Goal: Task Accomplishment & Management: Manage account settings

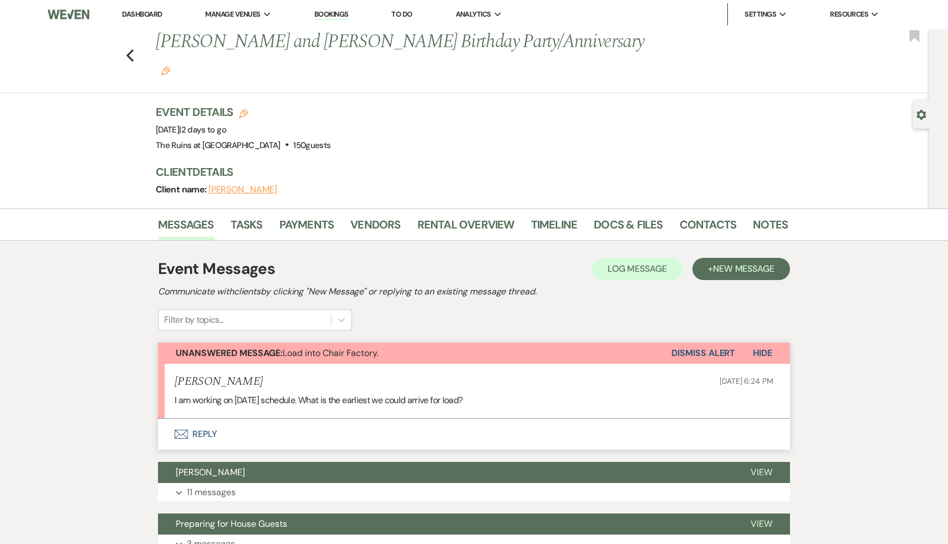
scroll to position [28, 0]
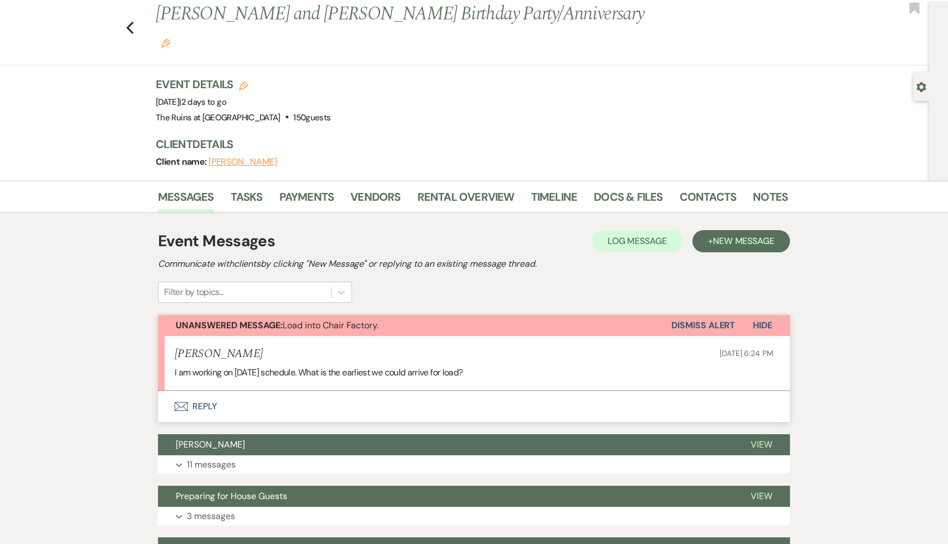
click at [207, 391] on button "Envelope Reply" at bounding box center [474, 406] width 632 height 31
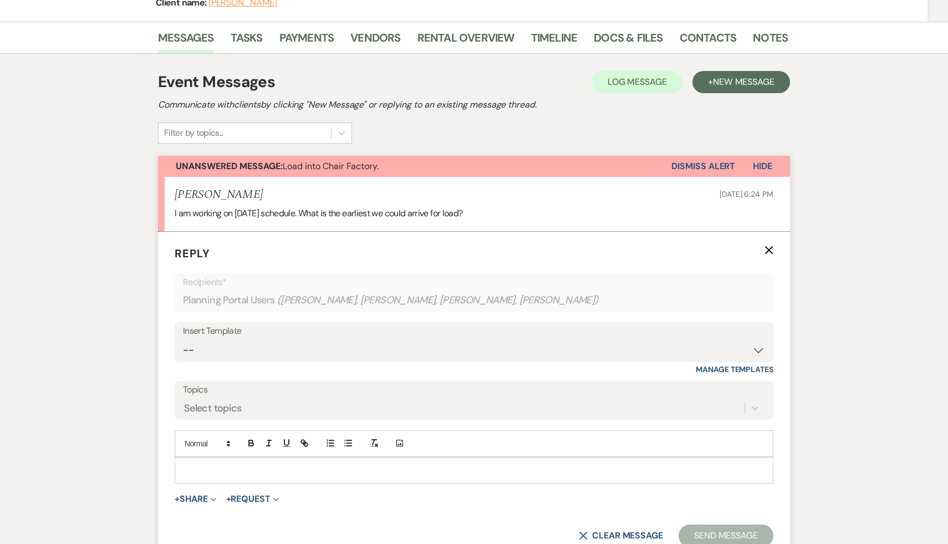
scroll to position [194, 0]
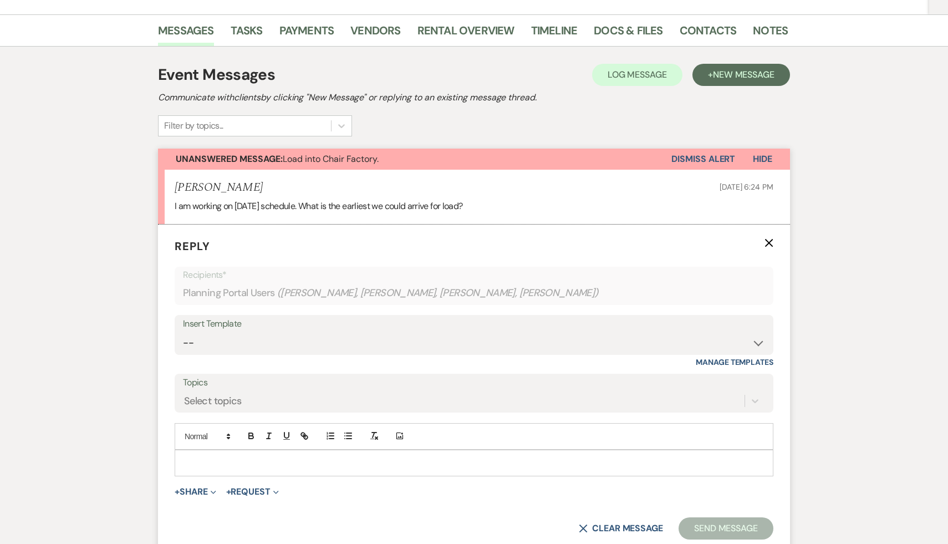
click at [241, 457] on p at bounding box center [473, 463] width 581 height 12
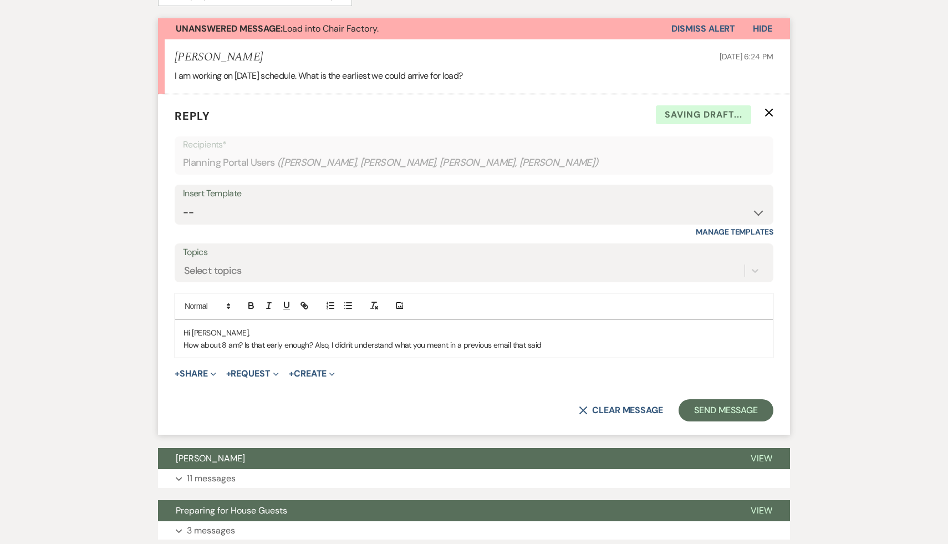
scroll to position [356, 0]
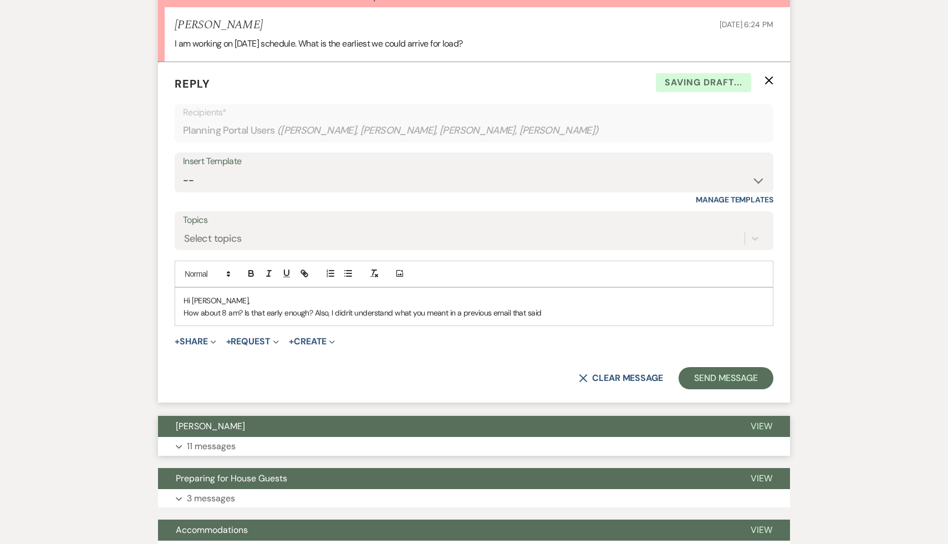
click at [201, 420] on span "[PERSON_NAME]" at bounding box center [210, 426] width 69 height 12
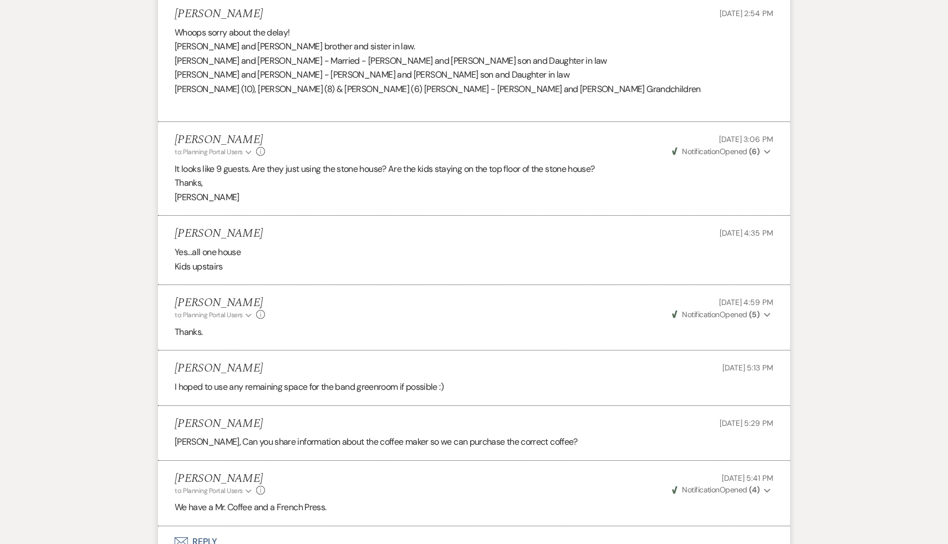
scroll to position [1159, 0]
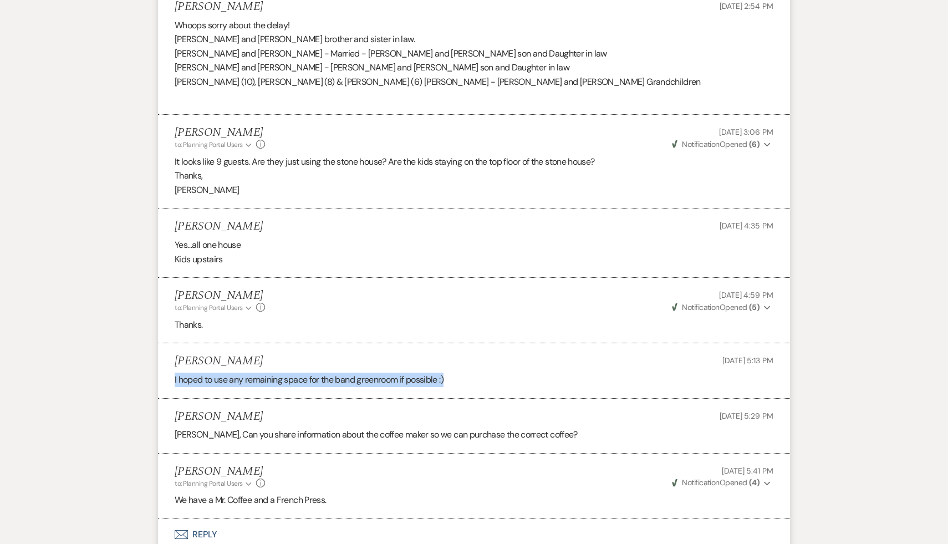
drag, startPoint x: 464, startPoint y: 354, endPoint x: 170, endPoint y: 357, distance: 294.8
click at [170, 357] on li "Holly Harrington Aug 13, 2025, 5:13 PM I hoped to use any remaining space for t…" at bounding box center [474, 370] width 632 height 55
copy p "I hoped to use any remaining space for the band greenroom if possible :)"
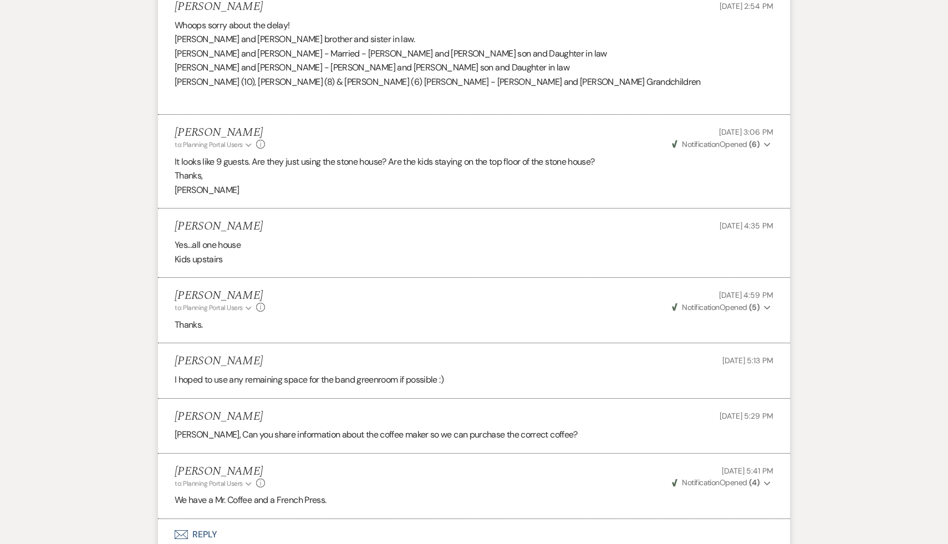
click at [587, 343] on li "Holly Harrington Aug 13, 2025, 5:13 PM I hoped to use any remaining space for t…" at bounding box center [474, 370] width 632 height 55
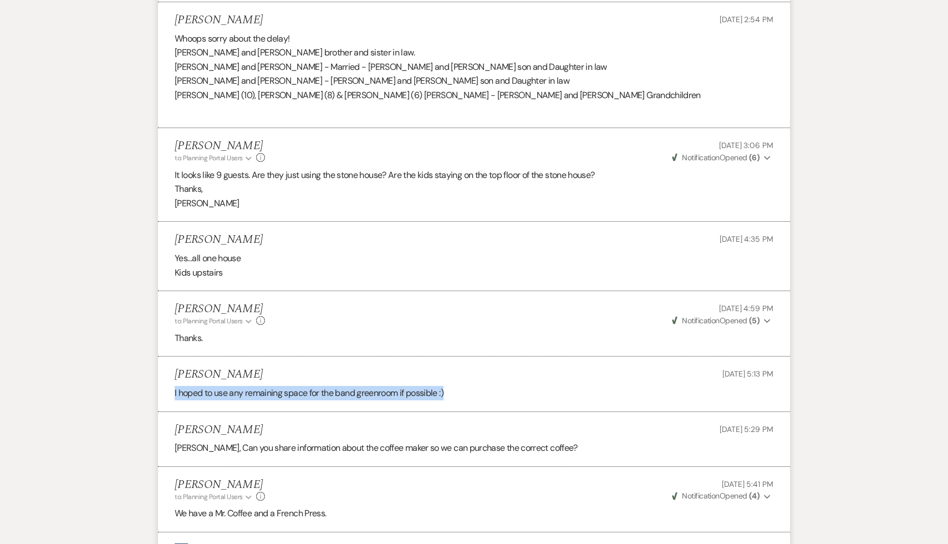
drag, startPoint x: 473, startPoint y: 365, endPoint x: 138, endPoint y: 357, distance: 335.4
copy p "I hoped to use any remaining space for the band greenroom if possible :)"
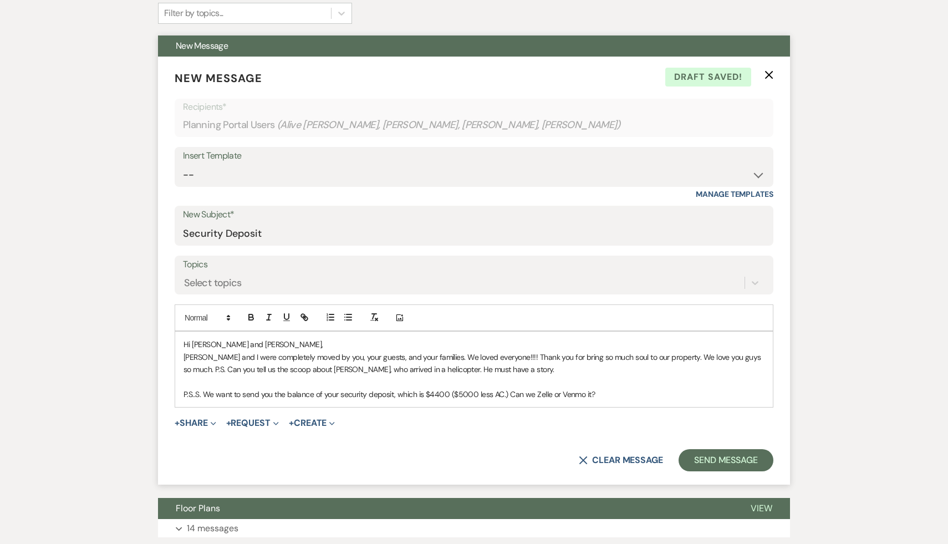
scroll to position [298, 0]
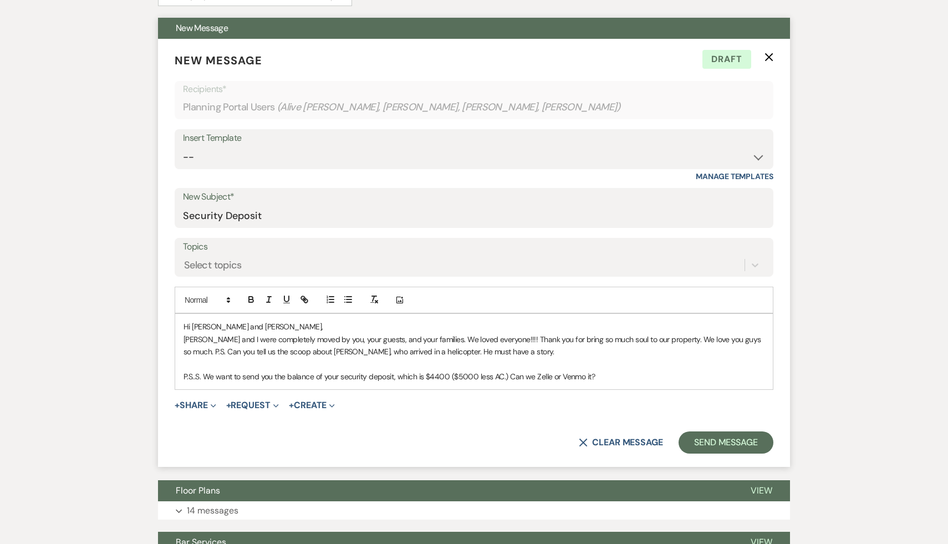
click at [504, 339] on p "[PERSON_NAME] and I were completely moved by you, your guests, and your familie…" at bounding box center [473, 345] width 581 height 25
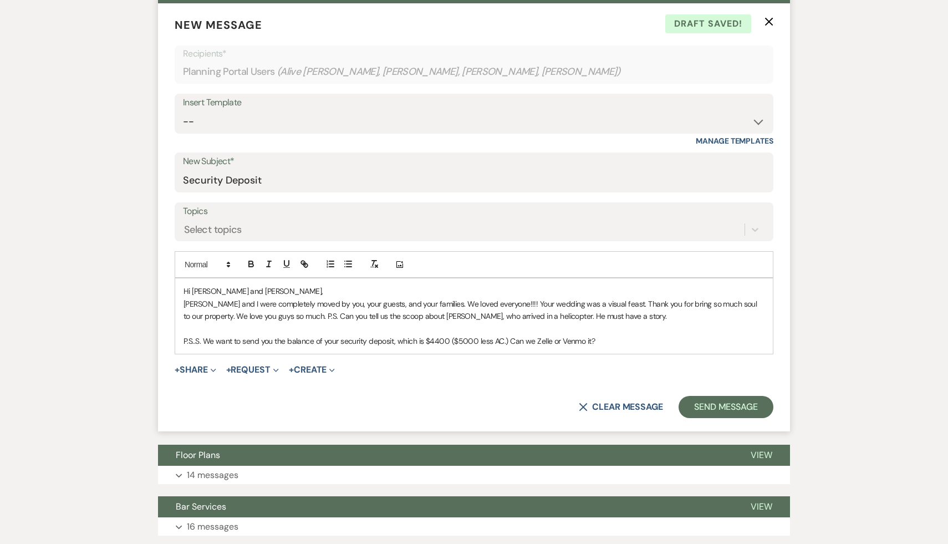
scroll to position [334, 0]
click at [605, 340] on p "P.S..S. We want to send you the balance of your security deposit, which is $440…" at bounding box center [473, 340] width 581 height 12
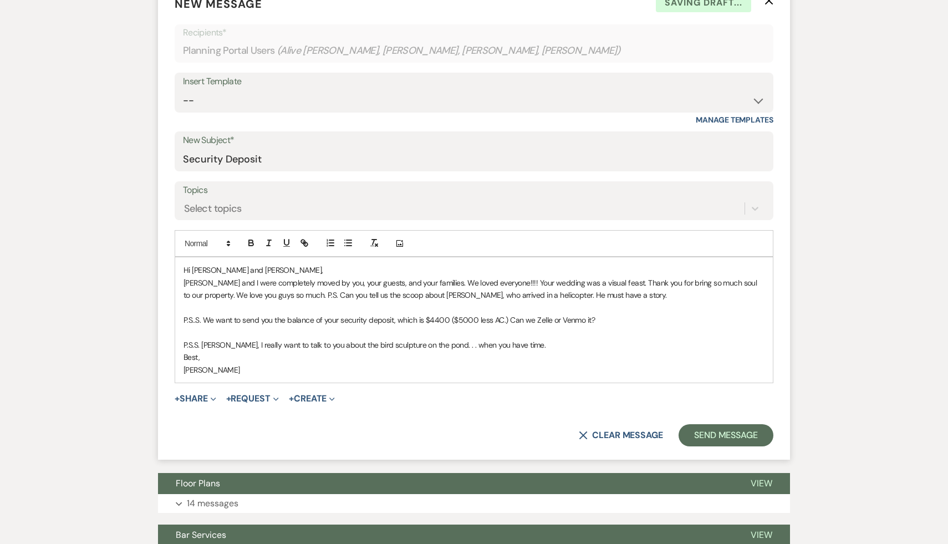
scroll to position [357, 0]
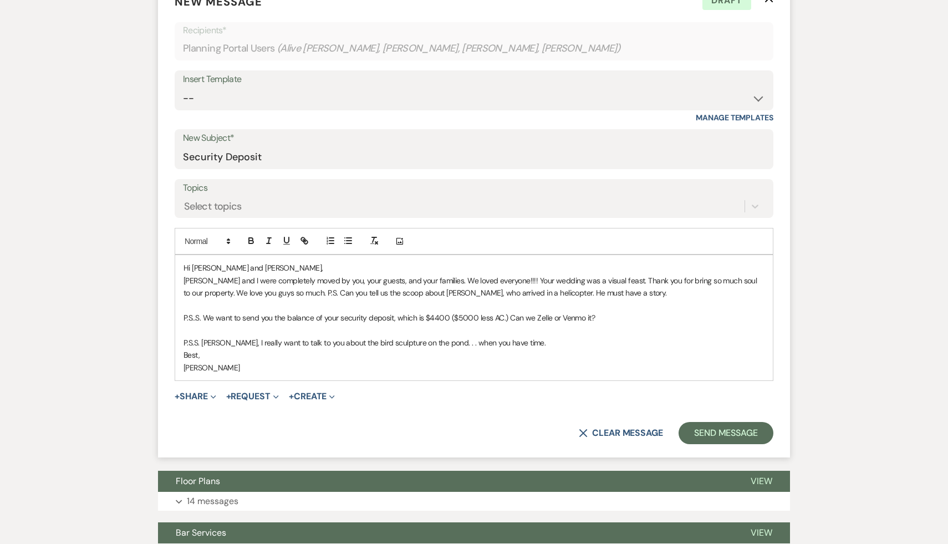
click at [674, 281] on p "[PERSON_NAME] and I were completely moved by you, your guests, and your familie…" at bounding box center [473, 286] width 581 height 25
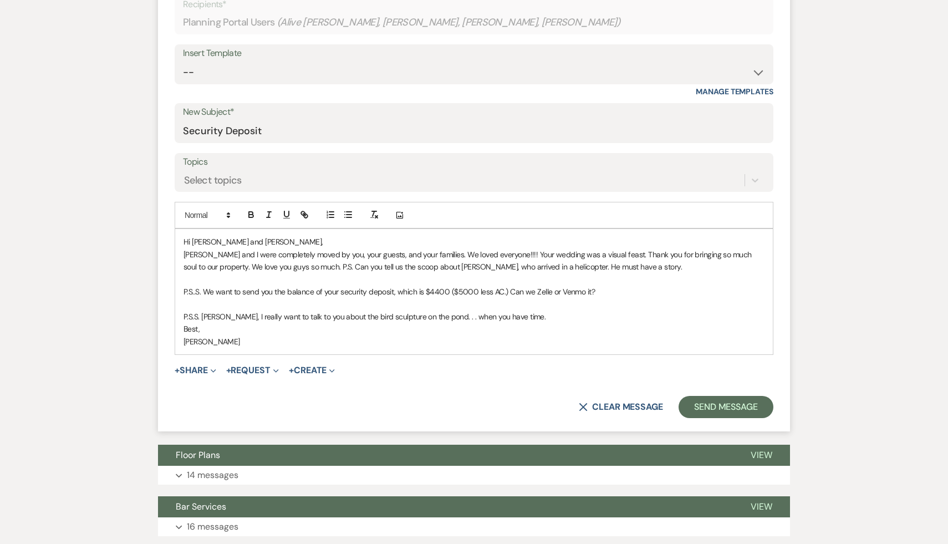
scroll to position [388, 0]
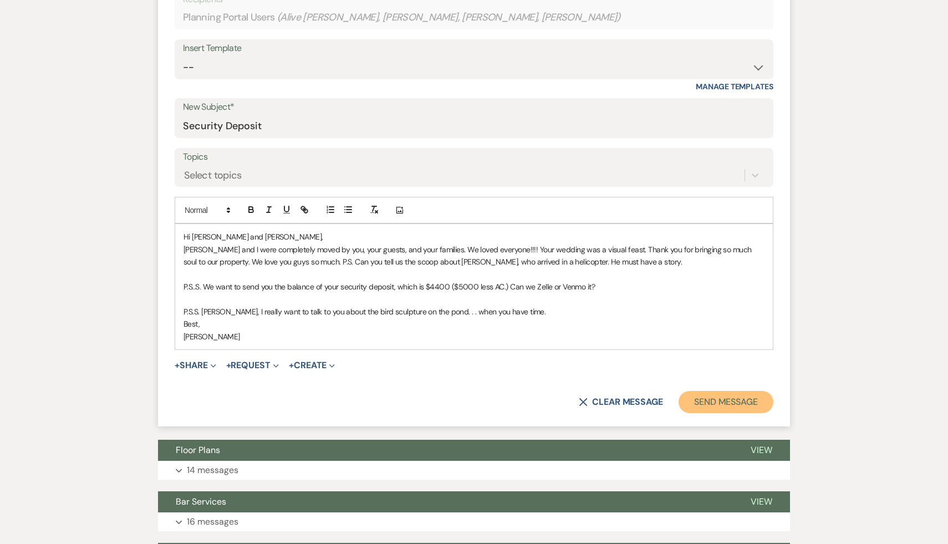
click at [744, 395] on button "Send Message" at bounding box center [725, 402] width 95 height 22
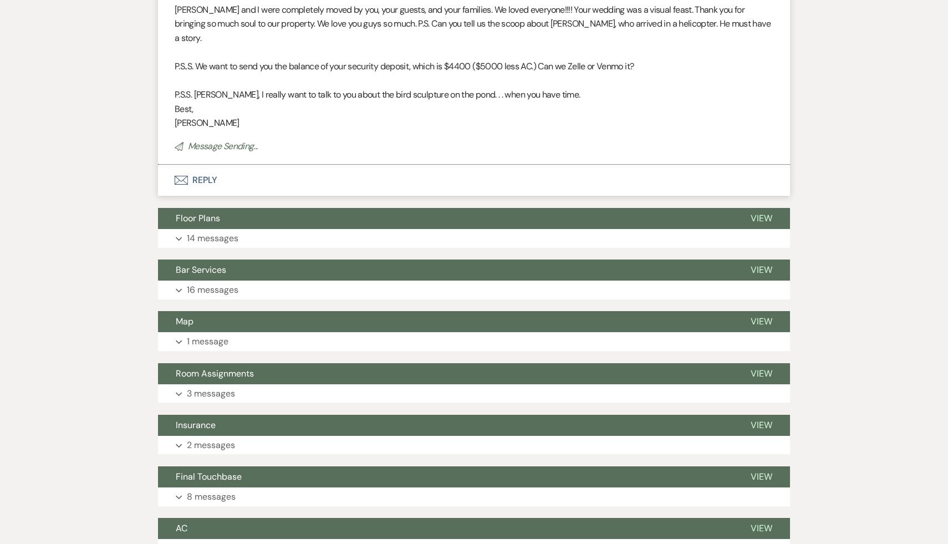
scroll to position [0, 0]
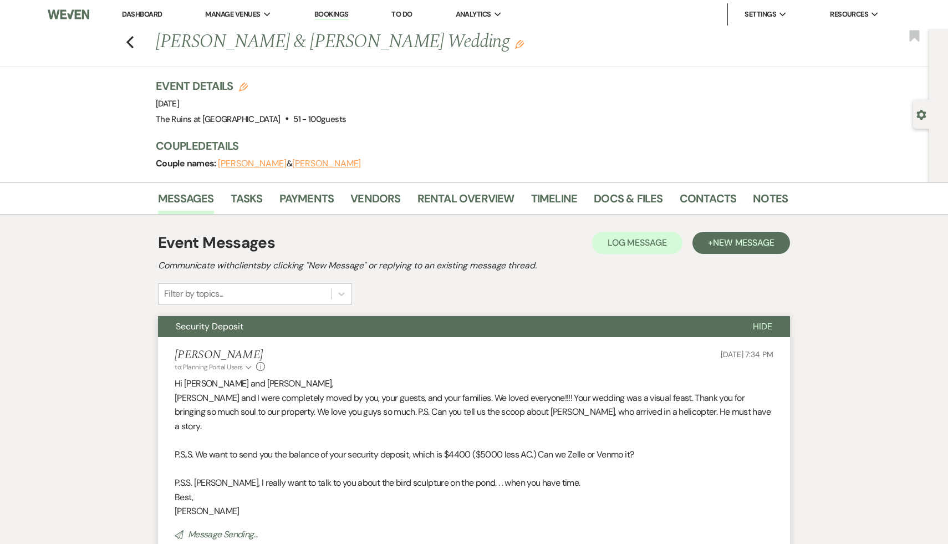
click at [155, 15] on link "Dashboard" at bounding box center [142, 13] width 40 height 9
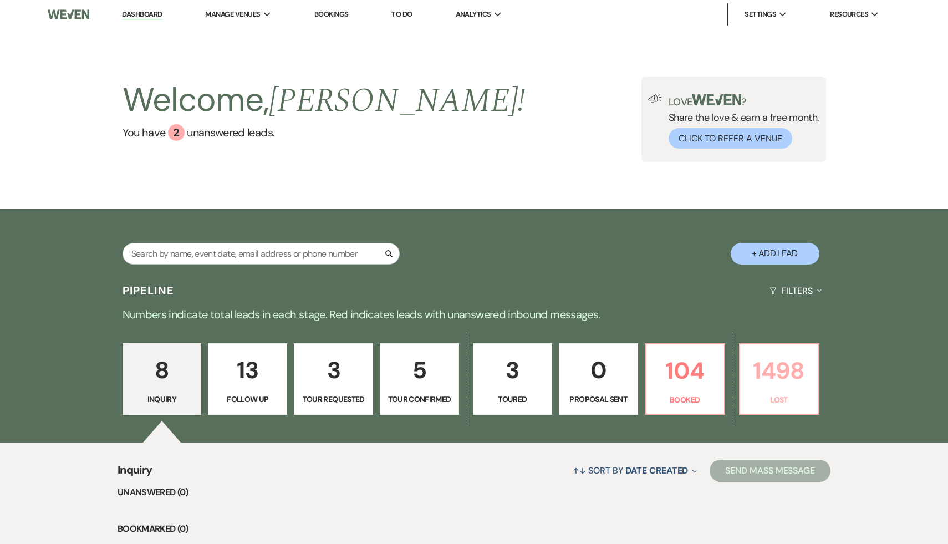
click at [788, 372] on p "1498" at bounding box center [778, 370] width 65 height 37
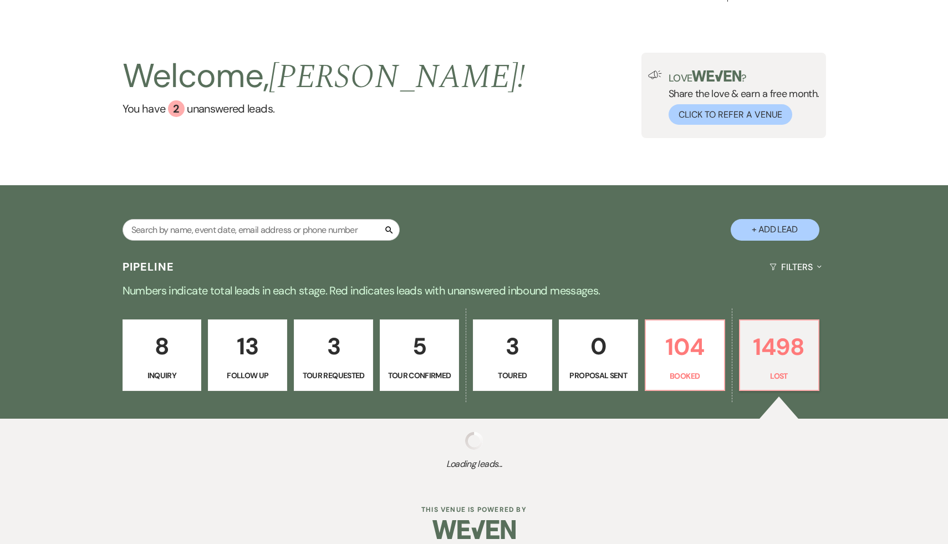
scroll to position [35, 0]
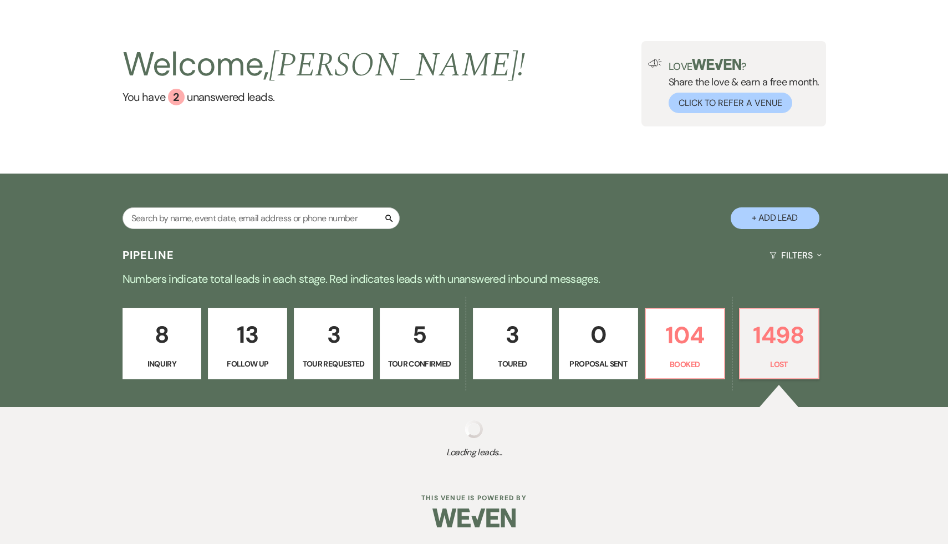
select select "8"
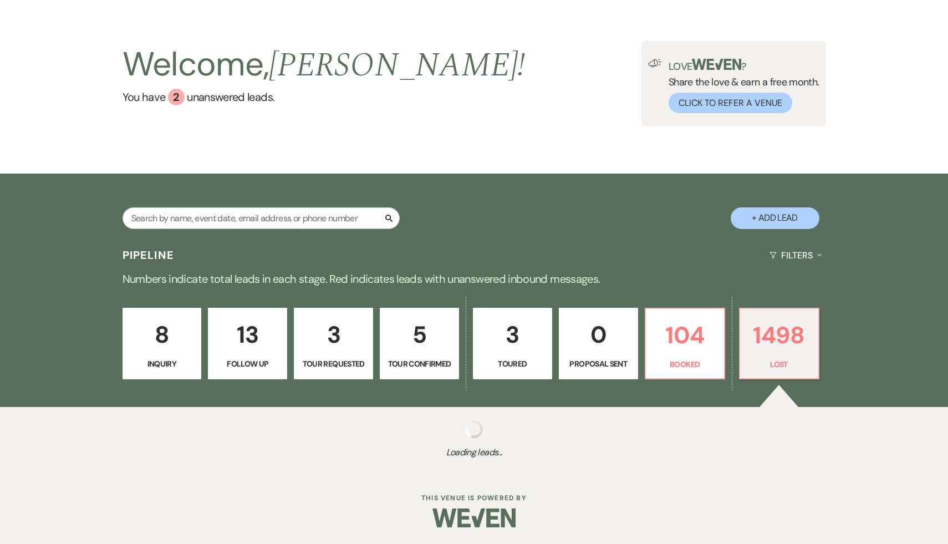
select select "8"
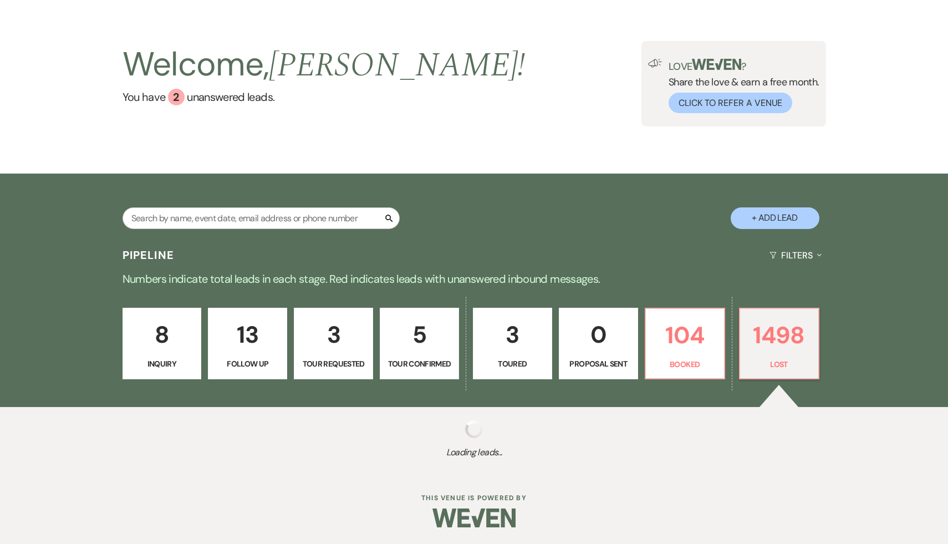
select select "8"
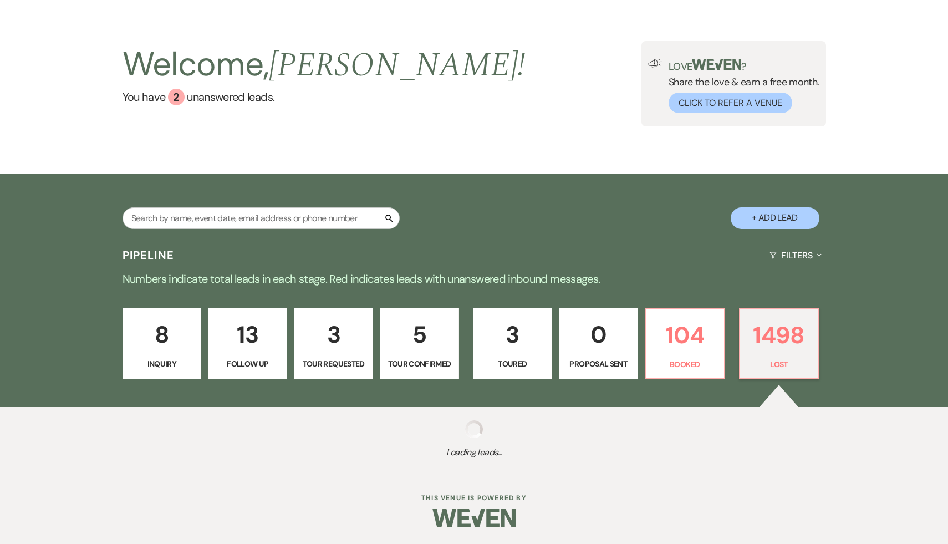
select select "8"
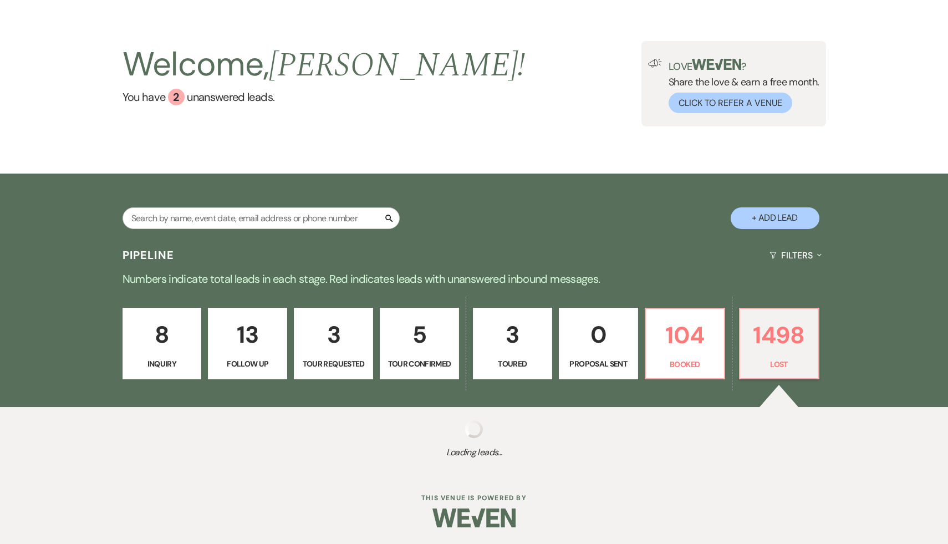
select select "8"
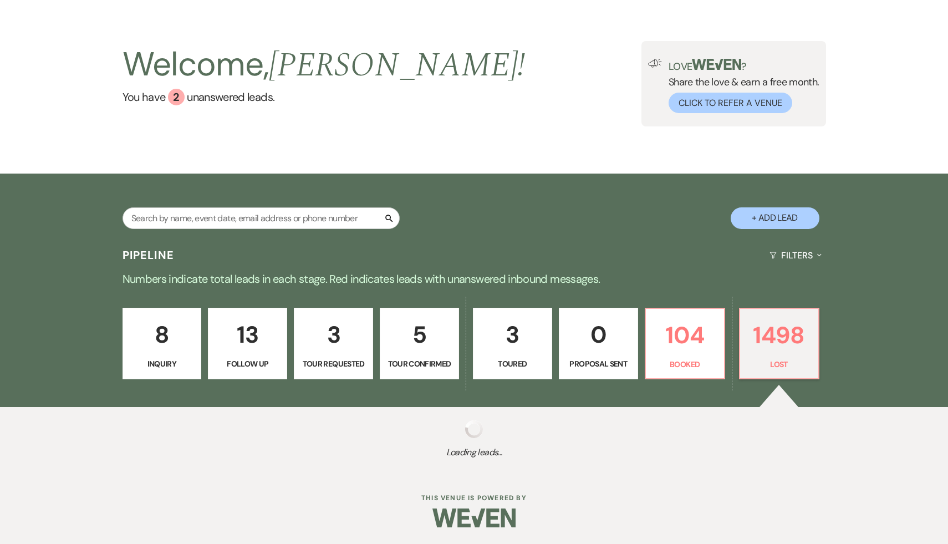
select select "8"
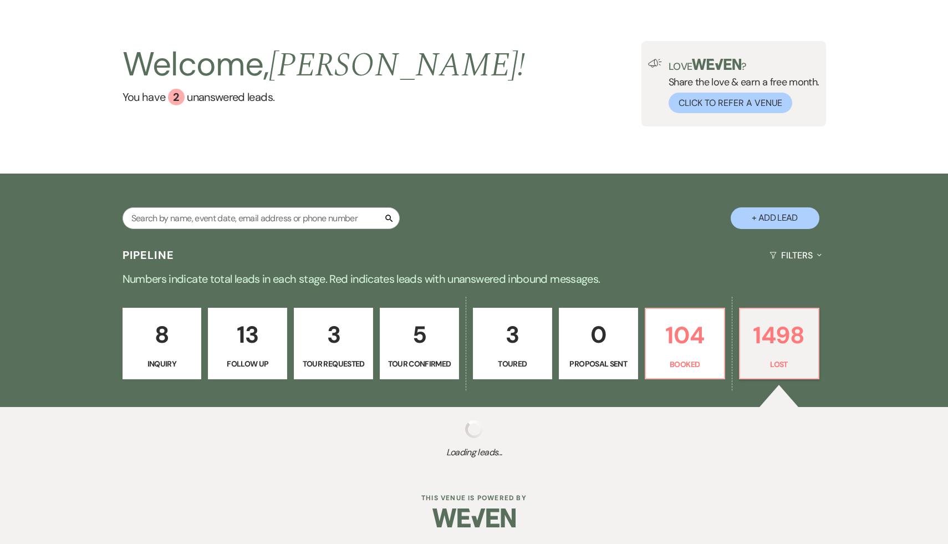
select select "8"
select select "5"
select select "8"
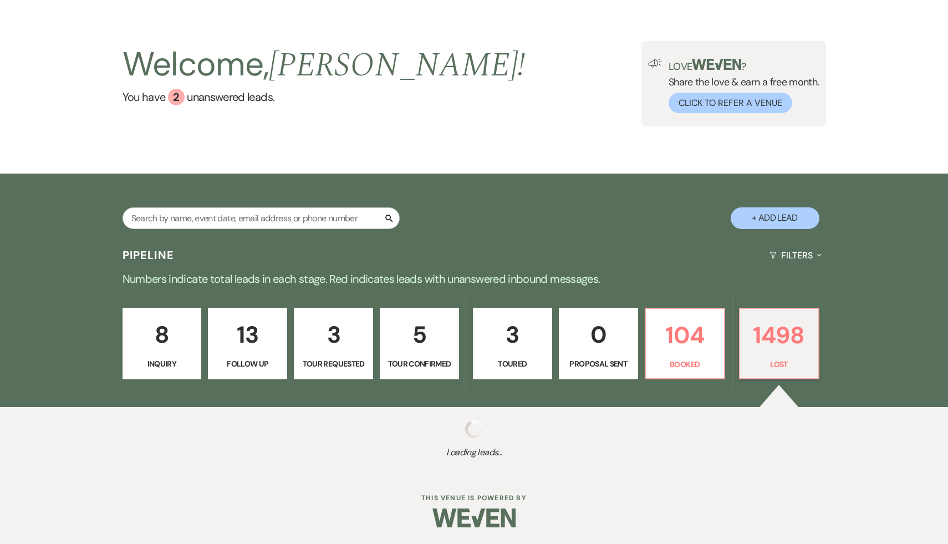
select select "8"
select select "5"
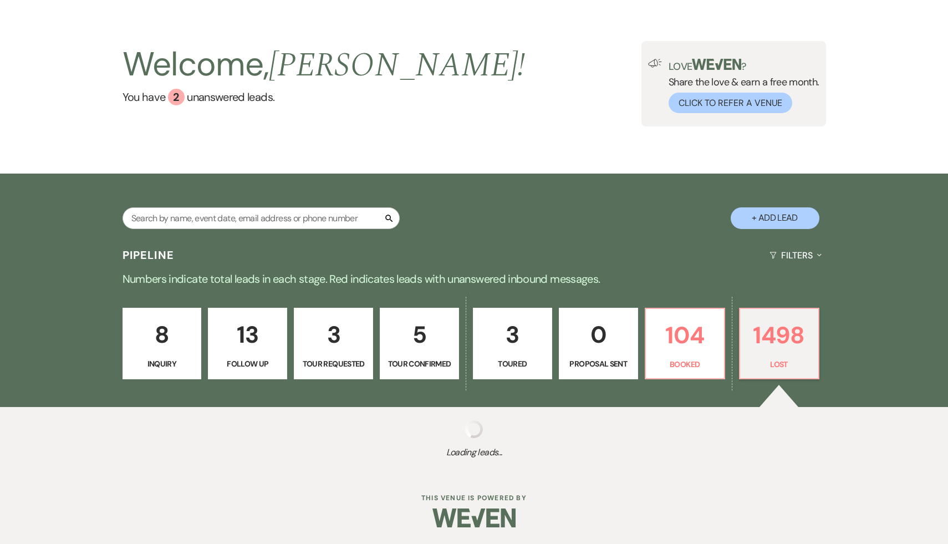
select select "8"
select select "7"
select select "8"
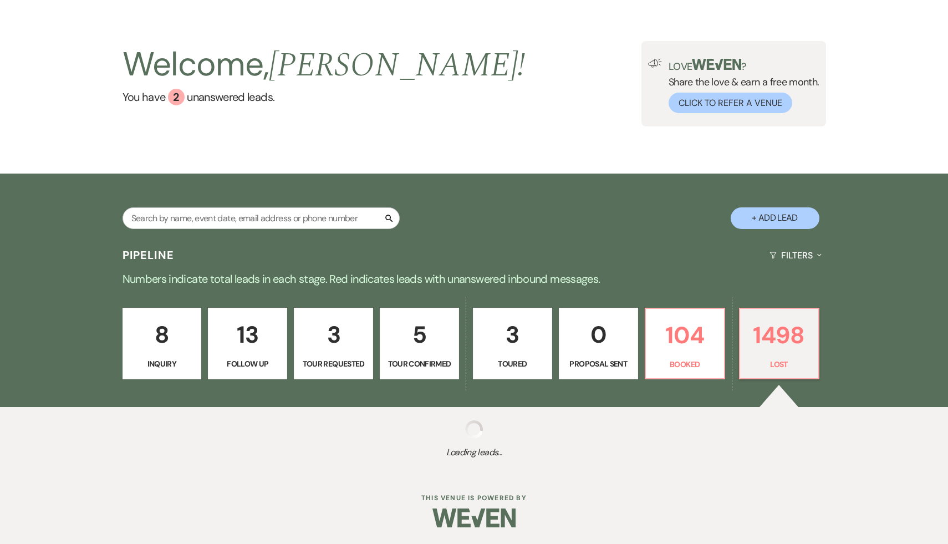
select select "7"
select select "8"
select select "5"
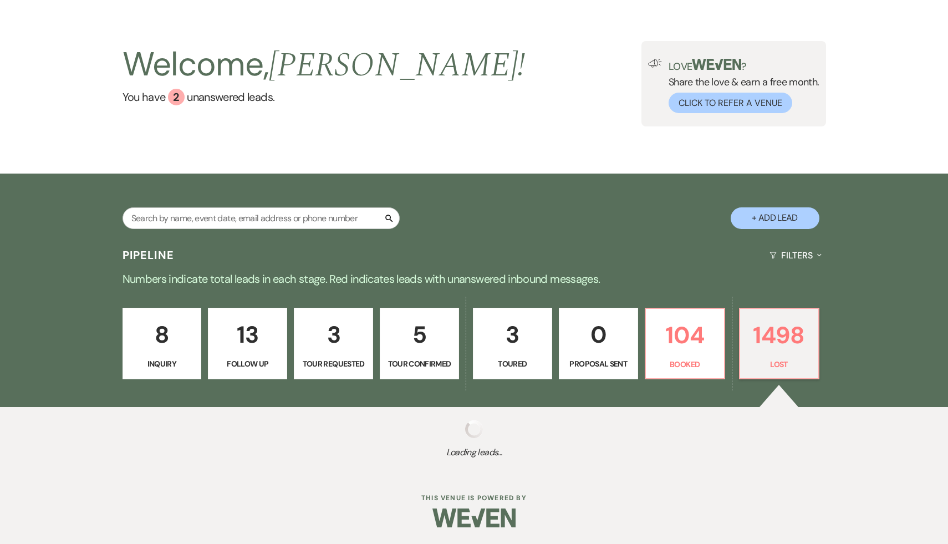
select select "8"
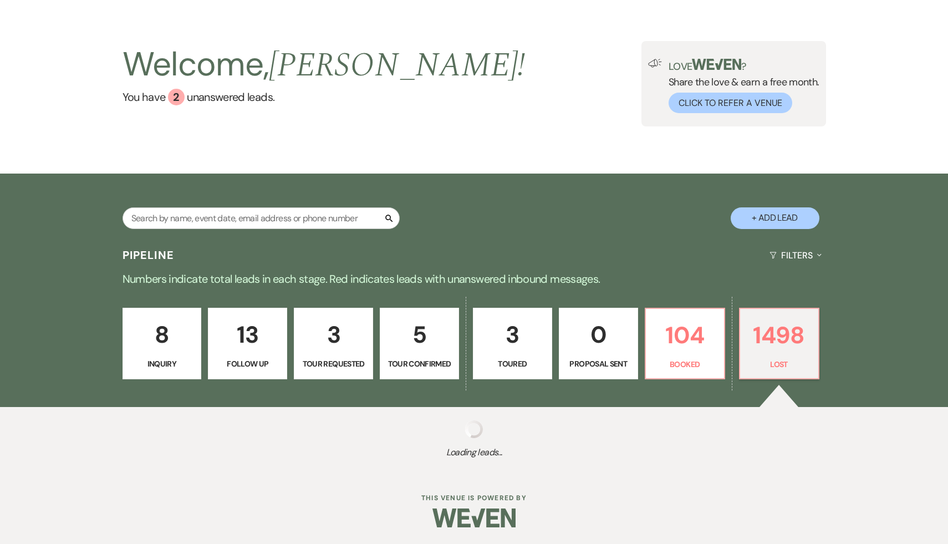
select select "7"
select select "8"
select select "5"
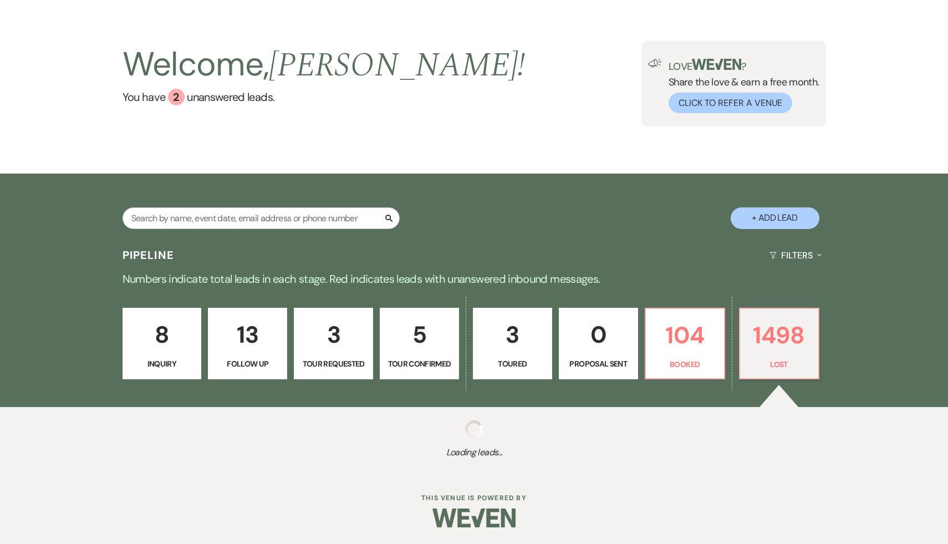
select select "8"
select select "5"
select select "8"
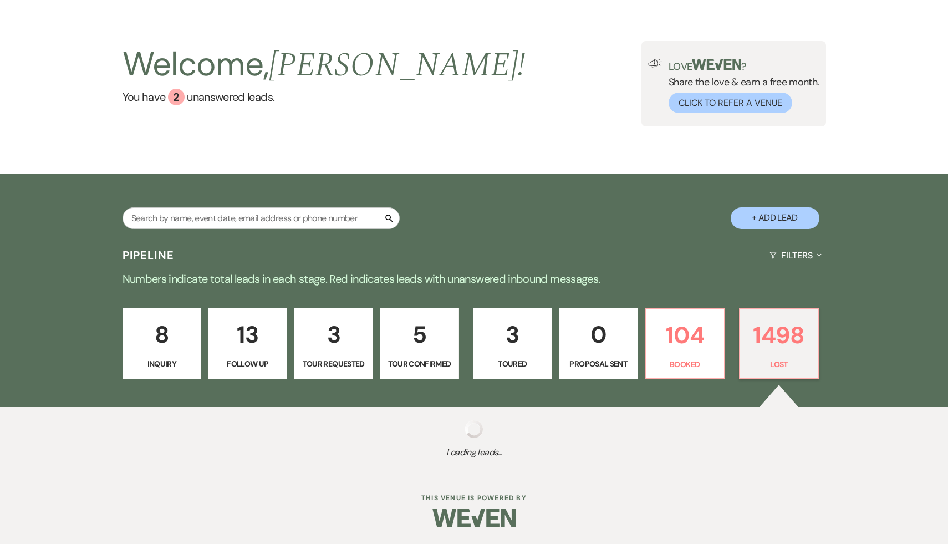
select select "8"
select select "5"
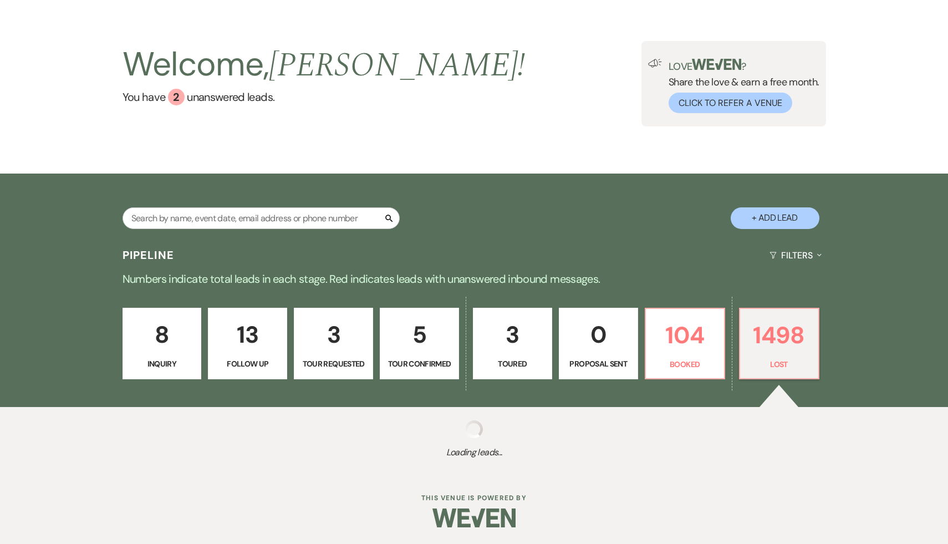
select select "8"
select select "5"
select select "8"
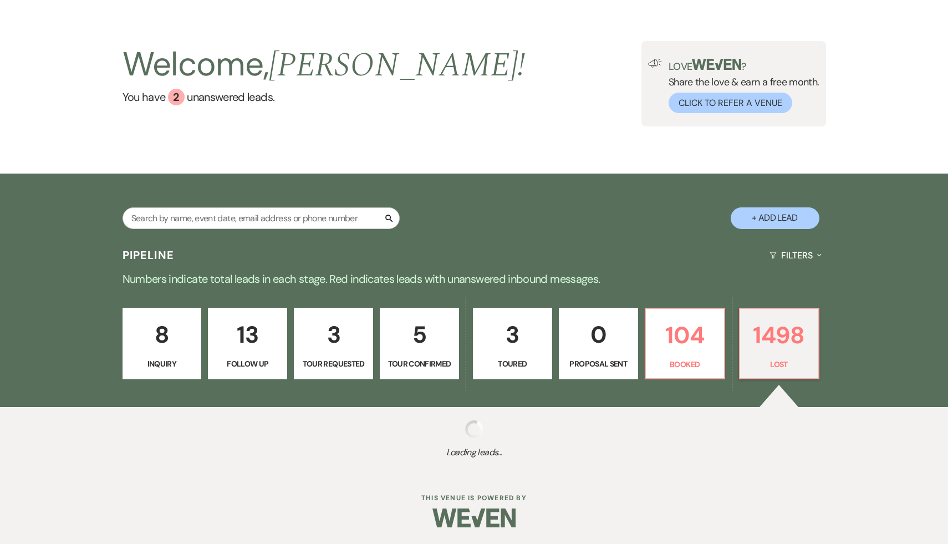
select select "8"
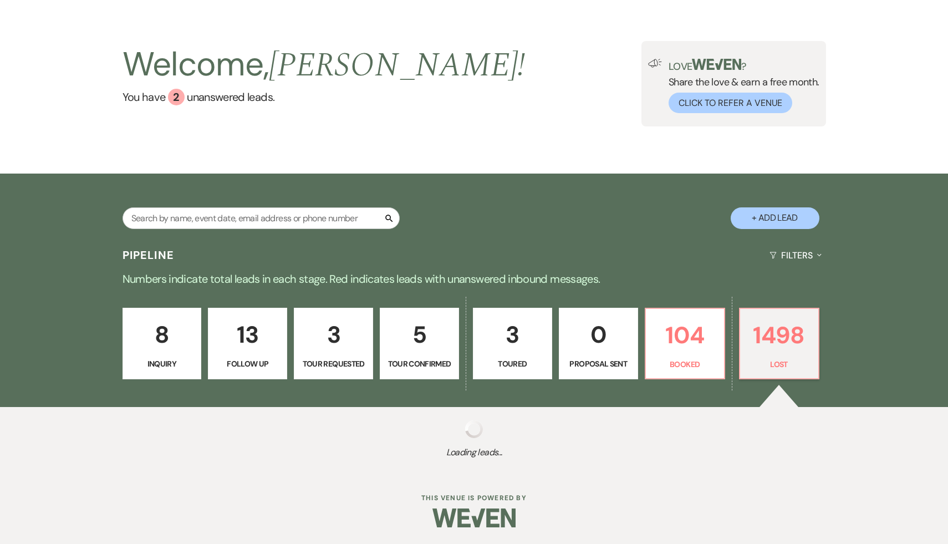
select select "8"
select select "5"
select select "8"
select select "6"
select select "8"
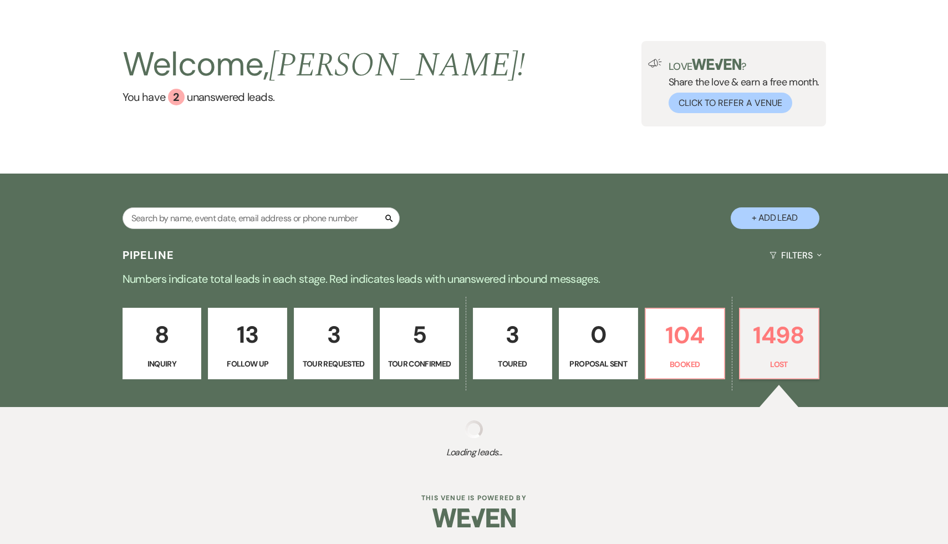
select select "8"
select select "5"
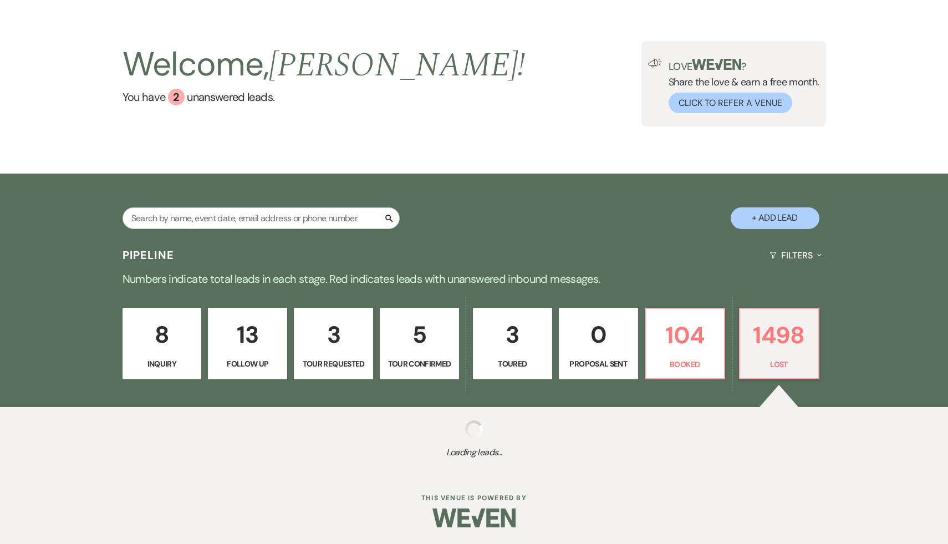
select select "8"
select select "7"
select select "8"
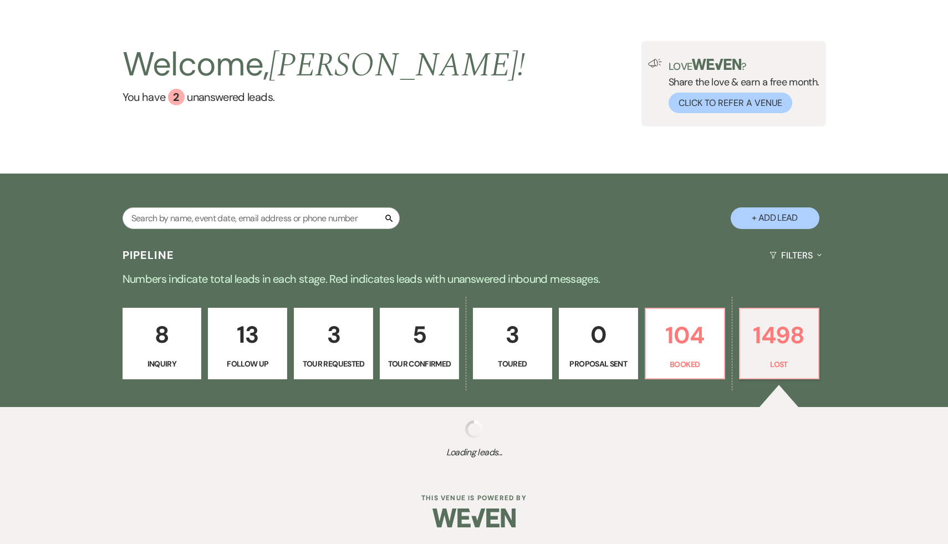
select select "8"
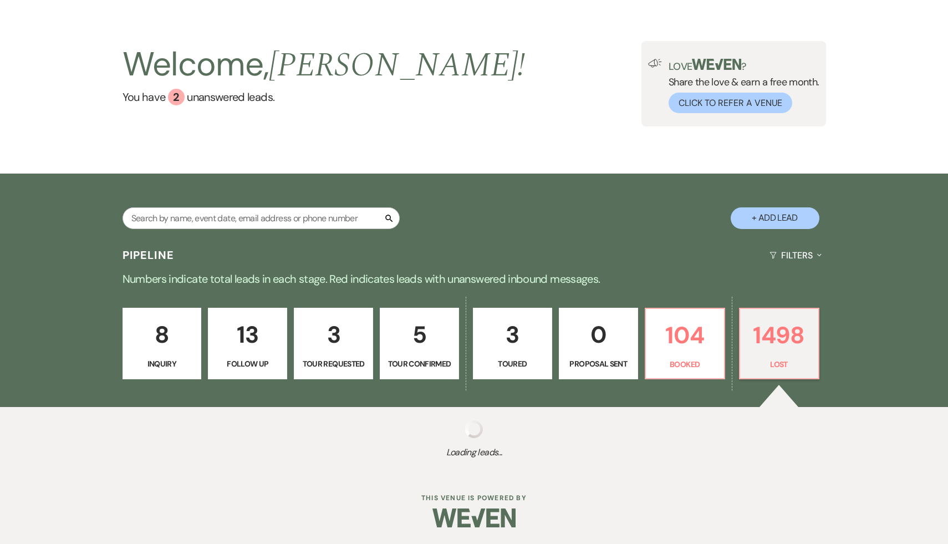
select select "8"
select select "5"
select select "8"
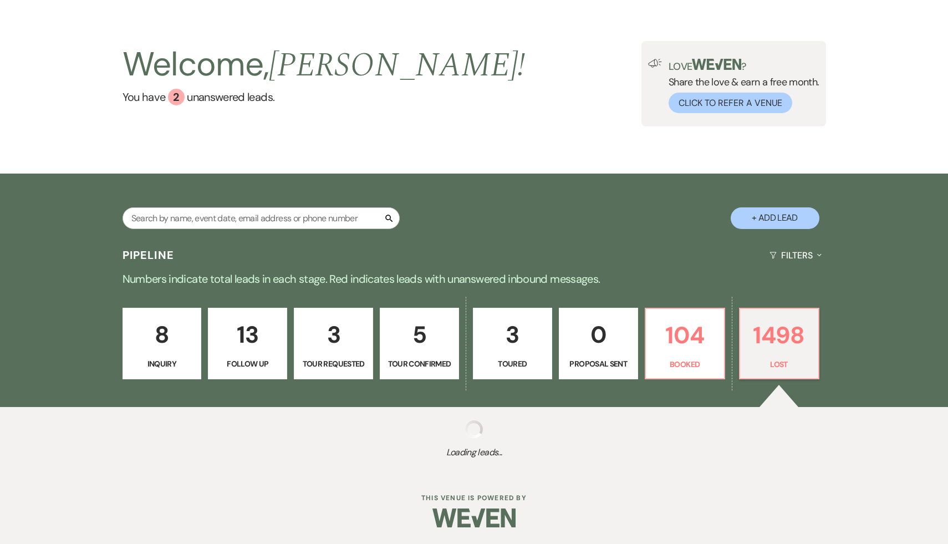
select select "7"
select select "8"
select select "7"
select select "8"
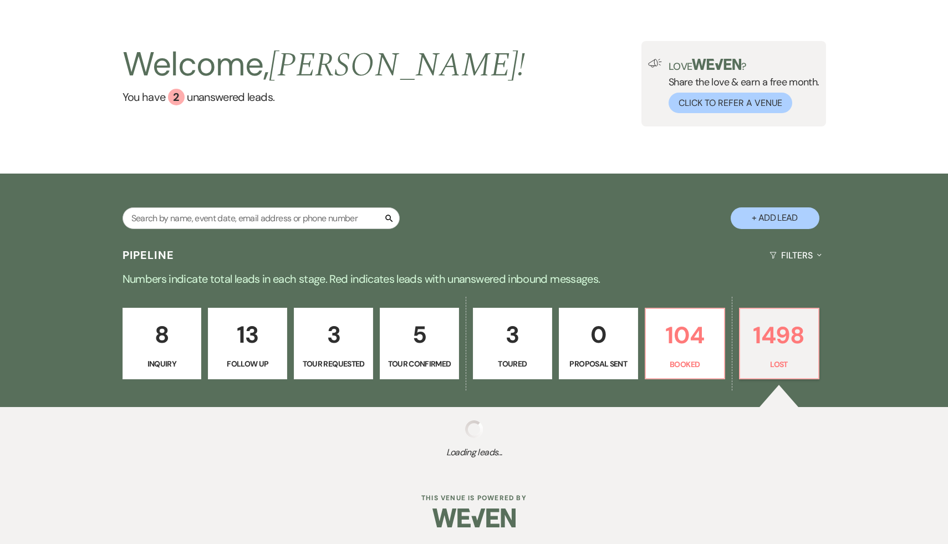
select select "8"
select select "7"
select select "8"
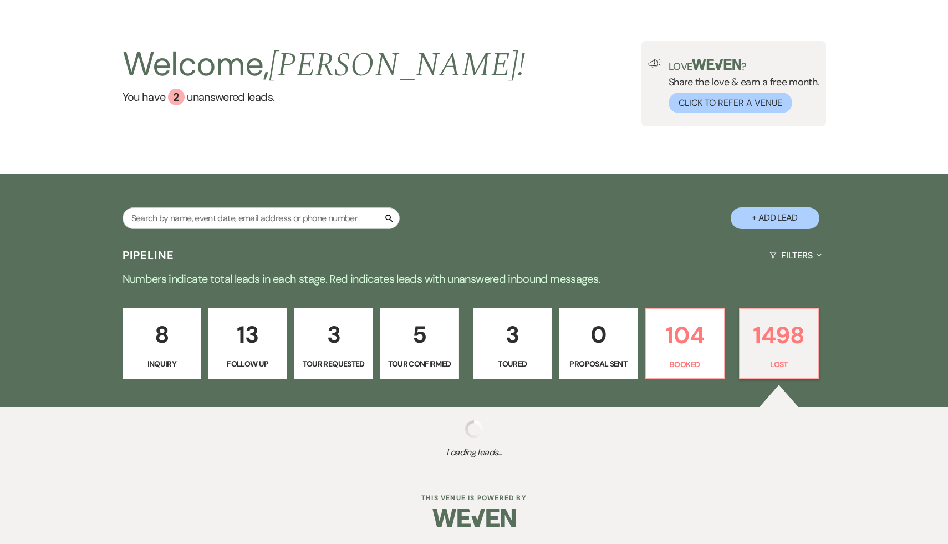
select select "8"
select select "10"
select select "8"
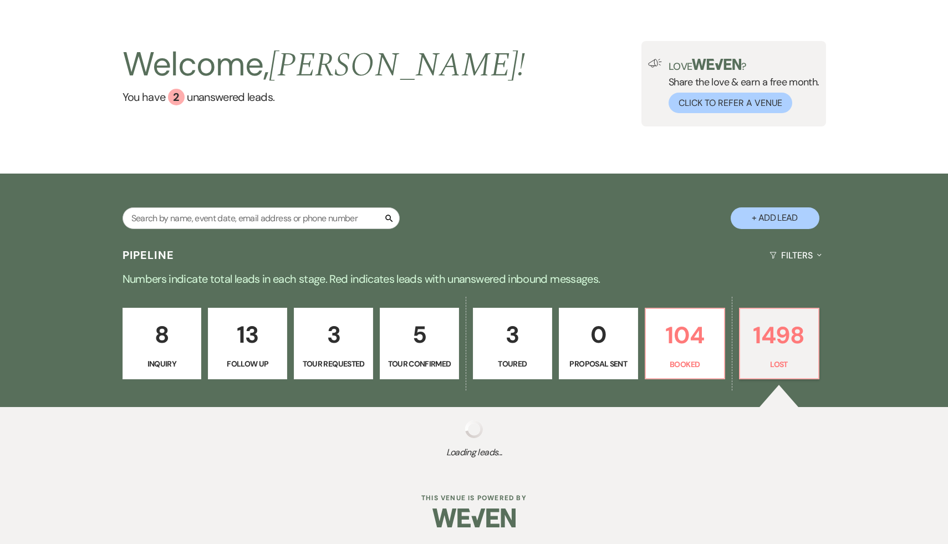
select select "8"
select select "5"
select select "8"
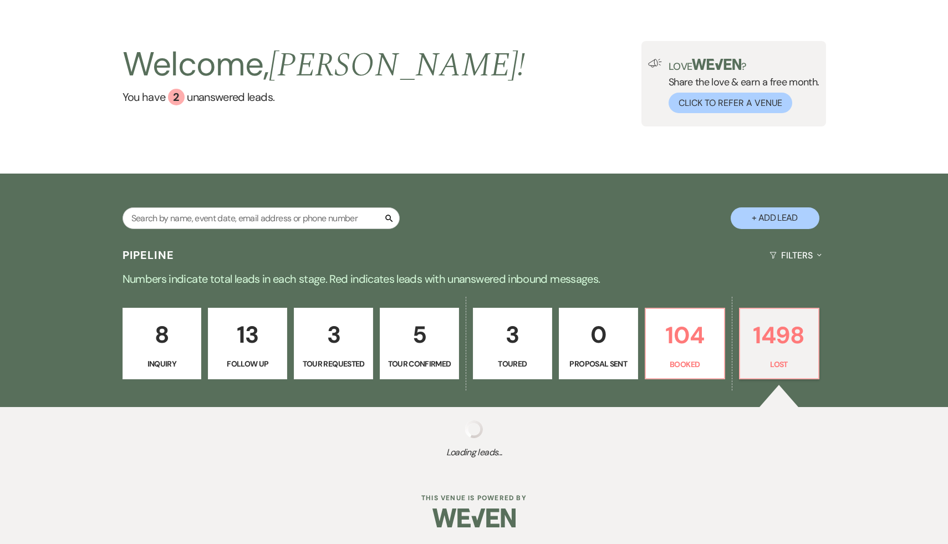
select select "7"
select select "8"
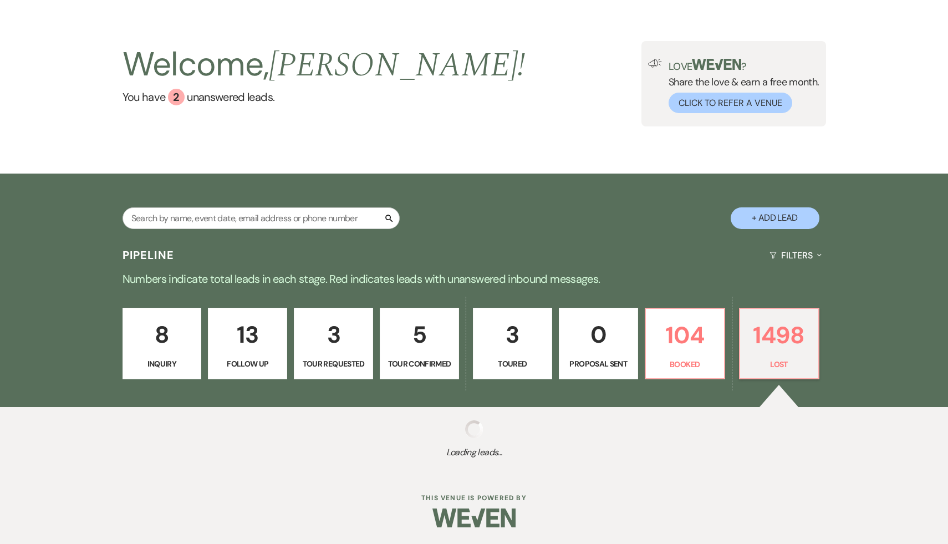
select select "8"
select select "7"
select select "8"
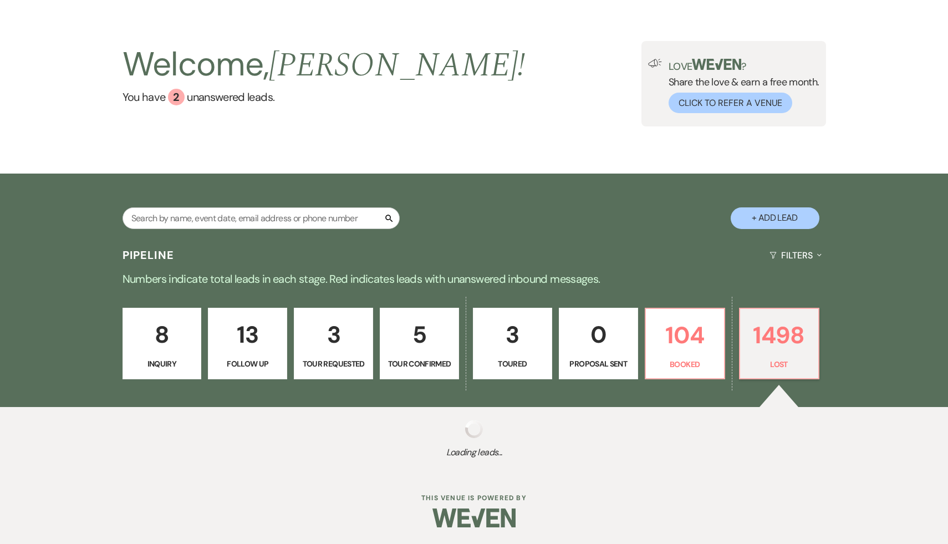
select select "7"
select select "8"
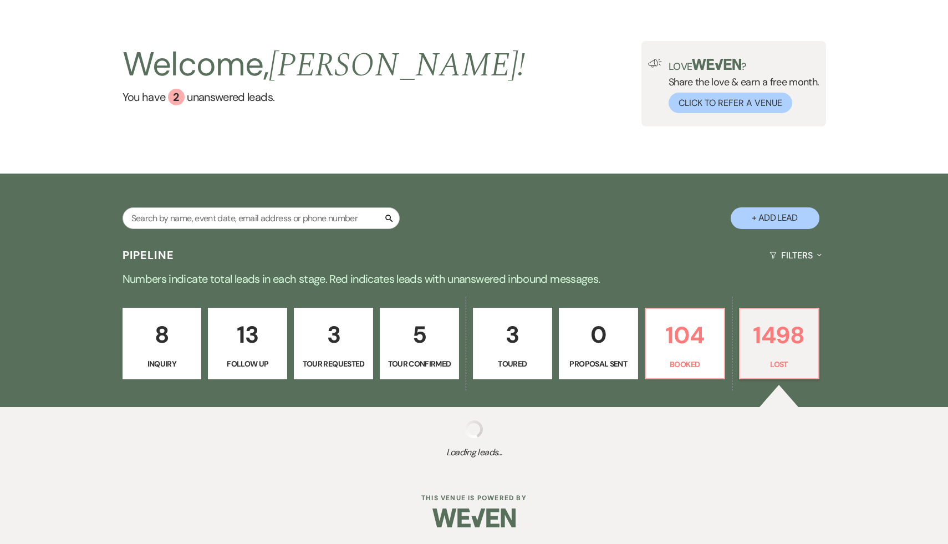
select select "8"
select select "7"
select select "8"
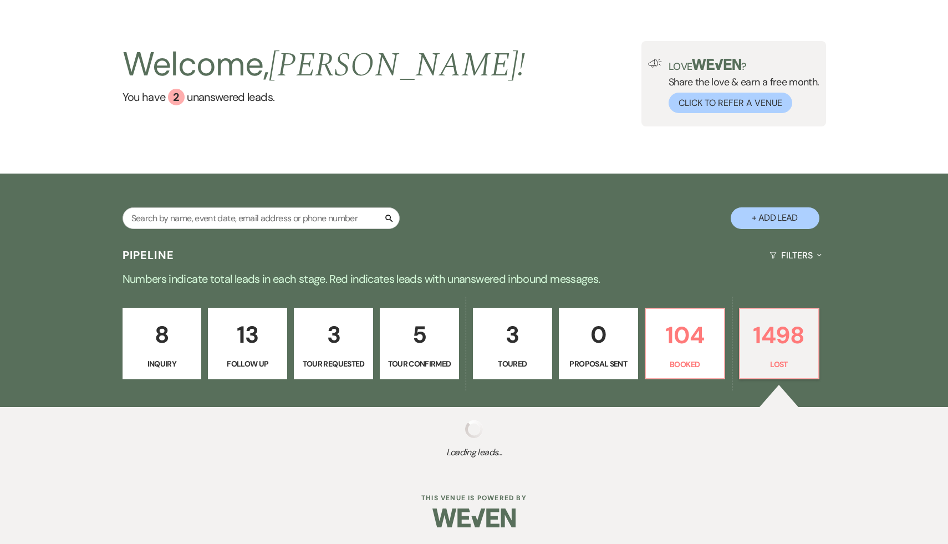
select select "5"
select select "8"
select select "7"
select select "8"
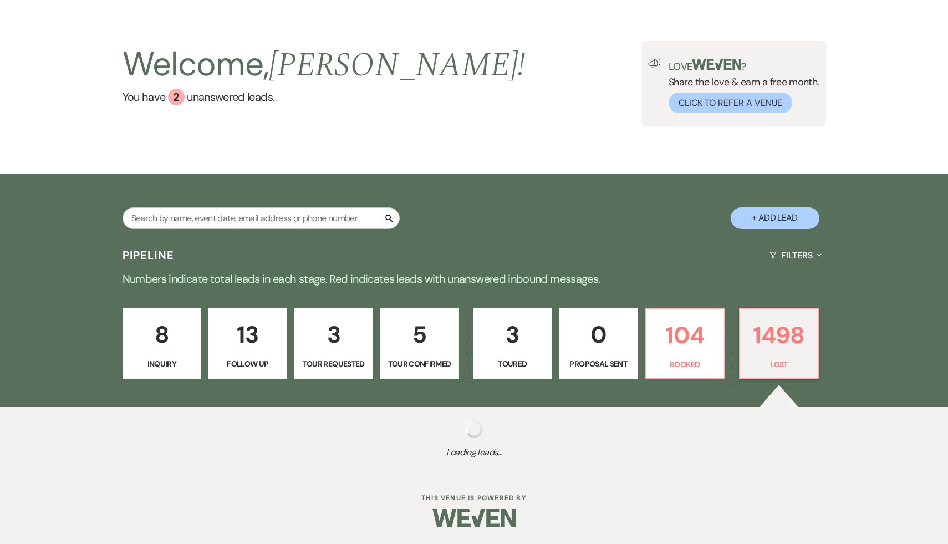
select select "8"
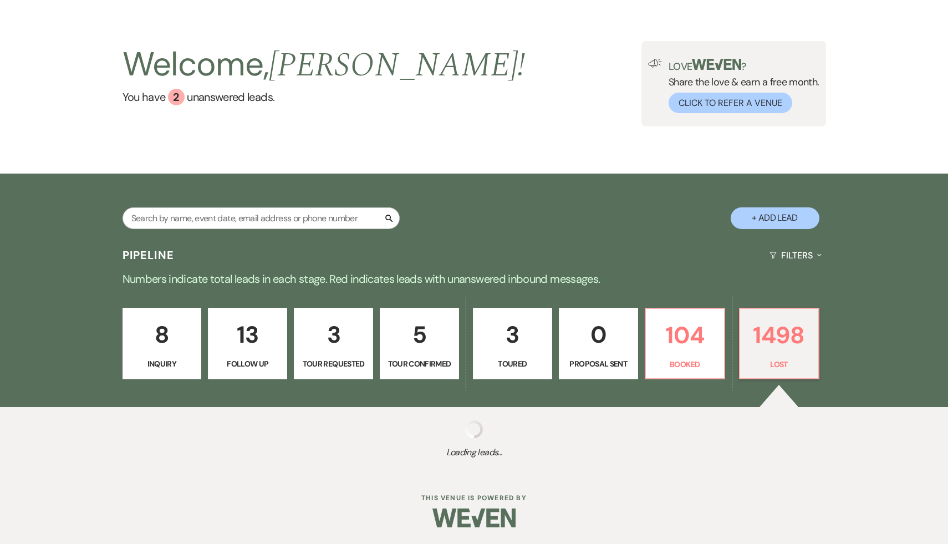
select select "8"
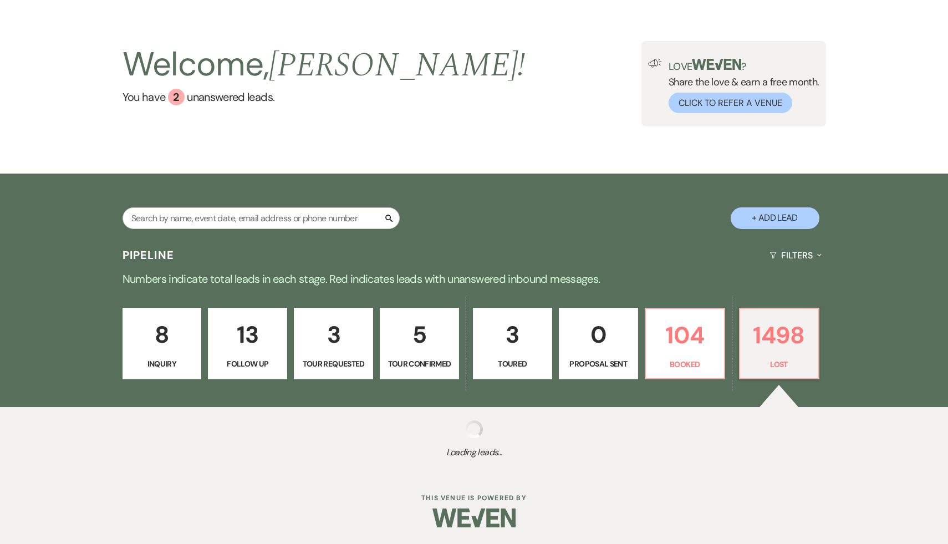
select select "8"
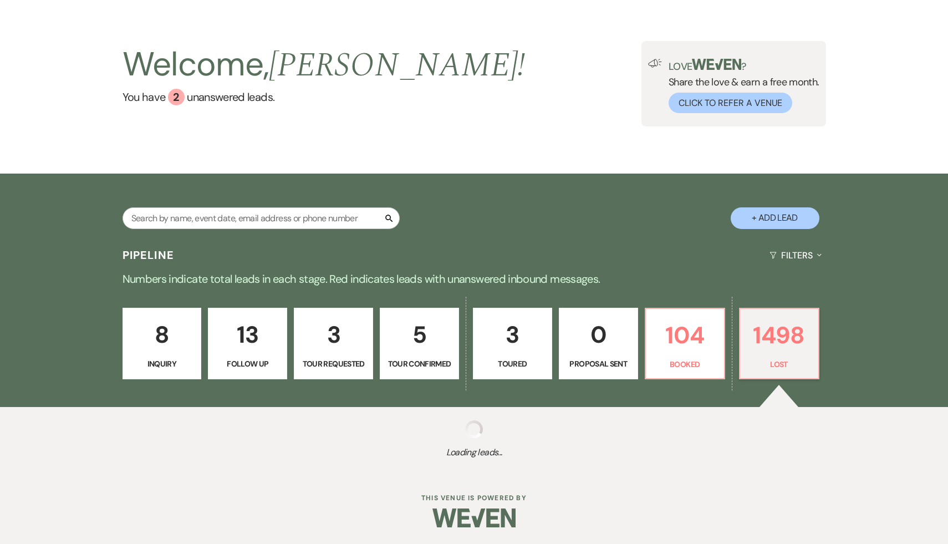
select select "8"
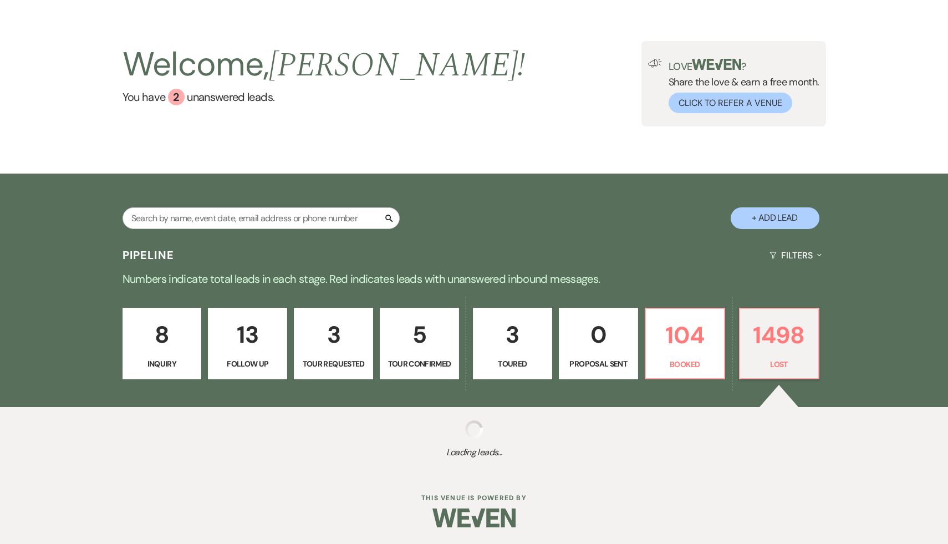
select select "8"
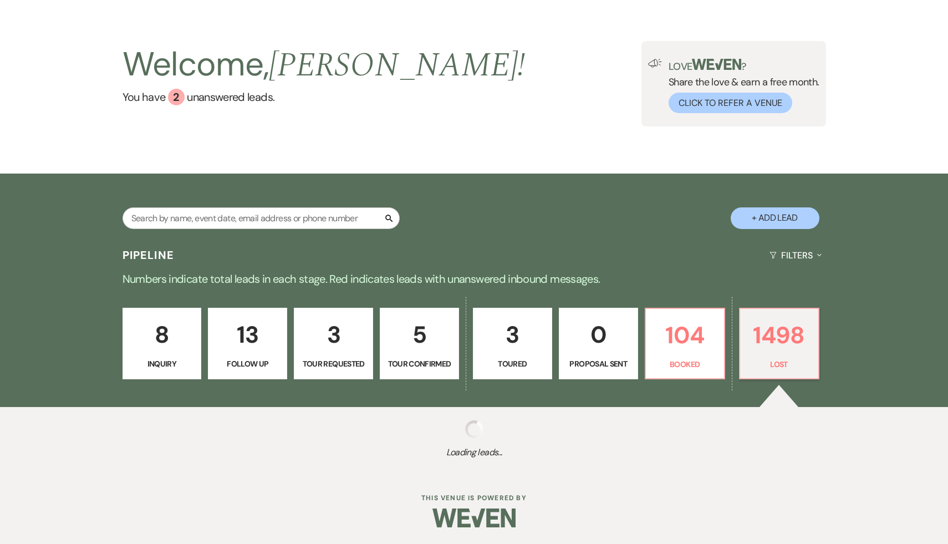
select select "6"
select select "8"
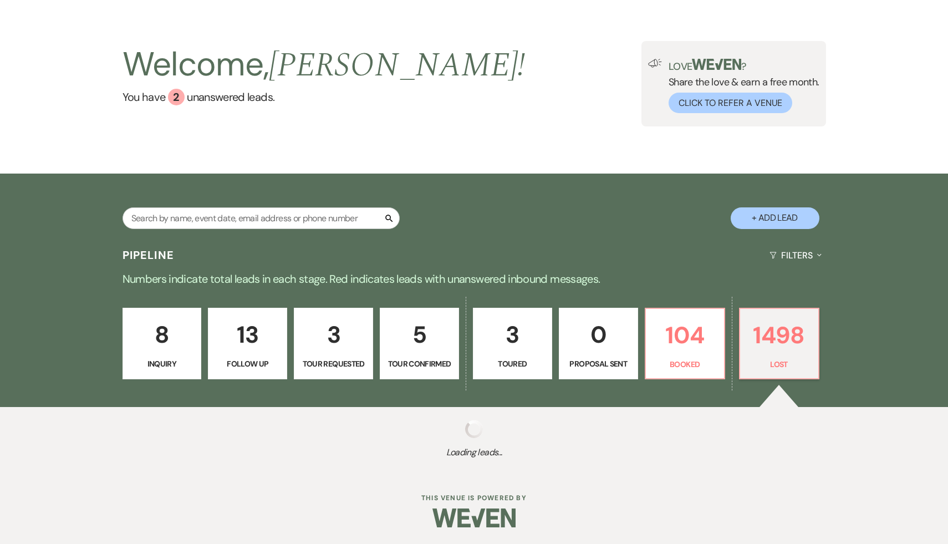
select select "8"
select select "6"
select select "8"
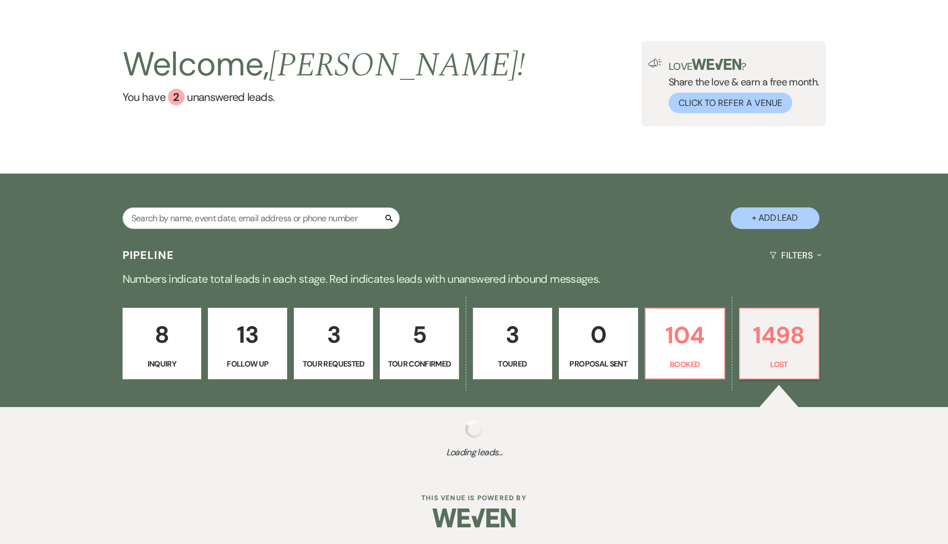
select select "8"
select select "7"
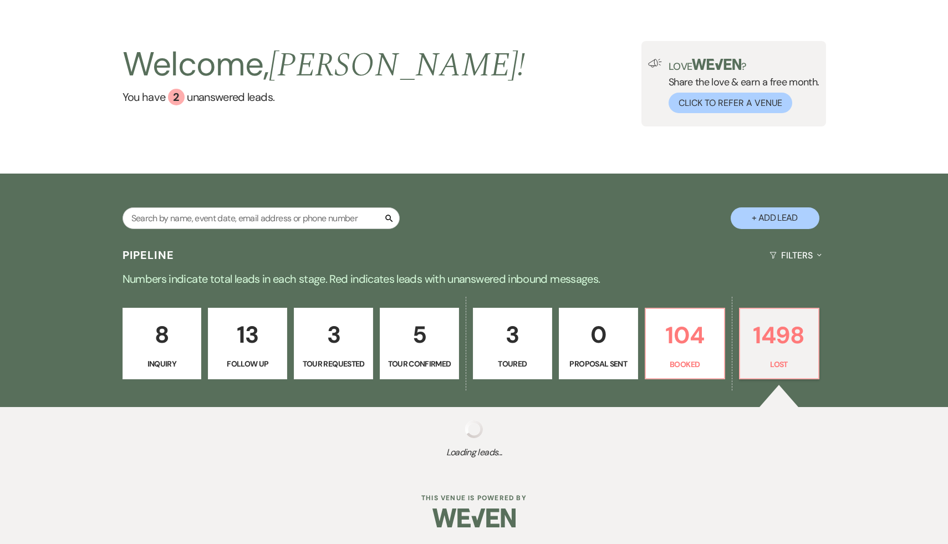
select select "8"
select select "7"
select select "8"
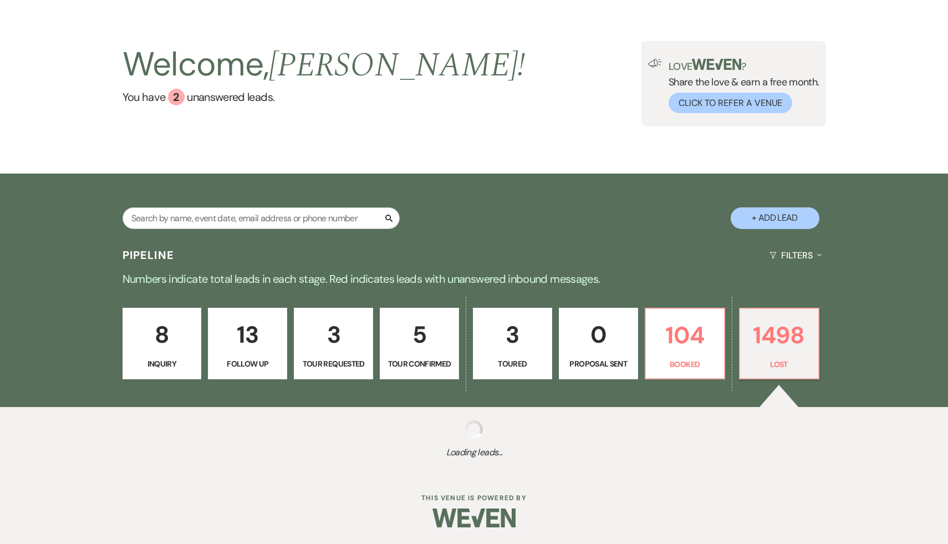
select select "5"
select select "8"
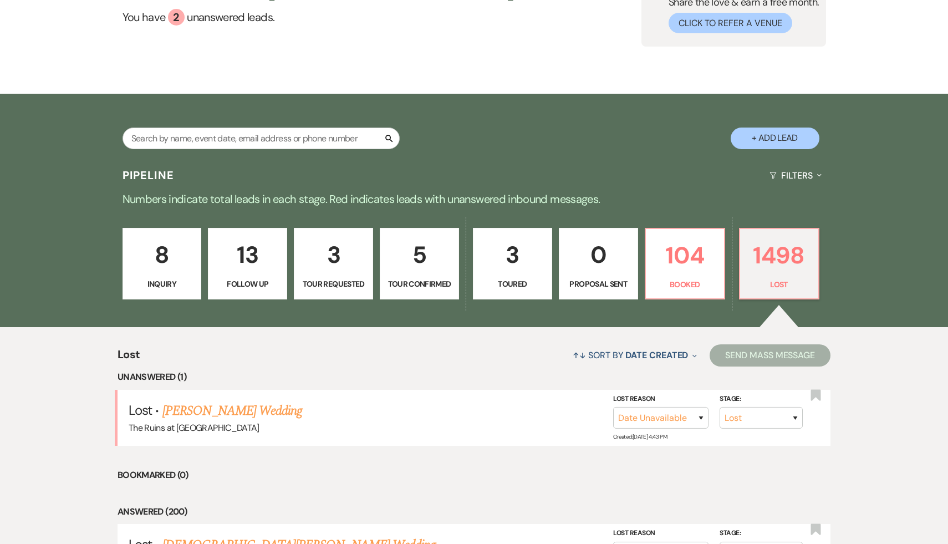
scroll to position [168, 0]
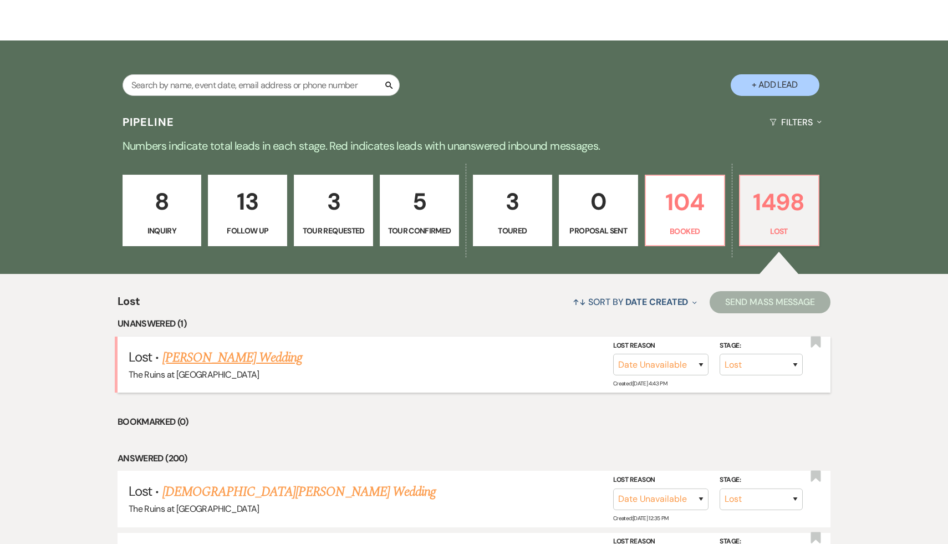
click at [258, 357] on link "Lynne Whitman's Wedding" at bounding box center [232, 357] width 140 height 20
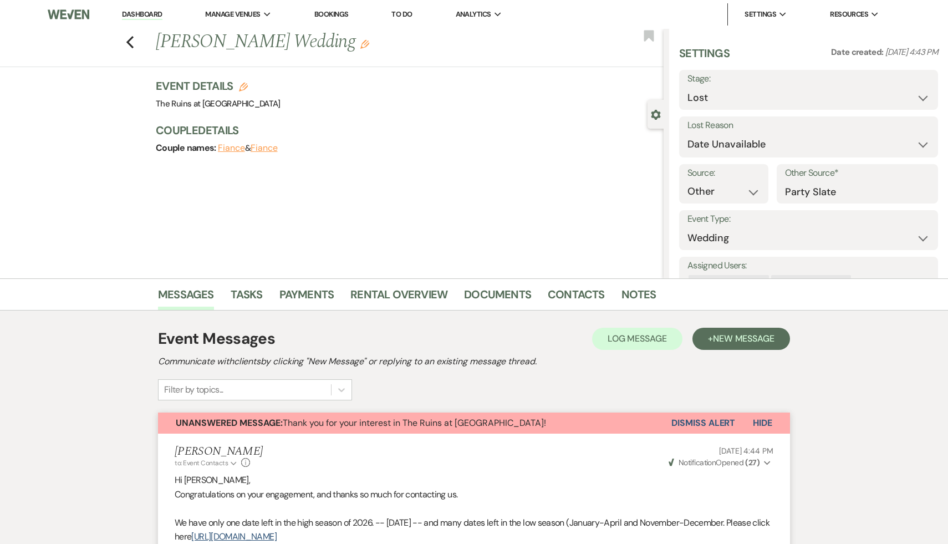
click at [690, 425] on button "Dismiss Alert" at bounding box center [703, 422] width 64 height 21
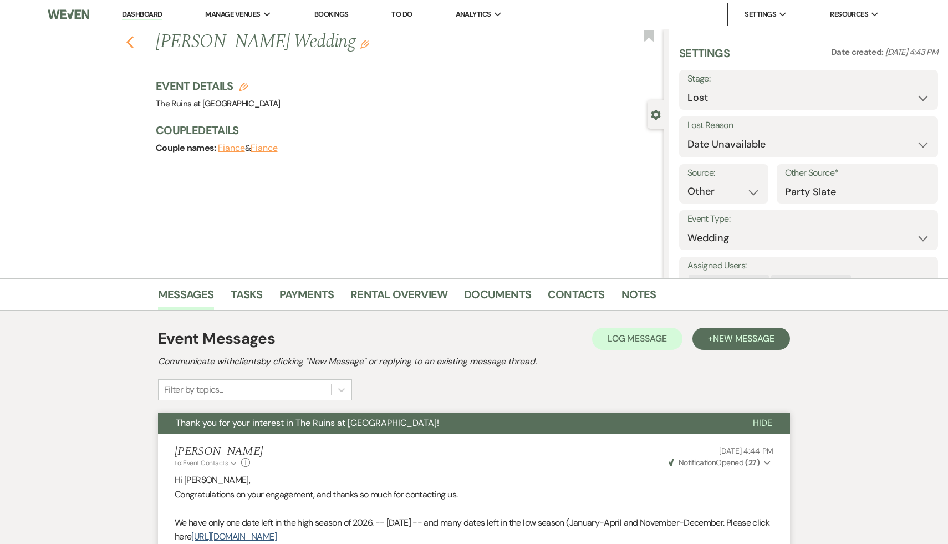
click at [127, 37] on icon "Previous" at bounding box center [130, 41] width 8 height 13
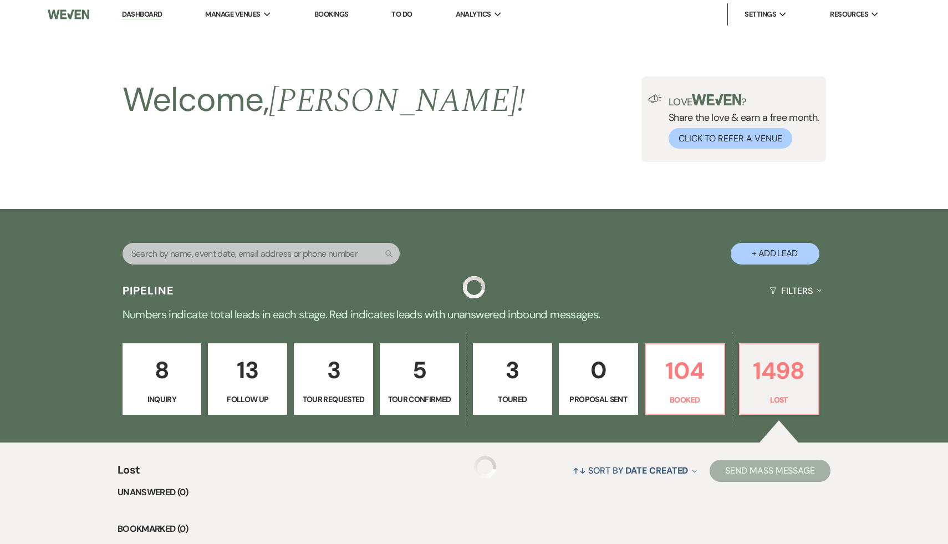
scroll to position [168, 0]
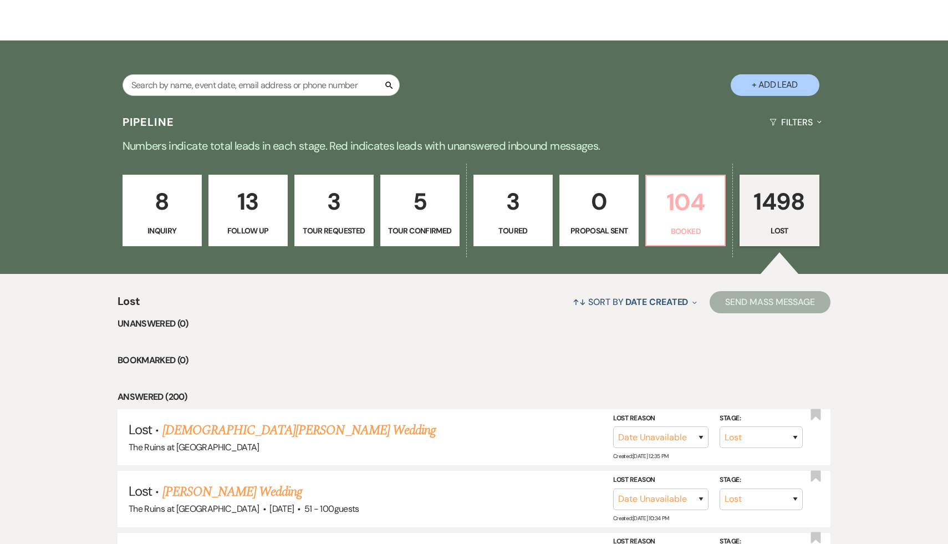
click at [683, 200] on p "104" at bounding box center [685, 201] width 65 height 37
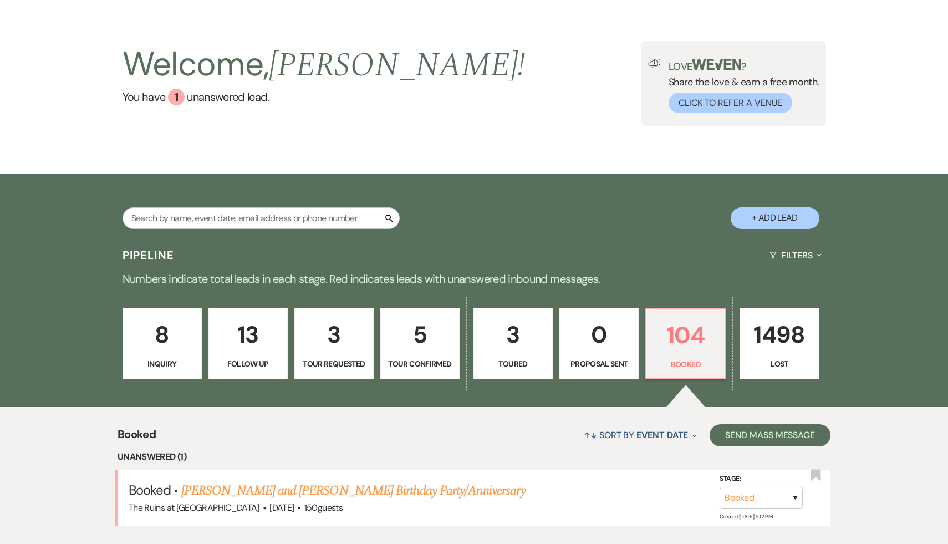
scroll to position [168, 0]
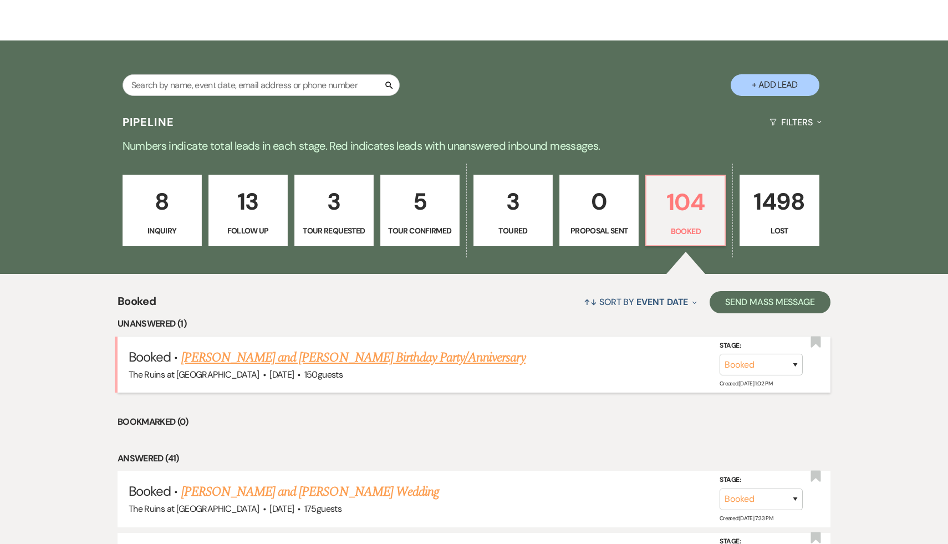
click at [309, 359] on link "Lizbeth and George Krupp's Birthday Party/Anniversary" at bounding box center [353, 357] width 344 height 20
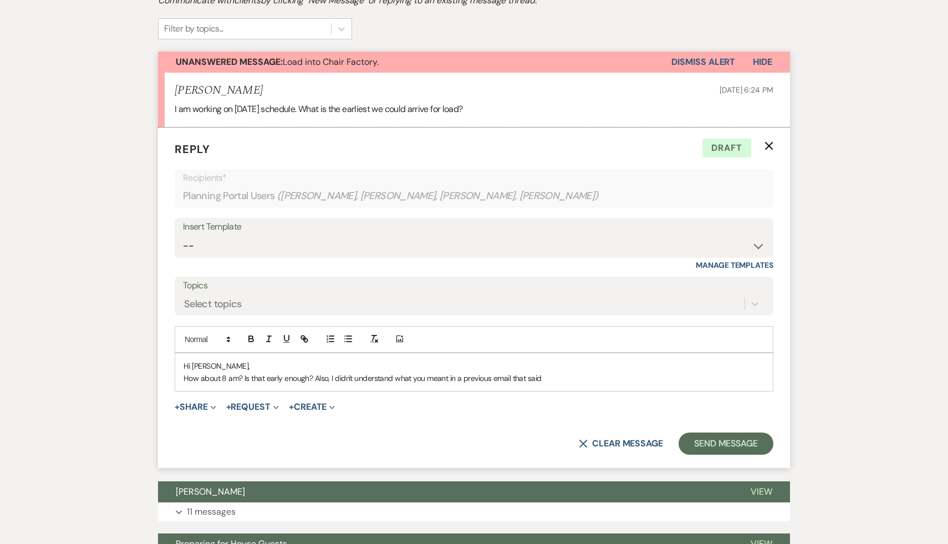
scroll to position [295, 0]
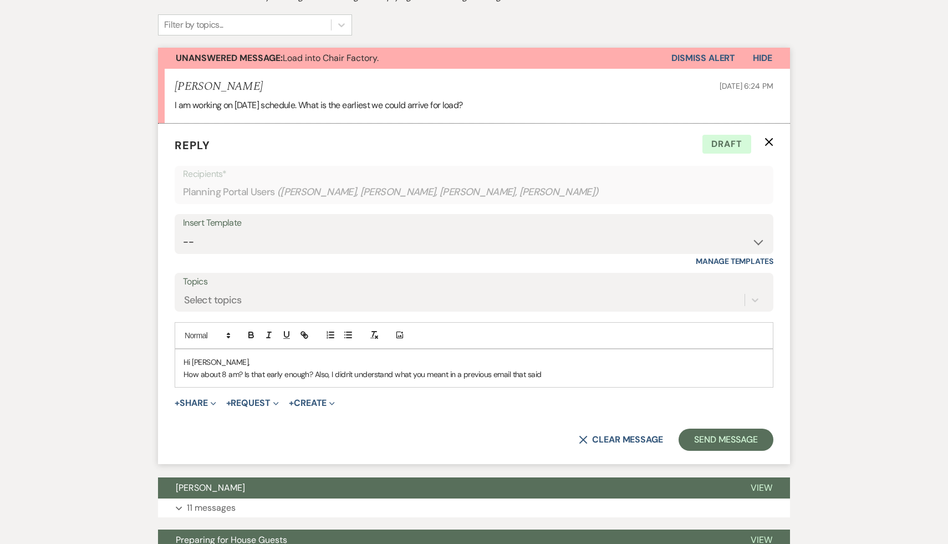
click at [547, 368] on p "How about 8 am? Is that early enough? Also, I didn't understand what you meant …" at bounding box center [473, 374] width 581 height 12
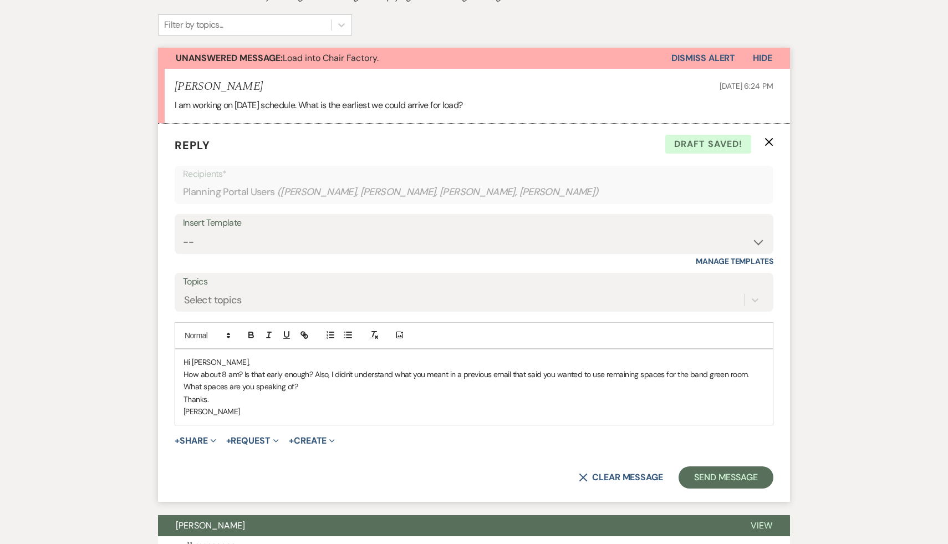
click at [339, 368] on p "How about 8 am? Is that early enough? Also, I didn't understand what you meant …" at bounding box center [473, 380] width 581 height 25
click at [586, 393] on p "Thanks." at bounding box center [473, 399] width 581 height 12
click at [735, 466] on button "Send Message" at bounding box center [725, 477] width 95 height 22
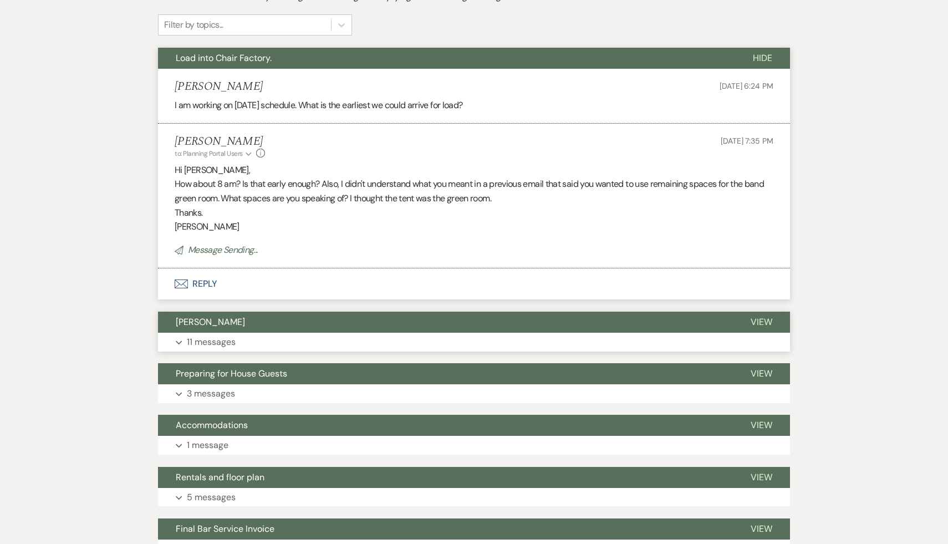
scroll to position [0, 0]
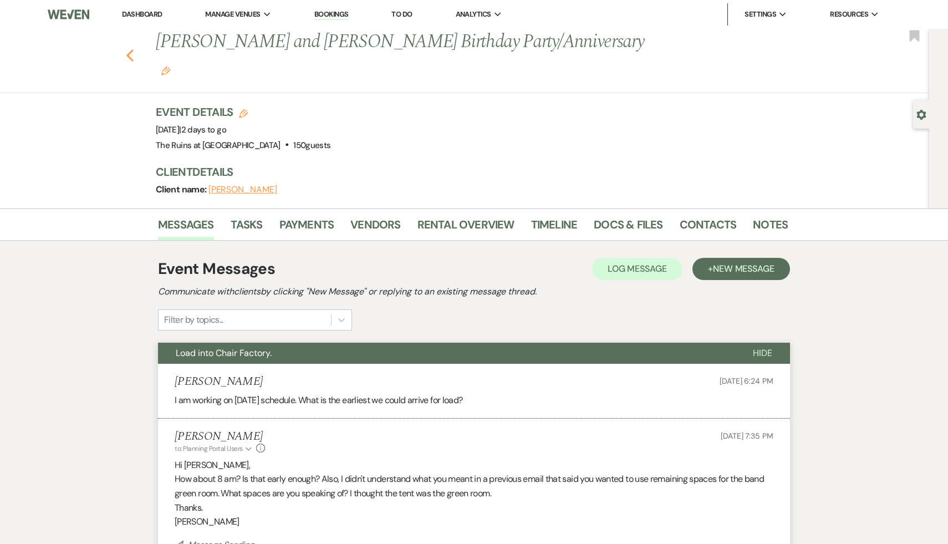
click at [130, 49] on use "button" at bounding box center [129, 55] width 7 height 12
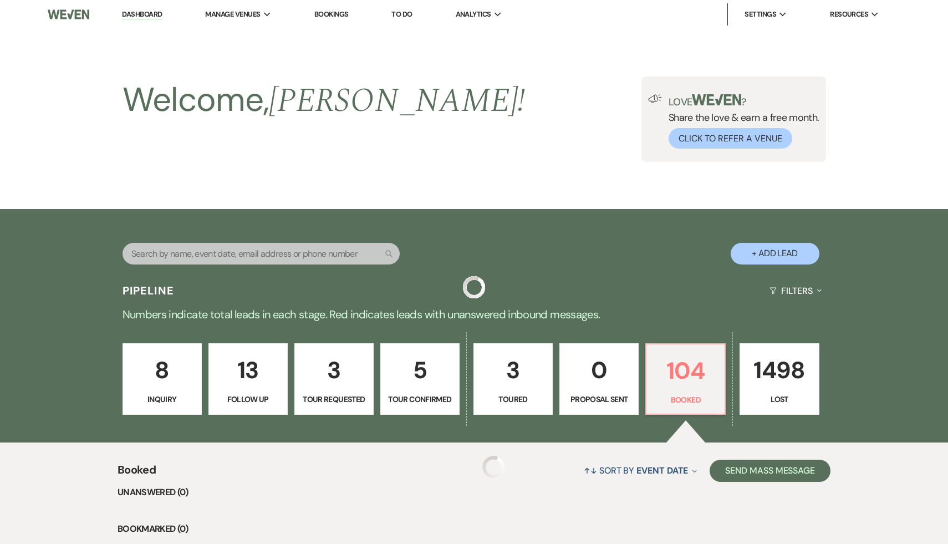
scroll to position [168, 0]
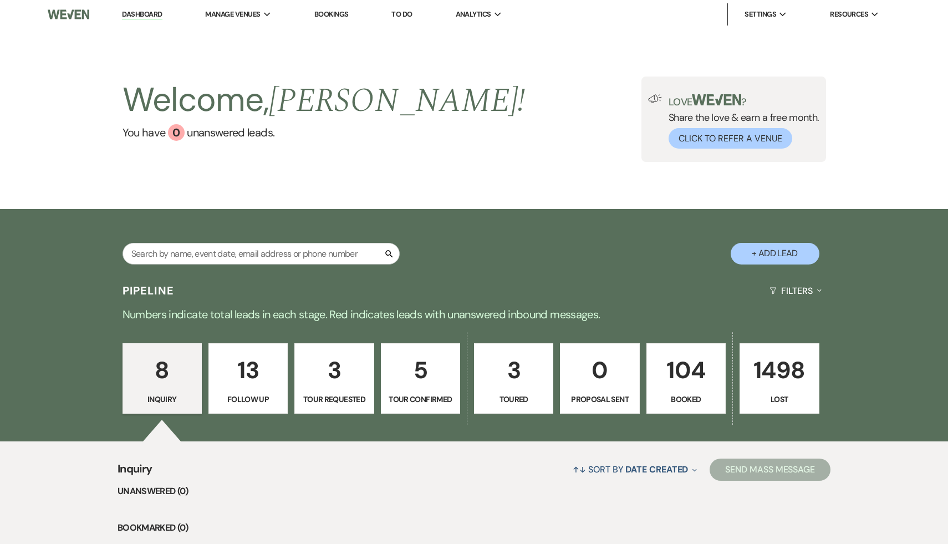
click at [145, 12] on link "Dashboard" at bounding box center [142, 14] width 40 height 11
click at [684, 371] on p "104" at bounding box center [685, 369] width 65 height 37
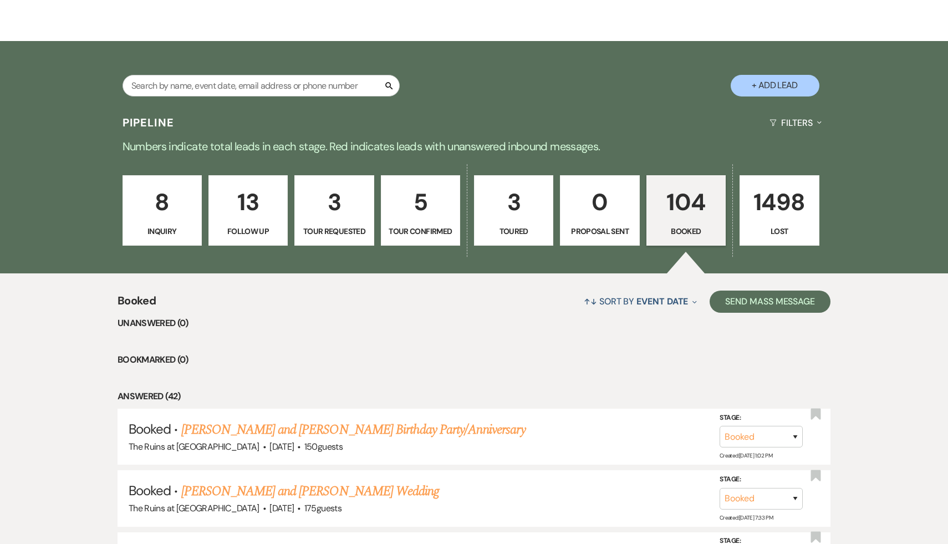
scroll to position [179, 0]
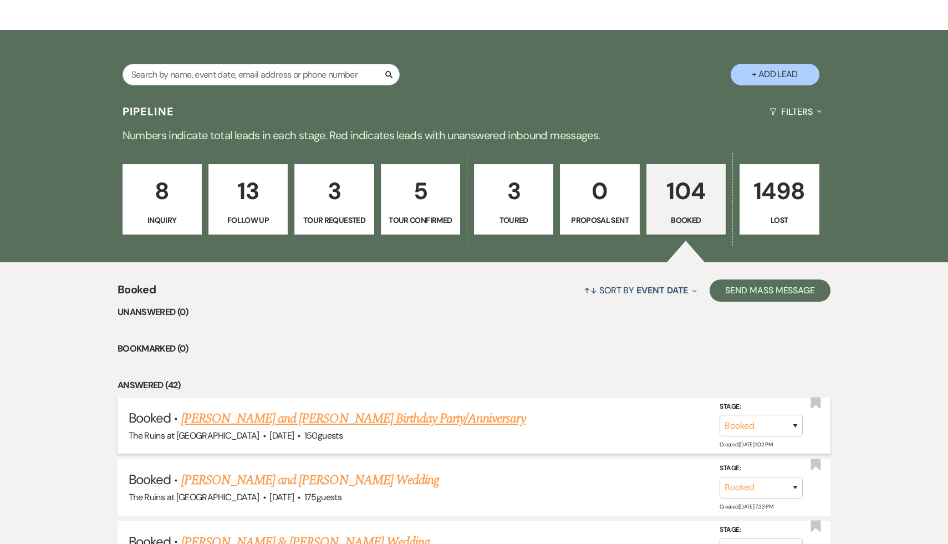
click at [366, 419] on link "[PERSON_NAME] and [PERSON_NAME] Birthday Party/Anniversary" at bounding box center [353, 418] width 344 height 20
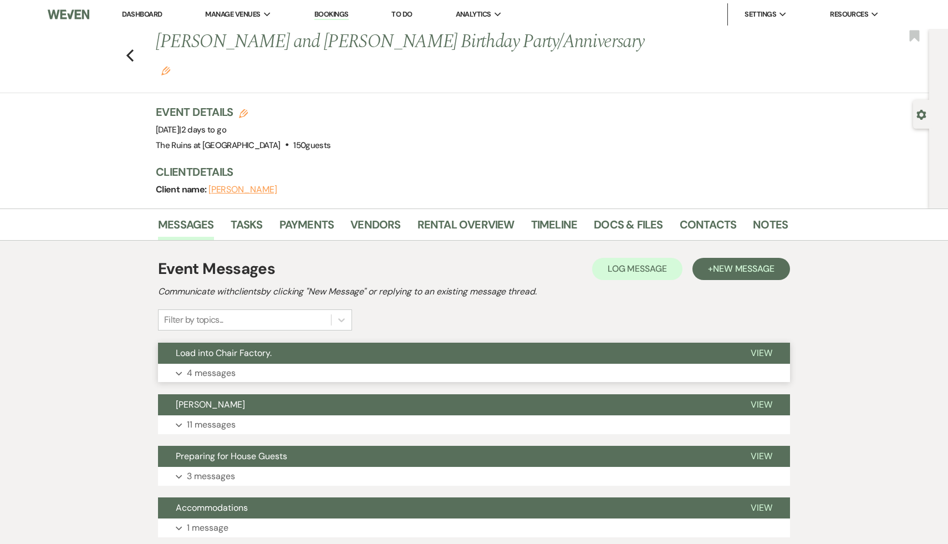
click at [233, 342] on button "Load into Chair Factory." at bounding box center [445, 352] width 575 height 21
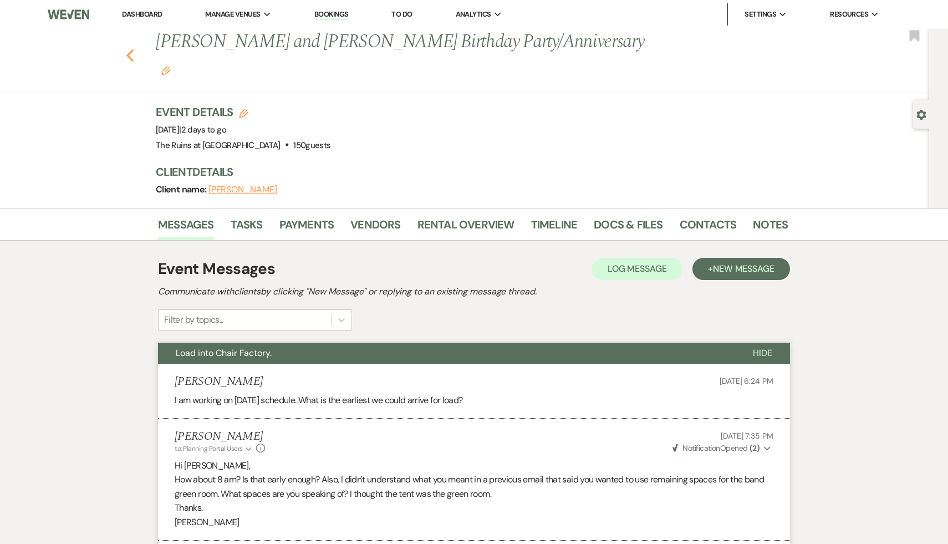
click at [129, 49] on icon "Previous" at bounding box center [130, 55] width 8 height 13
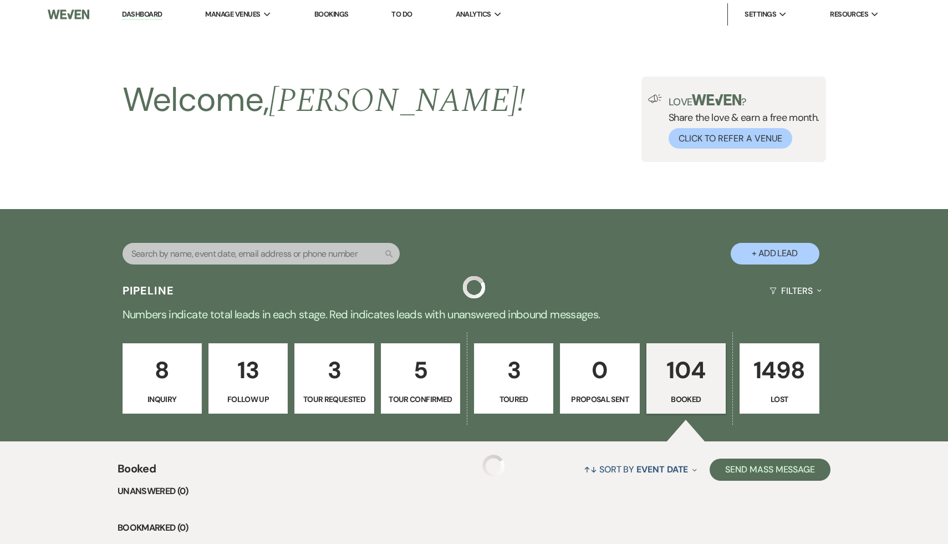
scroll to position [179, 0]
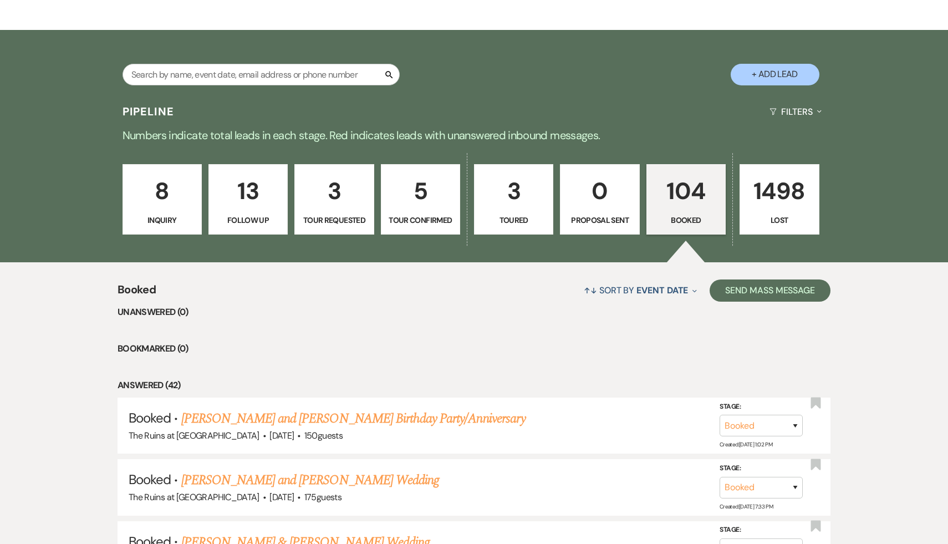
click at [547, 64] on div "Search + Add Lead" at bounding box center [474, 64] width 798 height 59
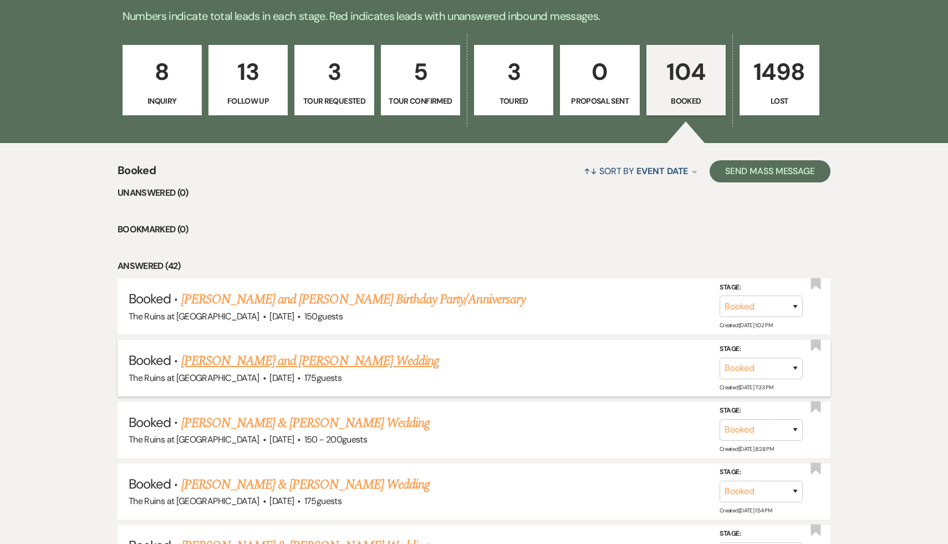
scroll to position [123, 0]
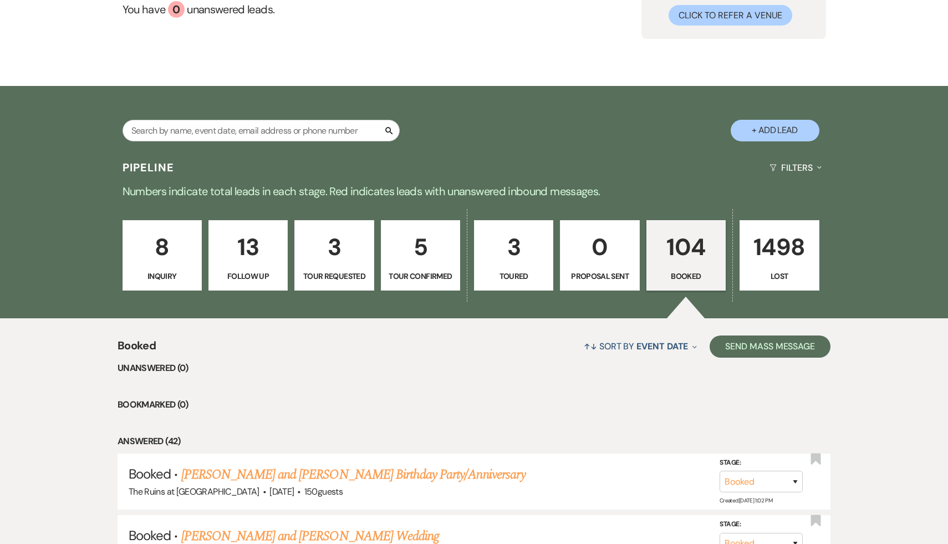
click at [685, 244] on p "104" at bounding box center [685, 246] width 65 height 37
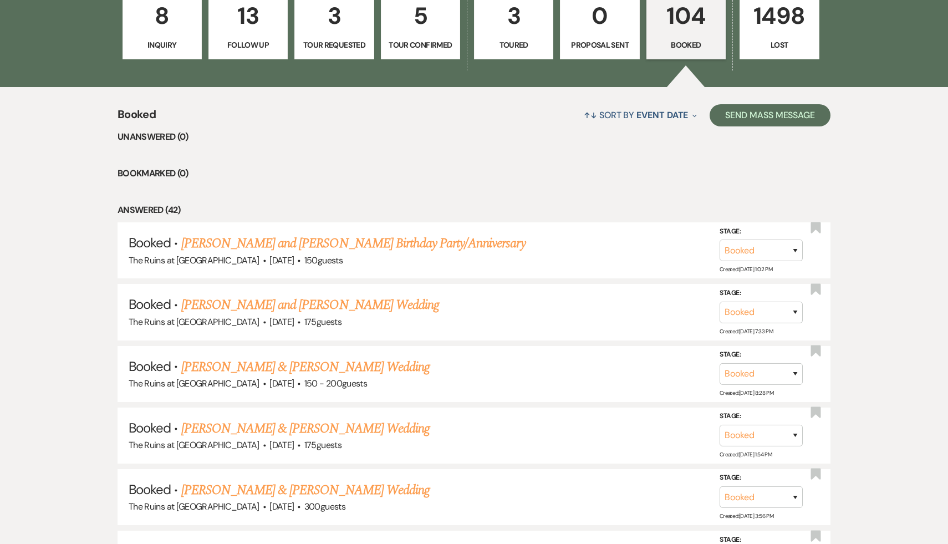
scroll to position [304, 0]
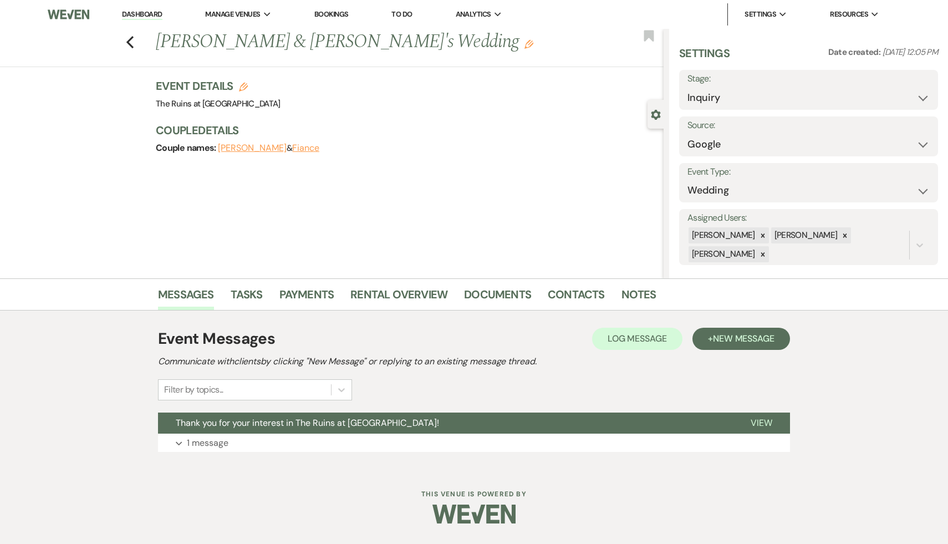
click at [334, 13] on link "Bookings" at bounding box center [331, 13] width 34 height 9
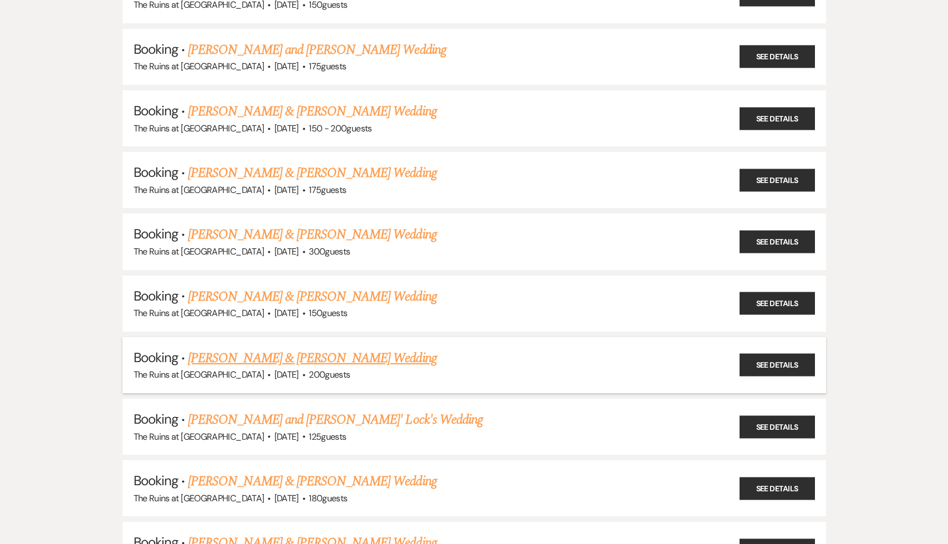
scroll to position [177, 0]
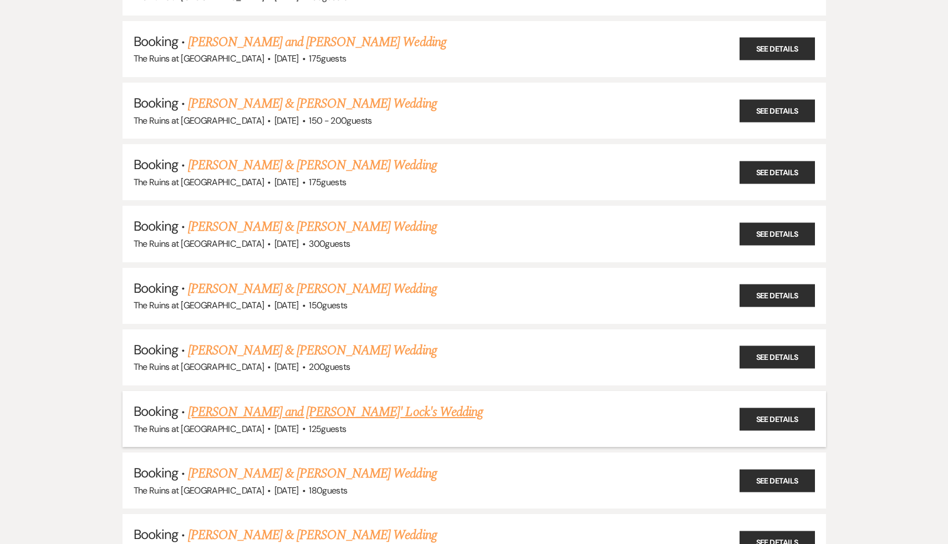
click at [357, 407] on link "[PERSON_NAME] and [PERSON_NAME]' Lock's Wedding" at bounding box center [335, 412] width 295 height 20
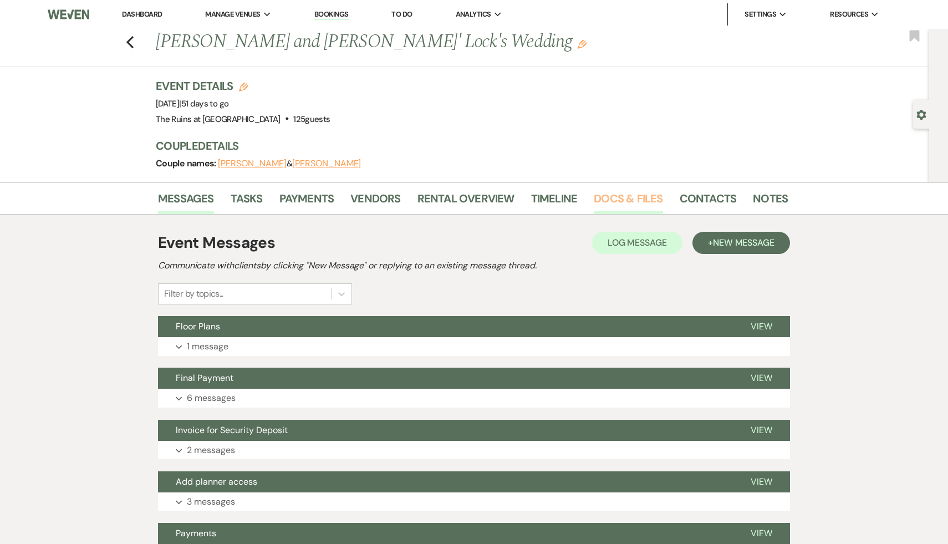
click at [623, 199] on link "Docs & Files" at bounding box center [628, 202] width 69 height 24
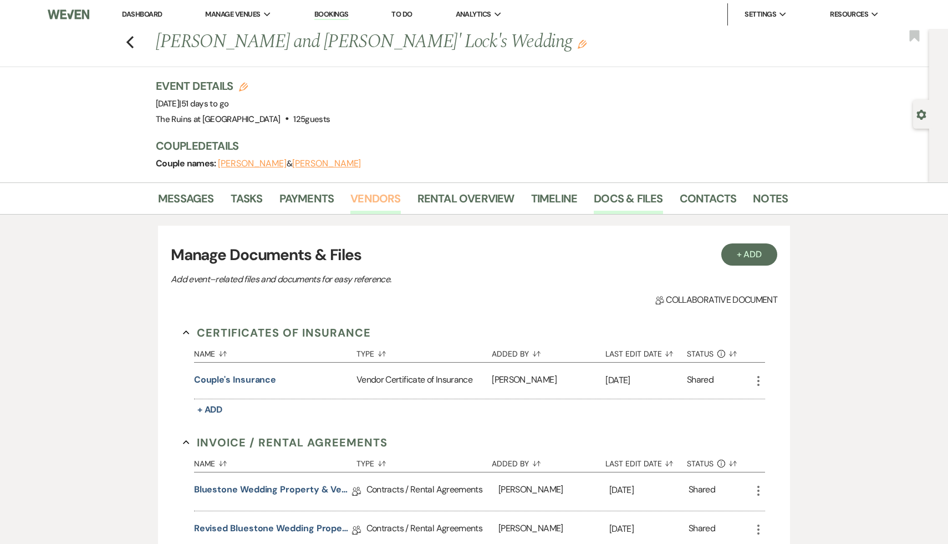
click at [378, 201] on link "Vendors" at bounding box center [375, 202] width 50 height 24
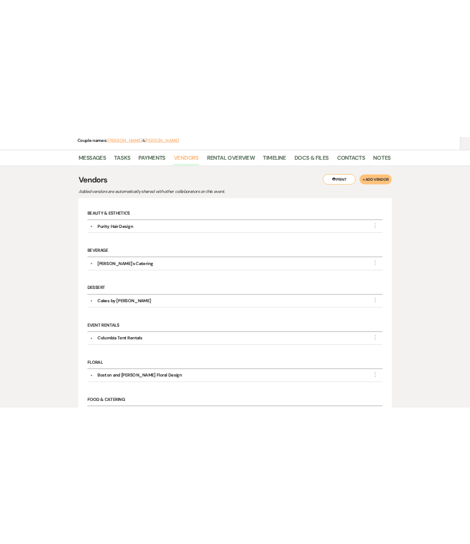
scroll to position [193, 0]
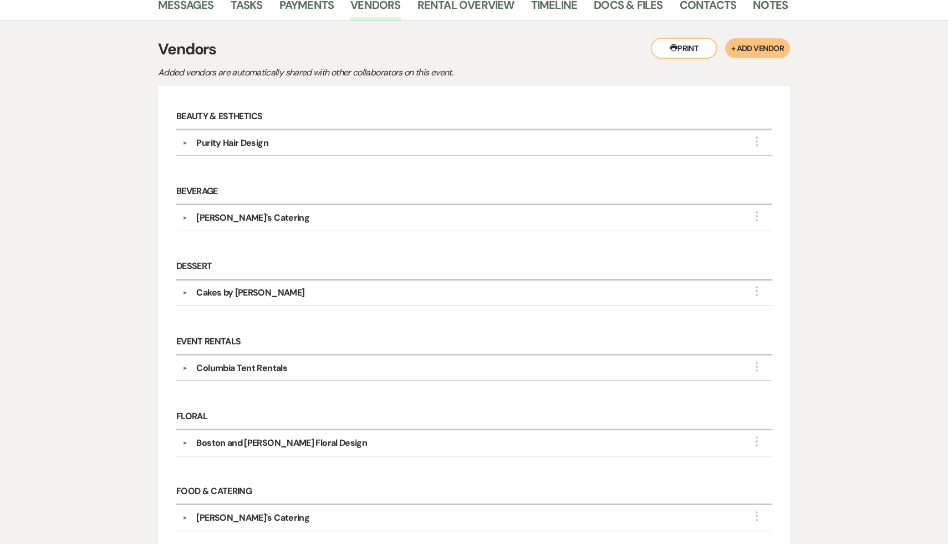
click at [243, 213] on div "Nicole's Catering" at bounding box center [252, 217] width 113 height 13
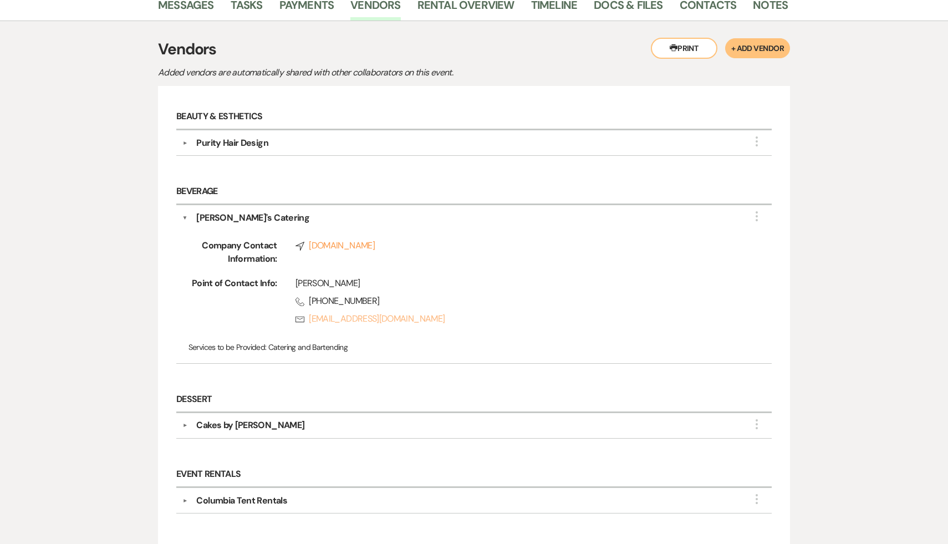
click at [382, 319] on link "Rsvp kateb@nicolescatering.com" at bounding box center [515, 318] width 441 height 13
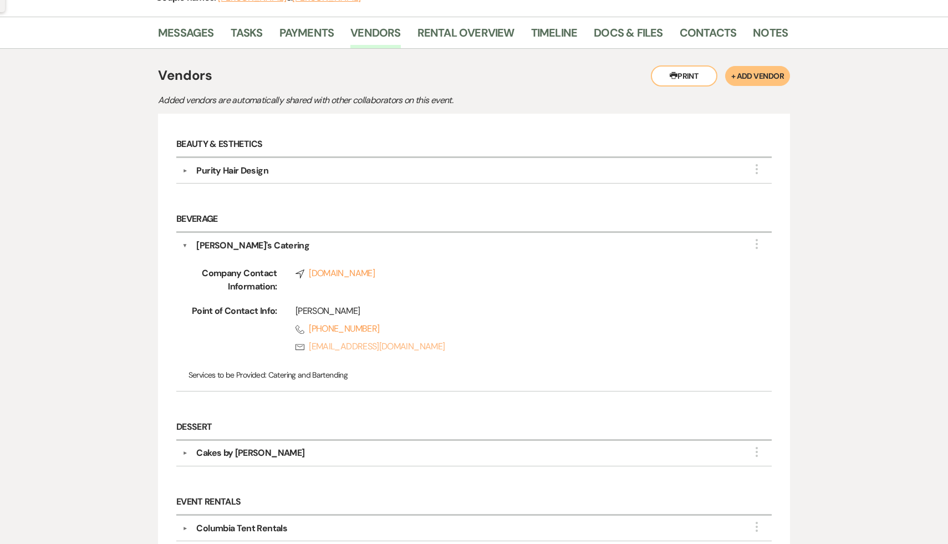
scroll to position [165, 0]
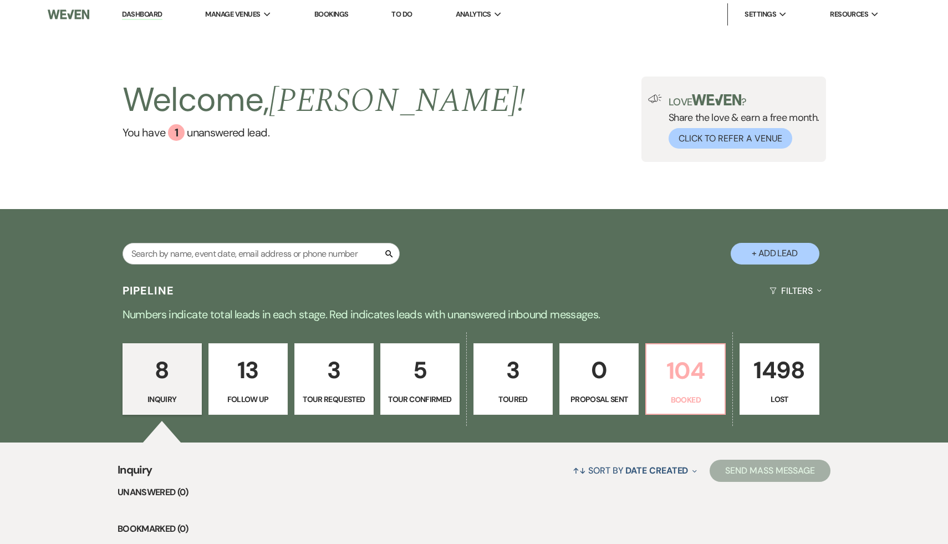
click at [663, 376] on p "104" at bounding box center [685, 370] width 65 height 37
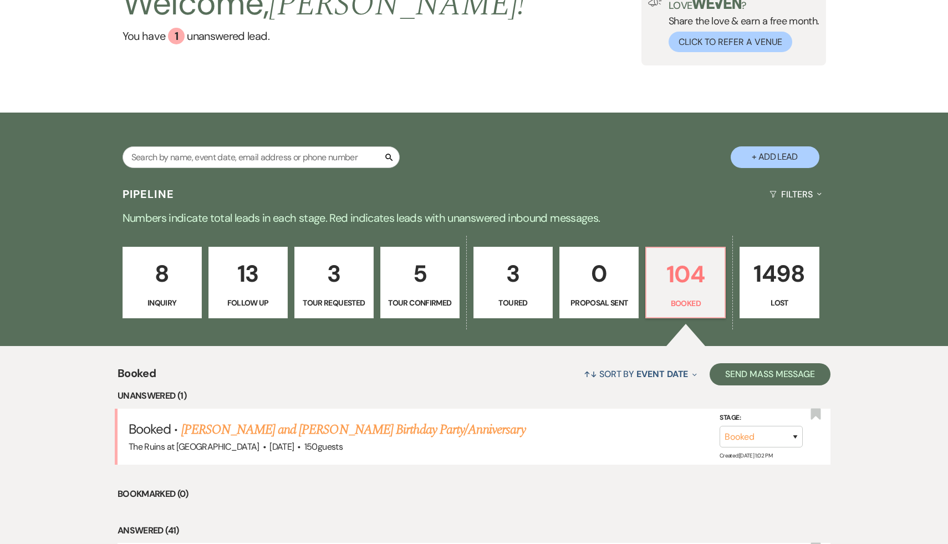
scroll to position [97, 0]
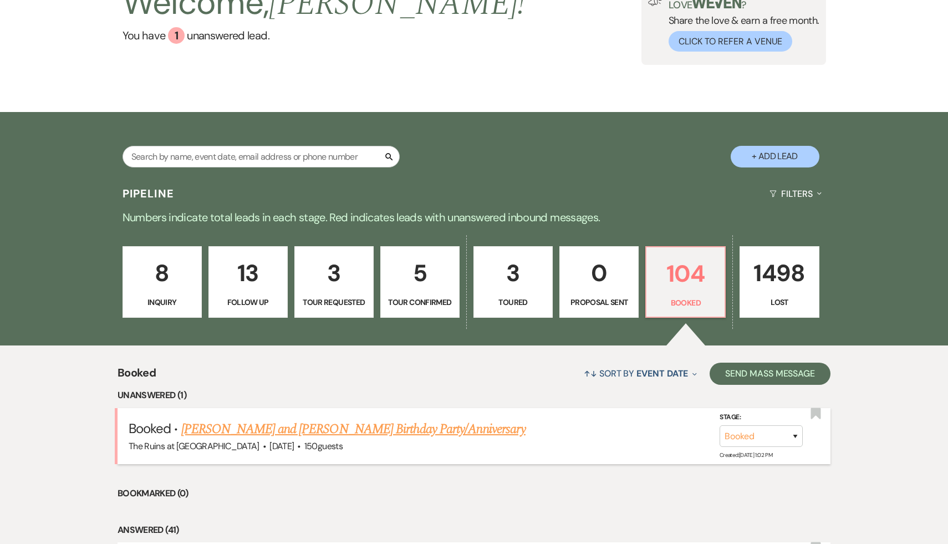
click at [431, 432] on link "Lizbeth and George Krupp's Birthday Party/Anniversary" at bounding box center [353, 429] width 344 height 20
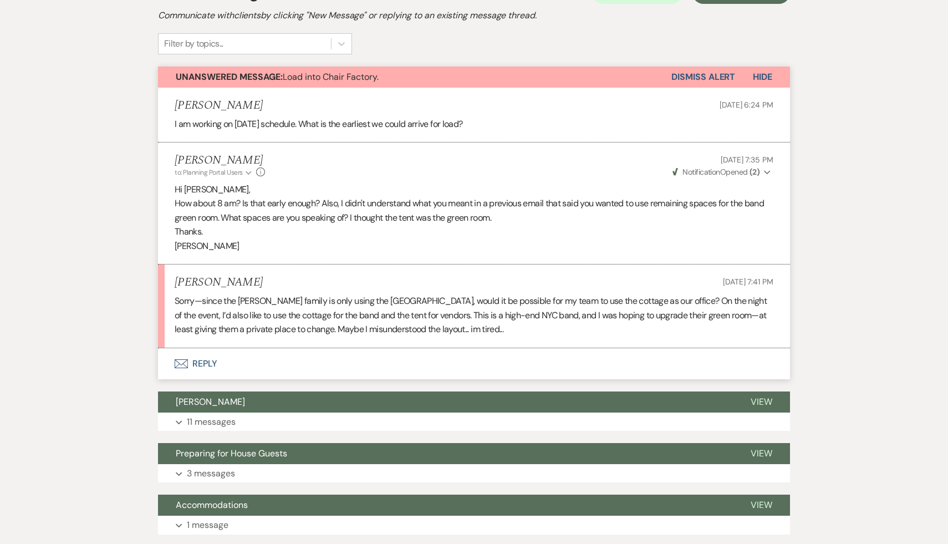
scroll to position [254, 0]
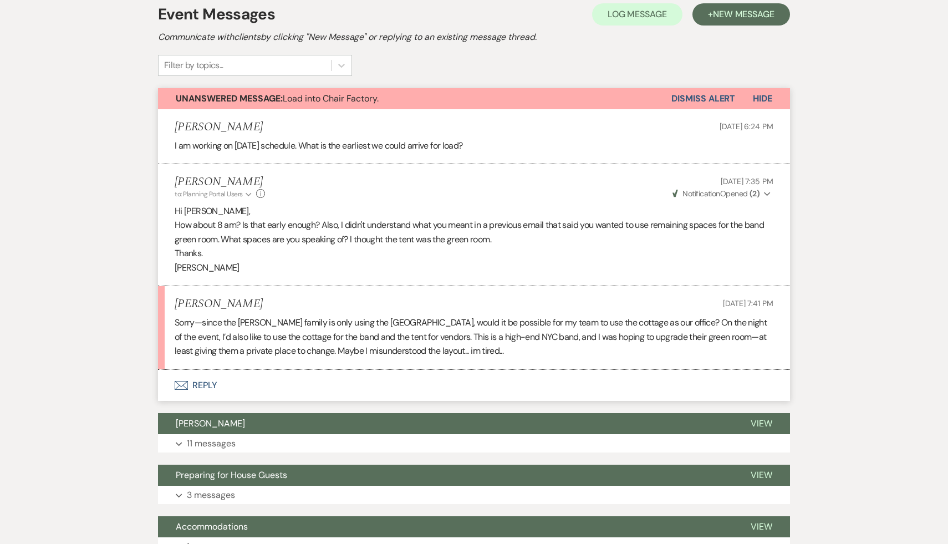
click at [504, 325] on p "Sorry—since the Krupp family is only using the Stone House, would it be possibl…" at bounding box center [474, 336] width 598 height 43
click at [570, 327] on p "Sorry—since the Krupp family is only using the Stone House, would it be possibl…" at bounding box center [474, 336] width 598 height 43
click at [557, 324] on p "Sorry—since the Krupp family is only using the Stone House, would it be possibl…" at bounding box center [474, 336] width 598 height 43
click at [574, 326] on p "Sorry—since the Krupp family is only using the Stone House, would it be possibl…" at bounding box center [474, 336] width 598 height 43
click at [199, 370] on button "Envelope Reply" at bounding box center [474, 385] width 632 height 31
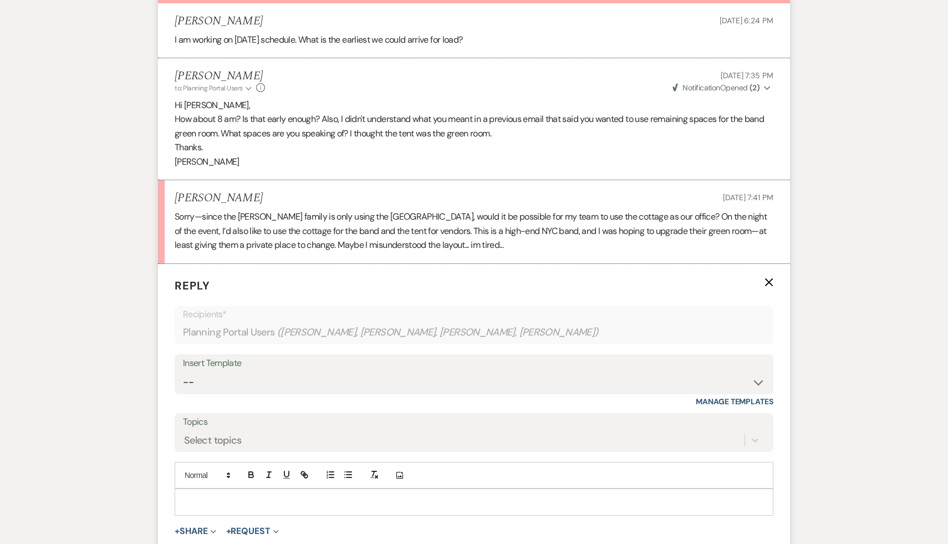
scroll to position [441, 0]
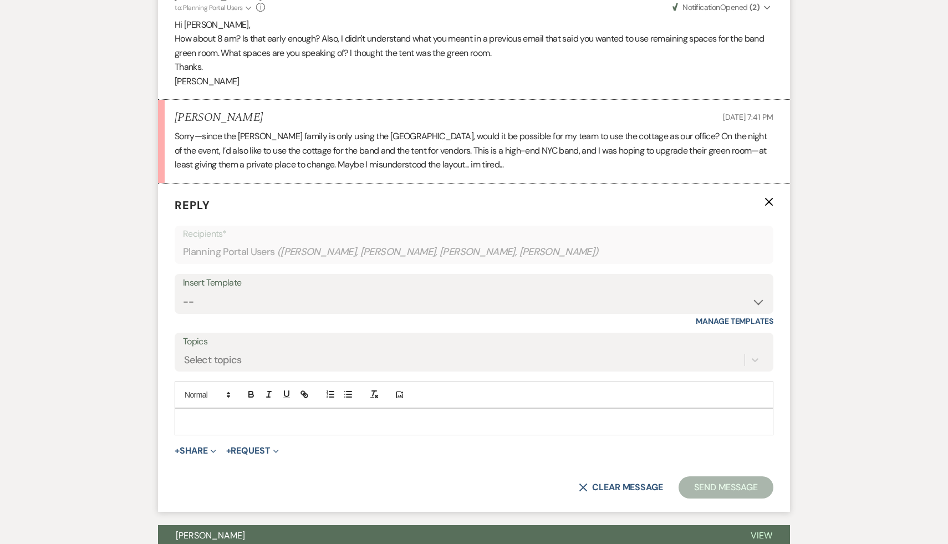
click at [204, 415] on p at bounding box center [473, 421] width 581 height 12
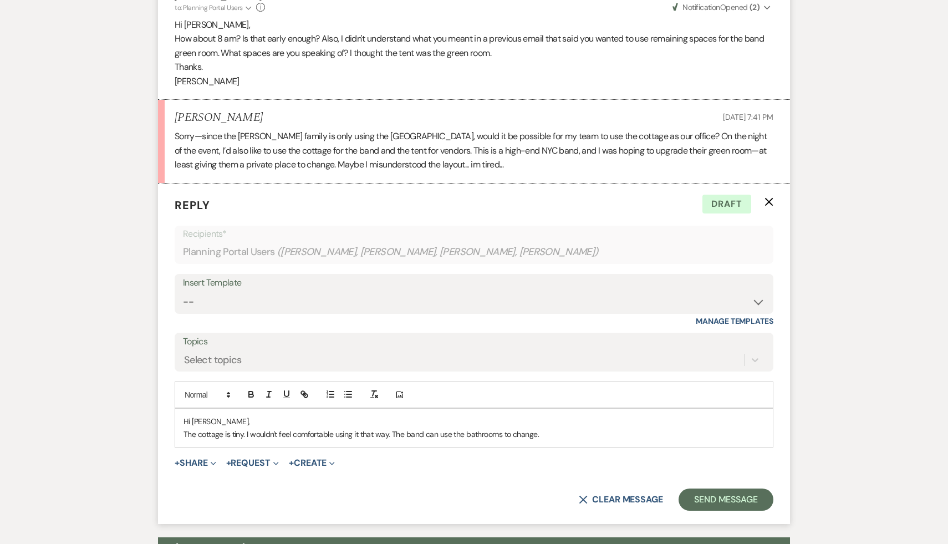
click at [503, 428] on p "The cottage is tiny. I wouldn't feel comfortable using it that way. The band ca…" at bounding box center [473, 434] width 581 height 12
click at [633, 428] on p "The cottage is tiny. I wouldn't feel comfortable using it that way. The band ca…" at bounding box center [473, 434] width 581 height 12
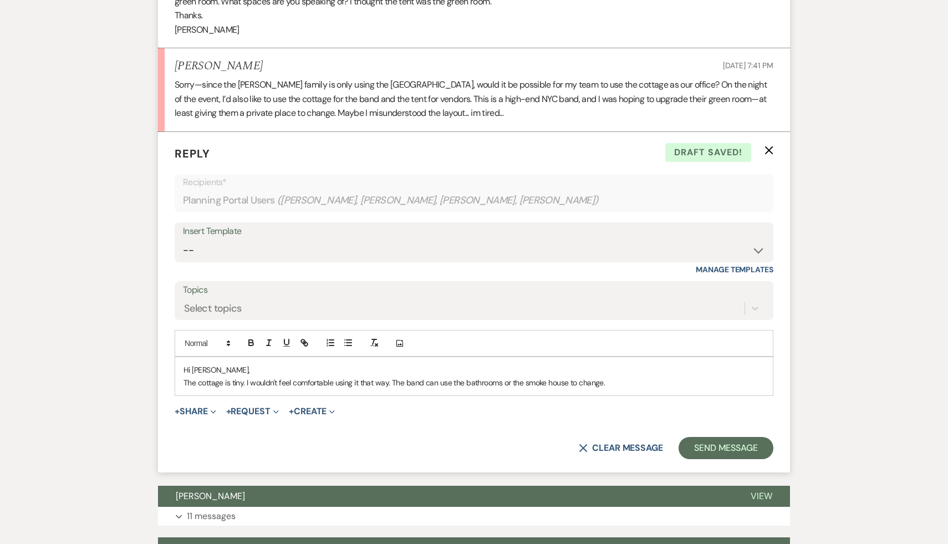
scroll to position [502, 0]
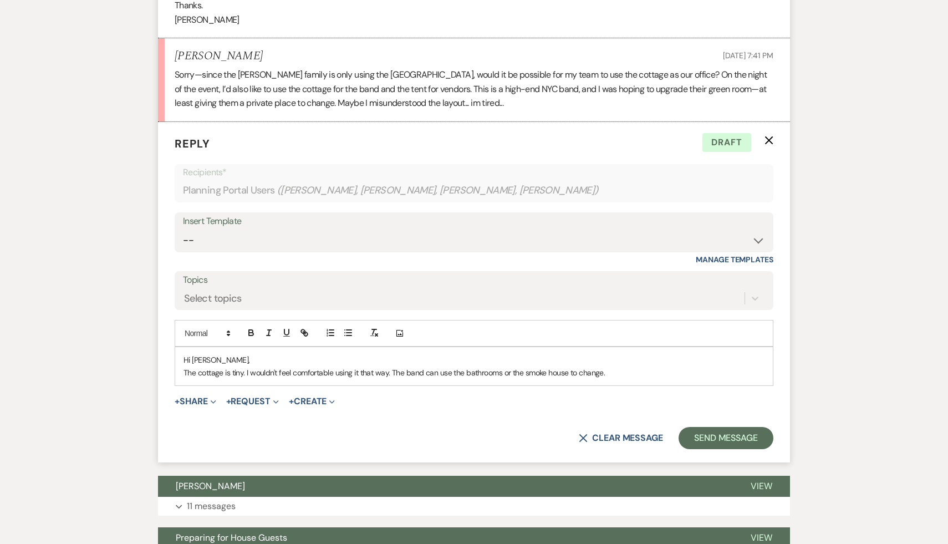
click at [616, 366] on p "The cottage is tiny. I wouldn't feel comfortable using it that way. The band ca…" at bounding box center [473, 372] width 581 height 12
click at [407, 427] on div "X Clear message Send Message" at bounding box center [474, 438] width 598 height 22
click at [622, 366] on p "The cottage is tiny. I wouldn't feel comfortable using it that way. The band ca…" at bounding box center [473, 372] width 581 height 12
click at [625, 366] on p "The cottage is tiny. I wouldn't feel comfortable using it that way. The band ca…" at bounding box center [473, 372] width 581 height 12
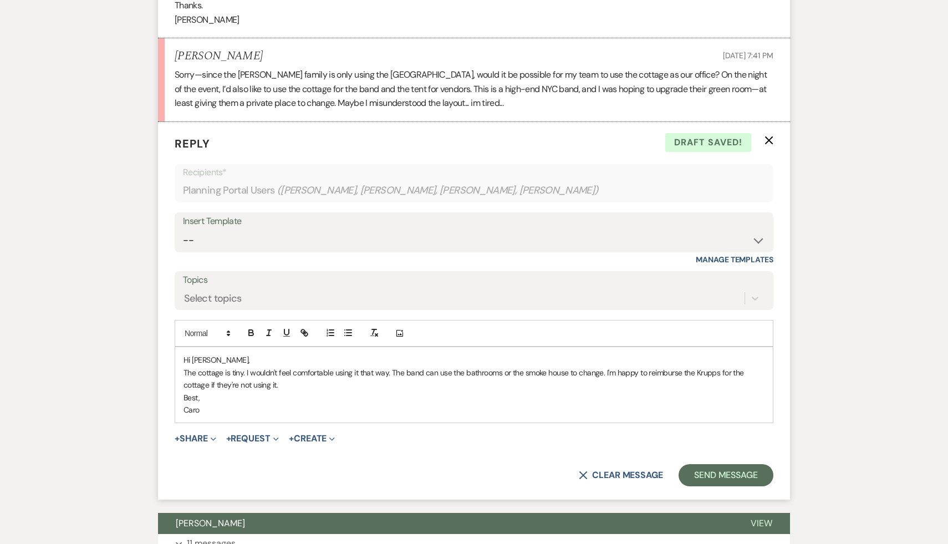
drag, startPoint x: 617, startPoint y: 344, endPoint x: 750, endPoint y: 355, distance: 133.5
click at [750, 366] on p "The cottage is tiny. I wouldn't feel comfortable using it that way. The band ca…" at bounding box center [473, 378] width 581 height 25
click at [434, 391] on p "Best," at bounding box center [473, 397] width 581 height 12
click at [445, 391] on p "Best," at bounding box center [473, 397] width 581 height 12
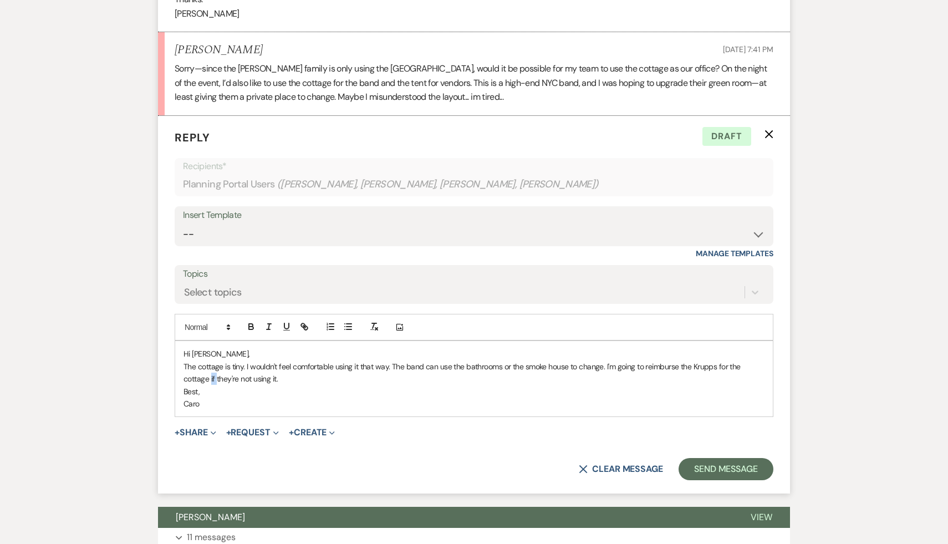
click at [211, 360] on p "The cottage is tiny. I wouldn't feel comfortable using it that way. The band ca…" at bounding box center [473, 372] width 581 height 25
click at [275, 385] on p "Best," at bounding box center [473, 391] width 581 height 12
click at [420, 385] on p "Best," at bounding box center [473, 391] width 581 height 12
click at [423, 385] on p "Best," at bounding box center [473, 391] width 581 height 12
click at [417, 397] on p "Caro" at bounding box center [473, 403] width 581 height 12
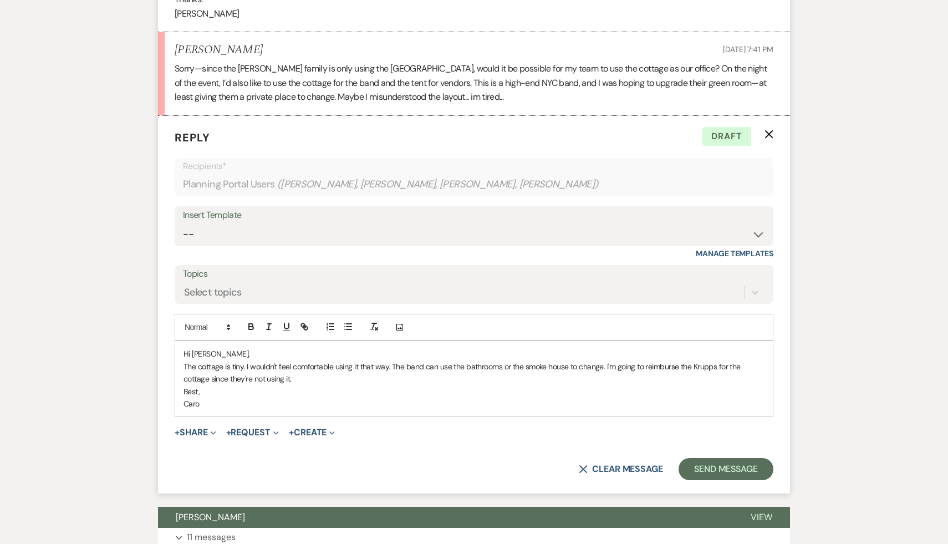
click at [427, 360] on p "The cottage is tiny. I wouldn't feel comfortable using it that way. The band ca…" at bounding box center [473, 372] width 581 height 25
click at [502, 360] on p "The cottage is tiny. I wouldn't feel comfortable using it that way. The band ca…" at bounding box center [473, 372] width 581 height 25
click at [502, 426] on div "+ Share Expand Doc Upload Documents Add Photo Images Pref Vendors Preferred ven…" at bounding box center [474, 432] width 598 height 13
click at [746, 458] on button "Send Message" at bounding box center [725, 469] width 95 height 22
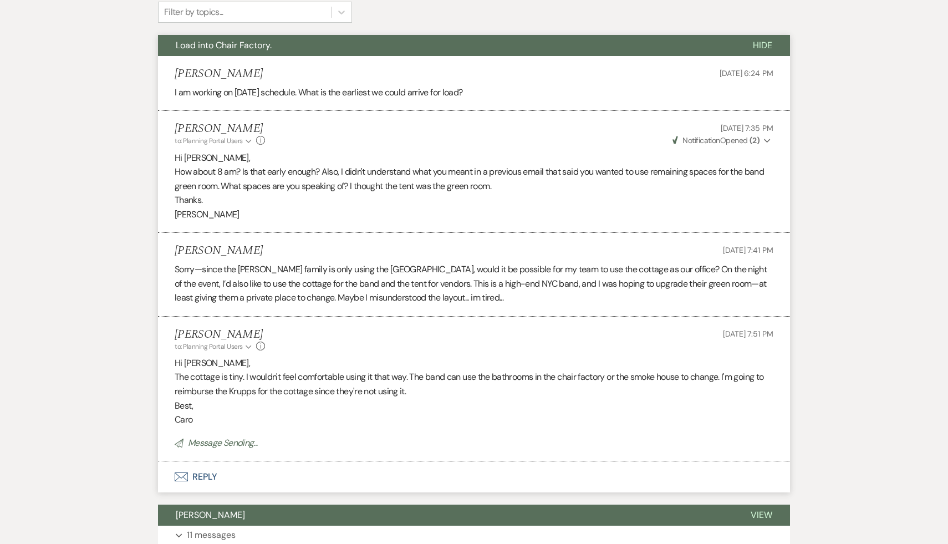
scroll to position [0, 0]
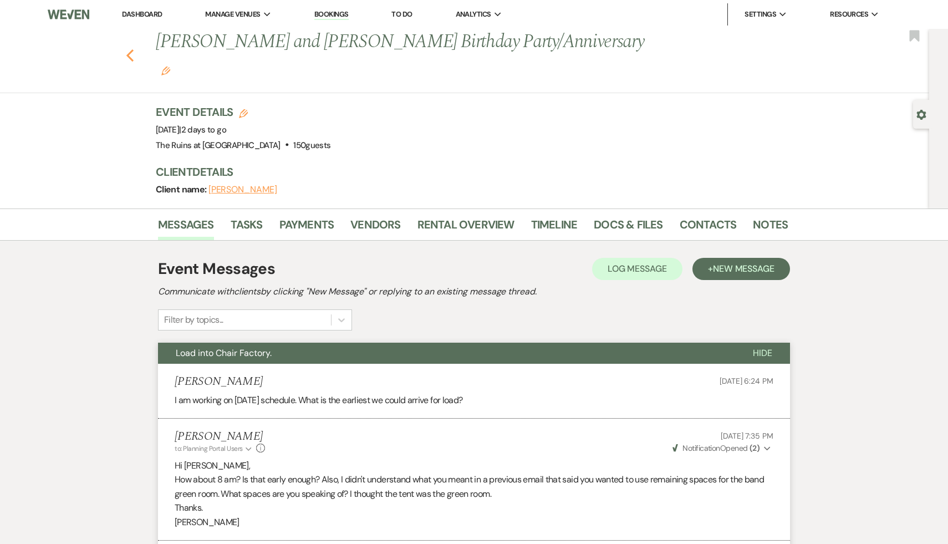
click at [130, 49] on use "button" at bounding box center [129, 55] width 7 height 12
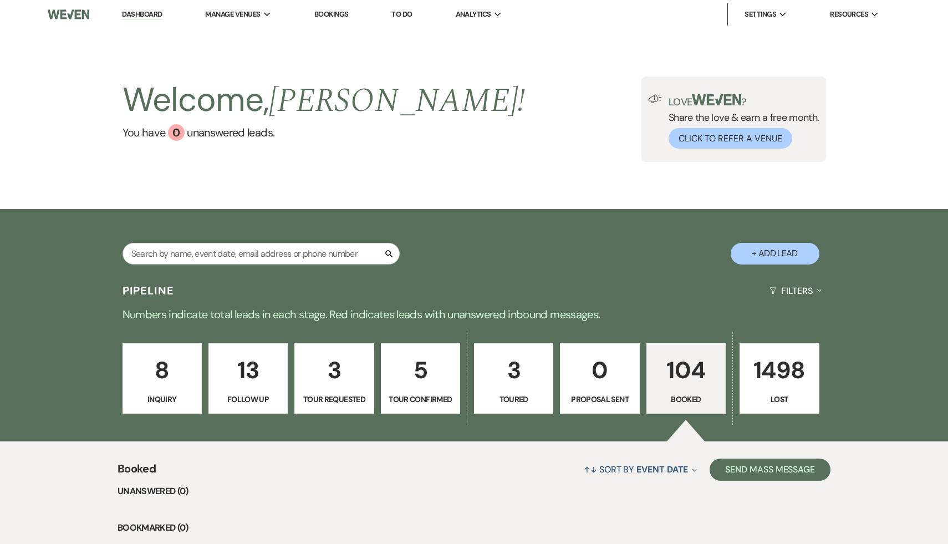
click at [152, 12] on link "Dashboard" at bounding box center [142, 14] width 40 height 11
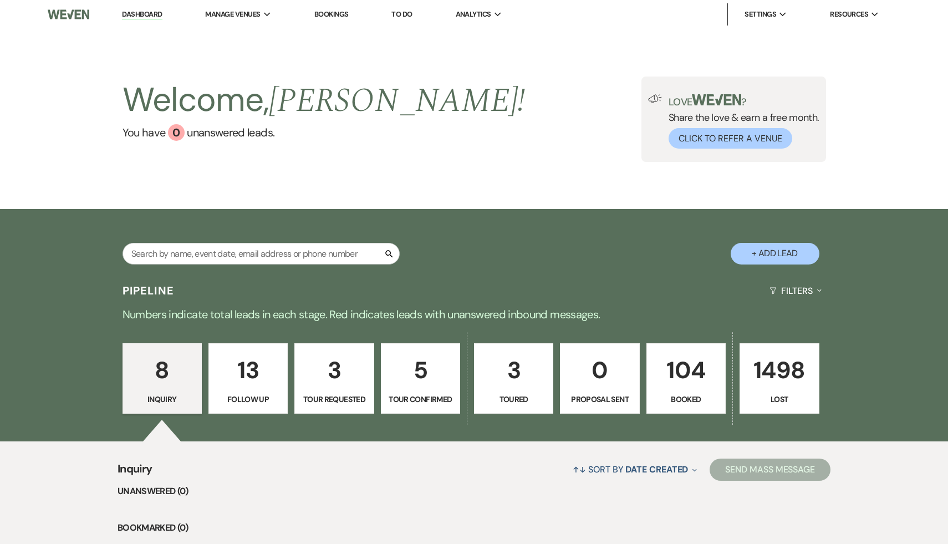
click at [172, 374] on p "8" at bounding box center [162, 369] width 65 height 37
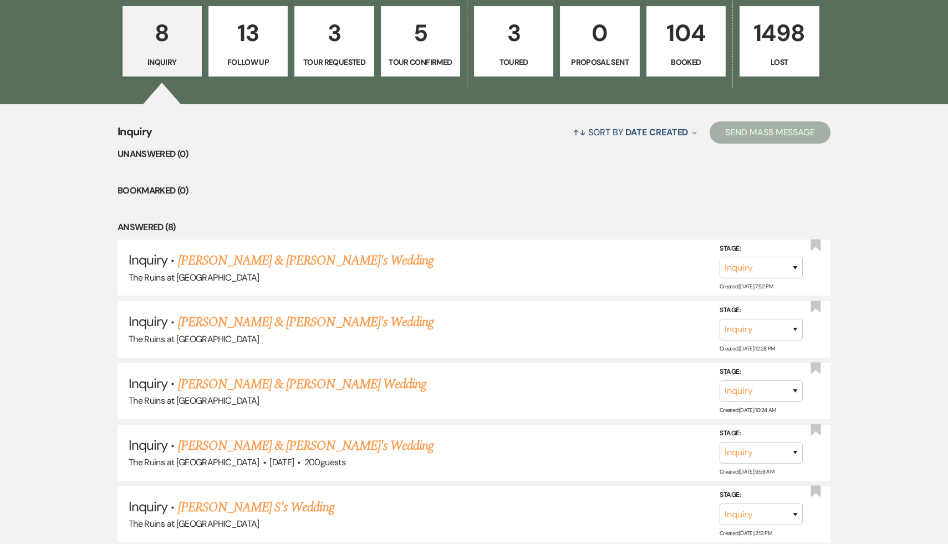
scroll to position [352, 0]
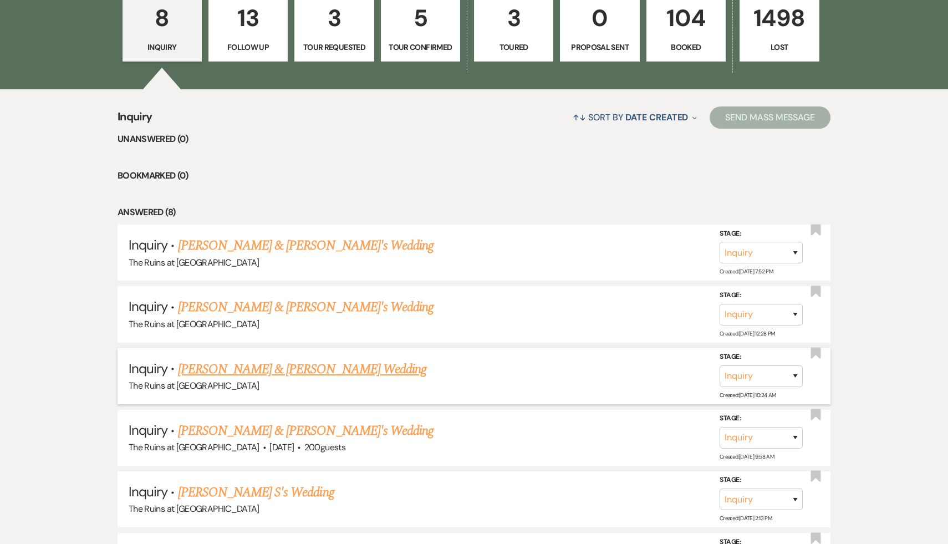
click at [269, 367] on link "[PERSON_NAME] & [PERSON_NAME] Wedding" at bounding box center [302, 369] width 248 height 20
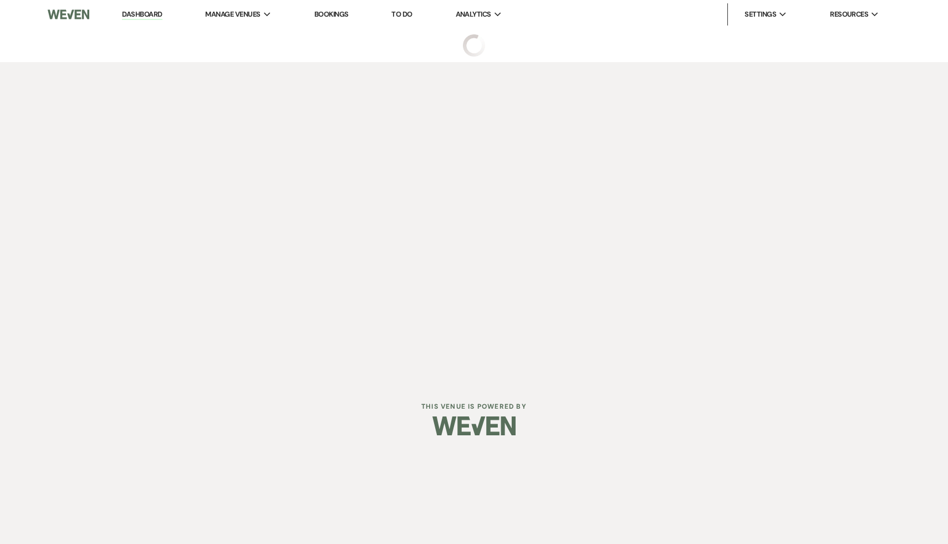
select select "17"
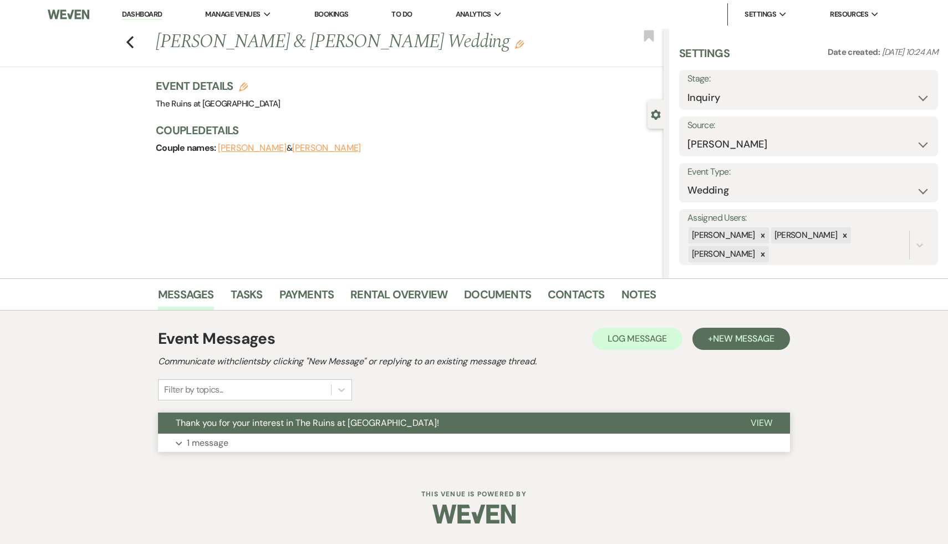
click at [265, 424] on span "Thank you for your interest in The Ruins at [GEOGRAPHIC_DATA]!" at bounding box center [307, 423] width 263 height 12
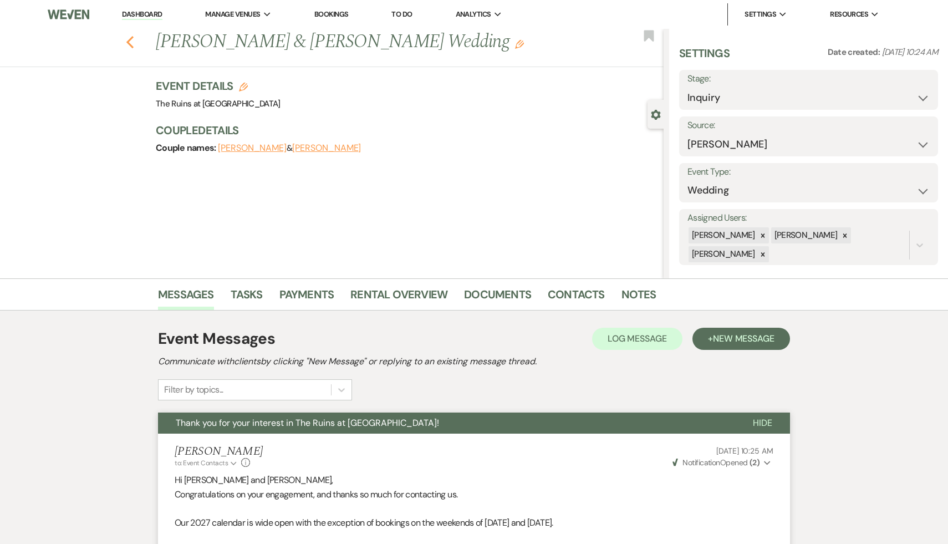
click at [130, 34] on button "Previous" at bounding box center [130, 41] width 8 height 16
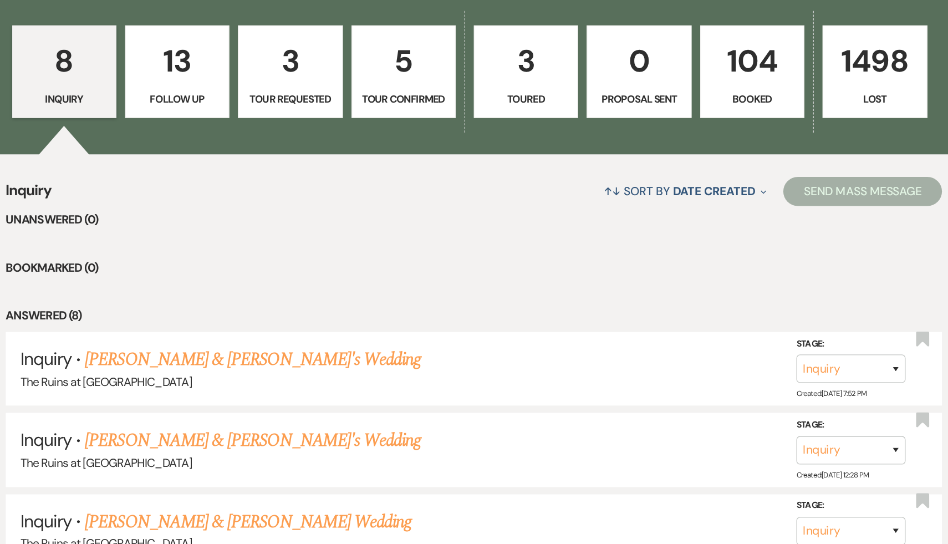
scroll to position [323, 0]
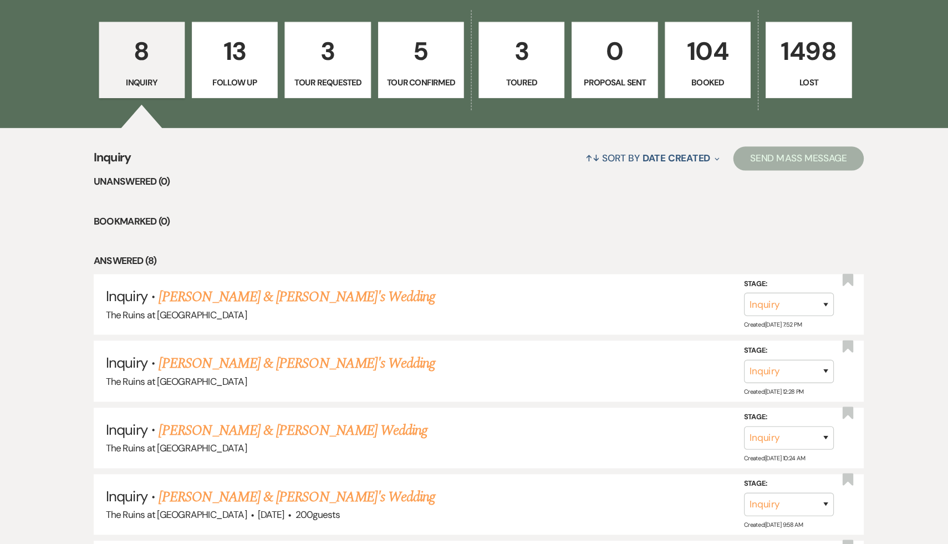
click at [685, 47] on p "104" at bounding box center [685, 47] width 65 height 37
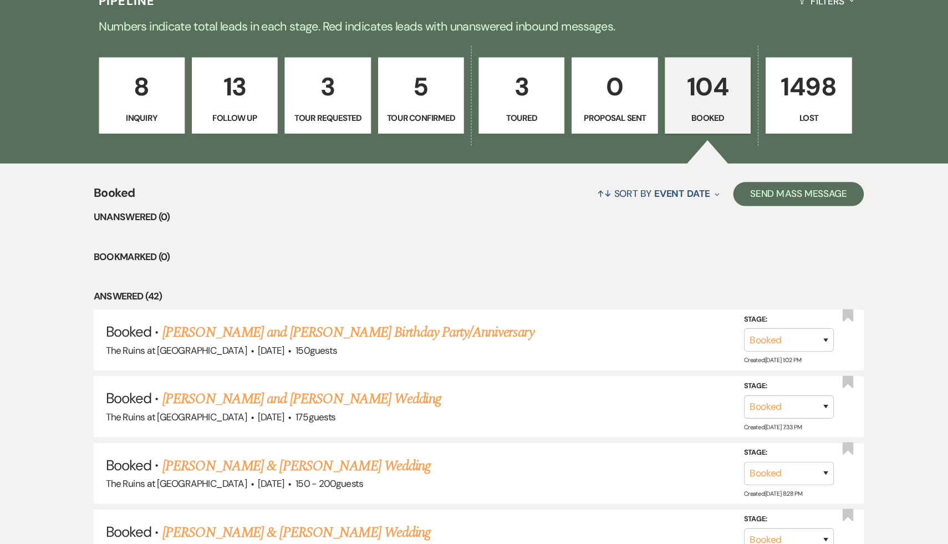
scroll to position [284, 0]
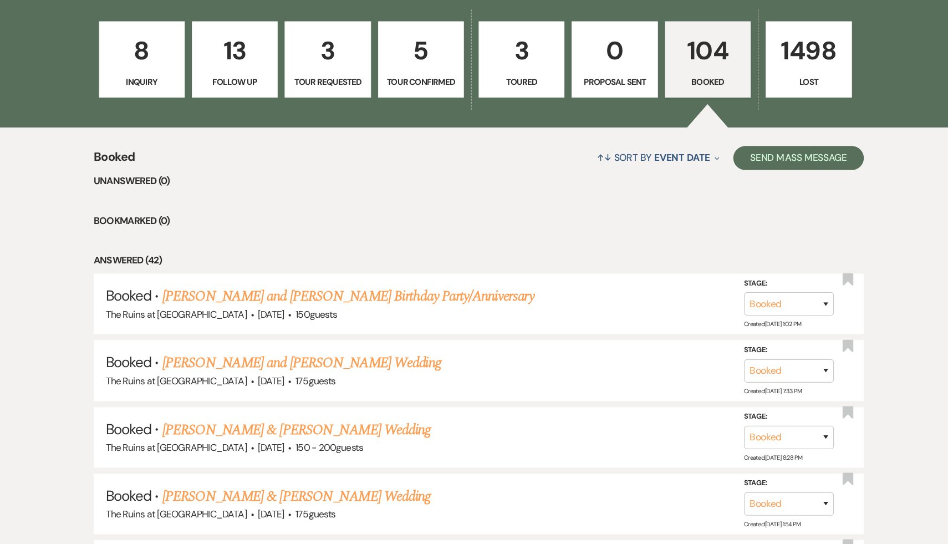
click at [453, 245] on li "Bookmarked (0)" at bounding box center [473, 244] width 713 height 14
click at [398, 248] on li "Bookmarked (0)" at bounding box center [473, 244] width 713 height 14
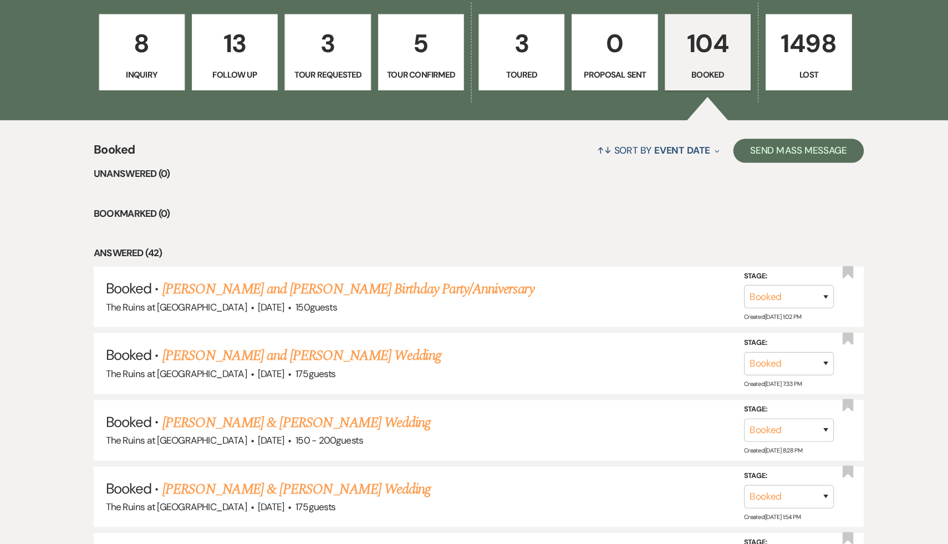
click at [421, 239] on li "Bookmarked (0)" at bounding box center [473, 238] width 713 height 14
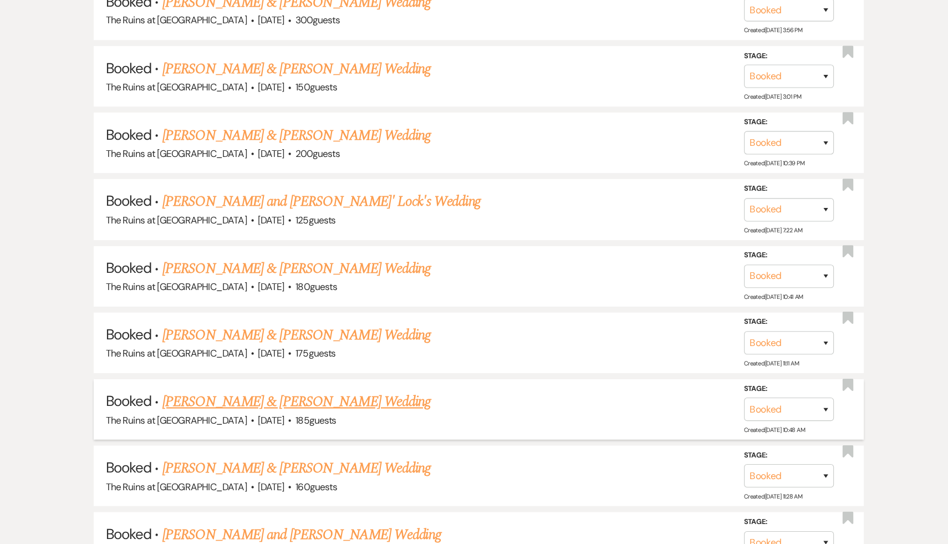
scroll to position [836, 0]
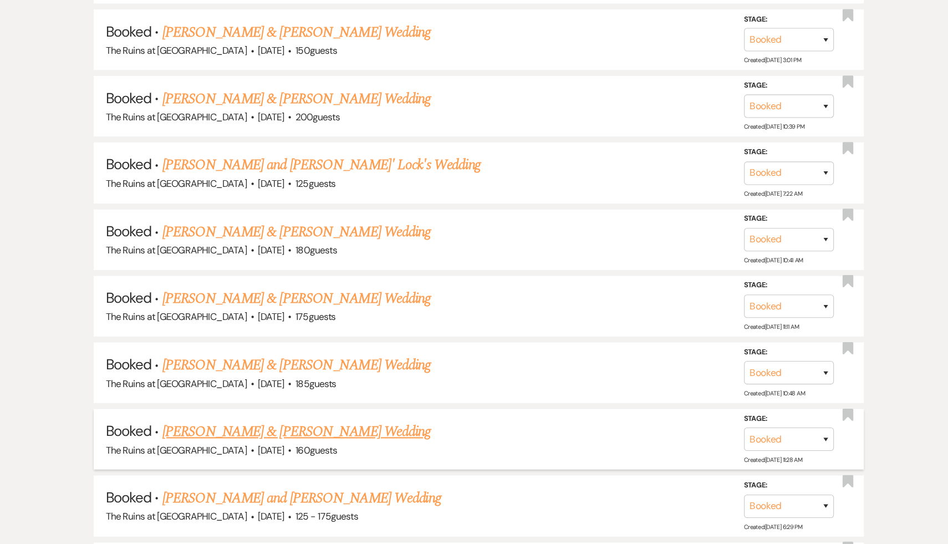
click at [348, 433] on link "Rachel Godwin & Clem Ferris's Wedding" at bounding box center [305, 439] width 248 height 20
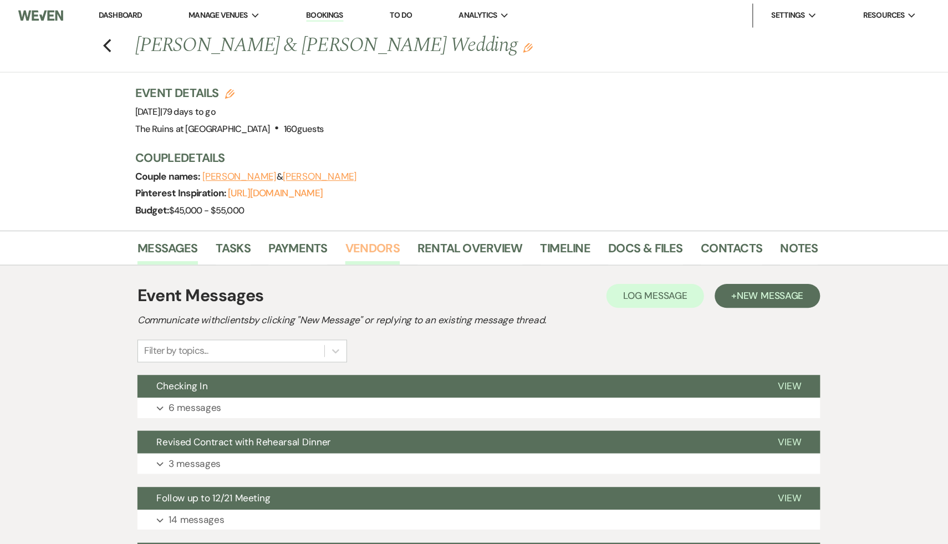
click at [386, 227] on link "Vendors" at bounding box center [375, 233] width 50 height 24
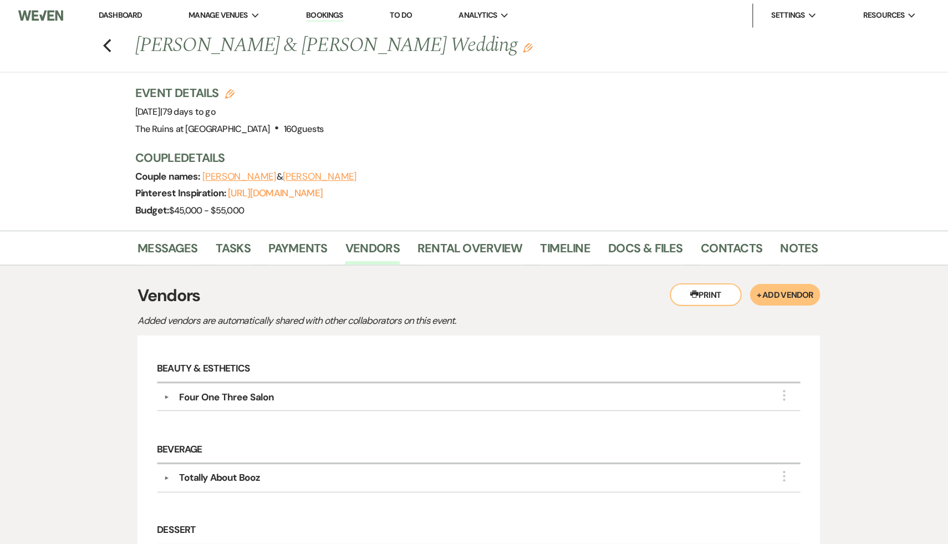
click at [248, 440] on div "Totally About Booz" at bounding box center [233, 442] width 75 height 13
click at [126, 38] on icon "Previous" at bounding box center [130, 41] width 8 height 13
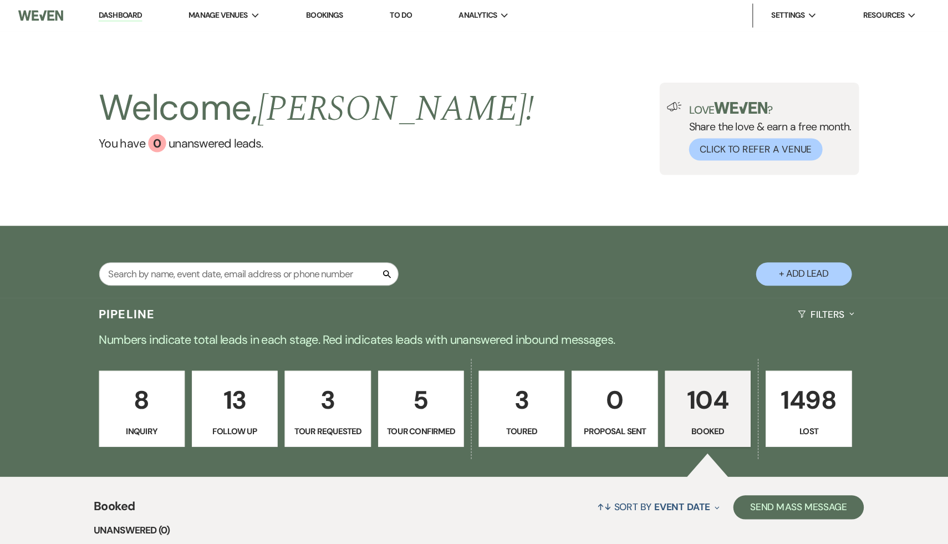
click at [680, 374] on p "104" at bounding box center [685, 369] width 65 height 37
click at [149, 15] on link "Dashboard" at bounding box center [142, 14] width 40 height 11
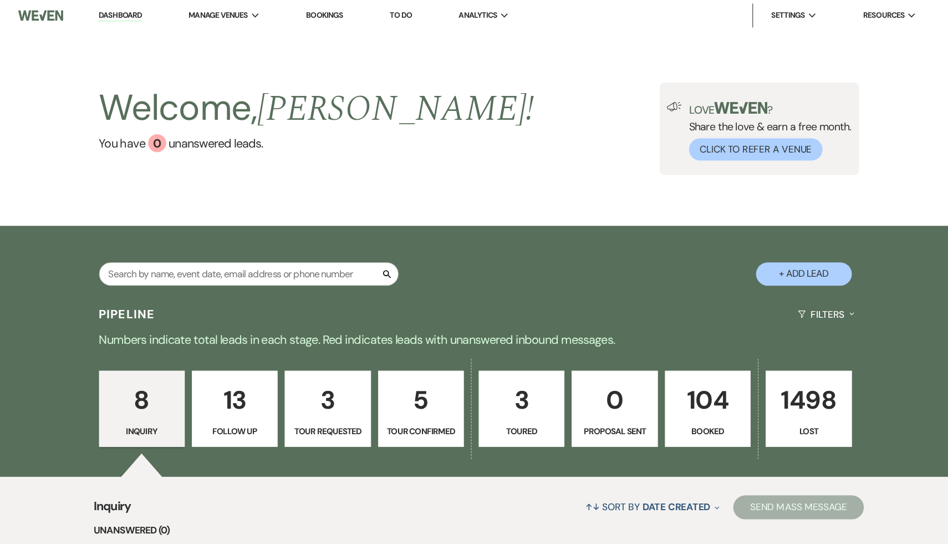
click at [694, 366] on p "104" at bounding box center [685, 369] width 65 height 37
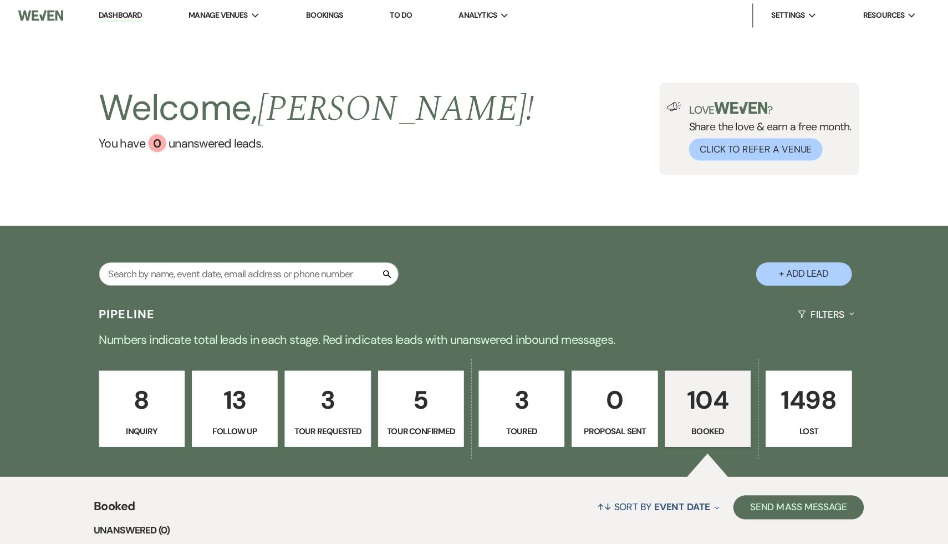
click at [162, 371] on p "8" at bounding box center [162, 369] width 65 height 37
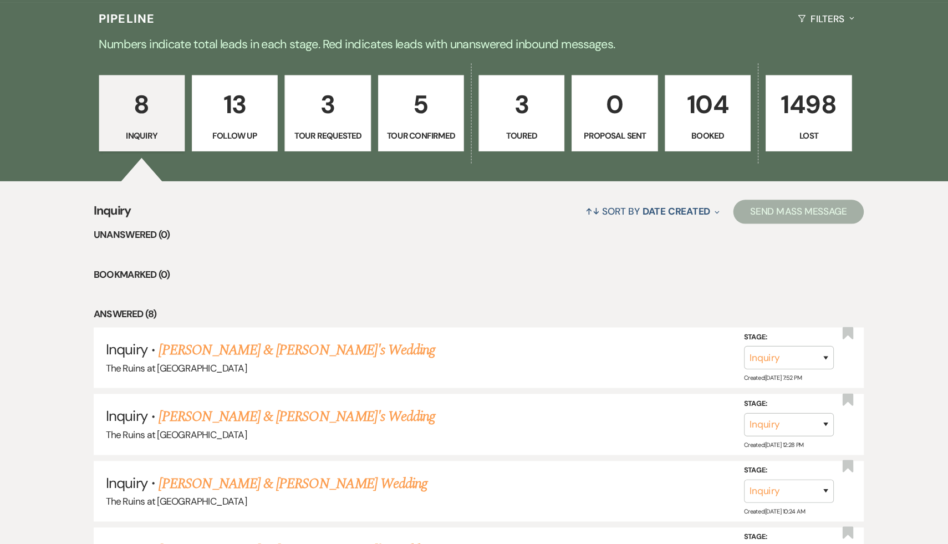
scroll to position [262, 0]
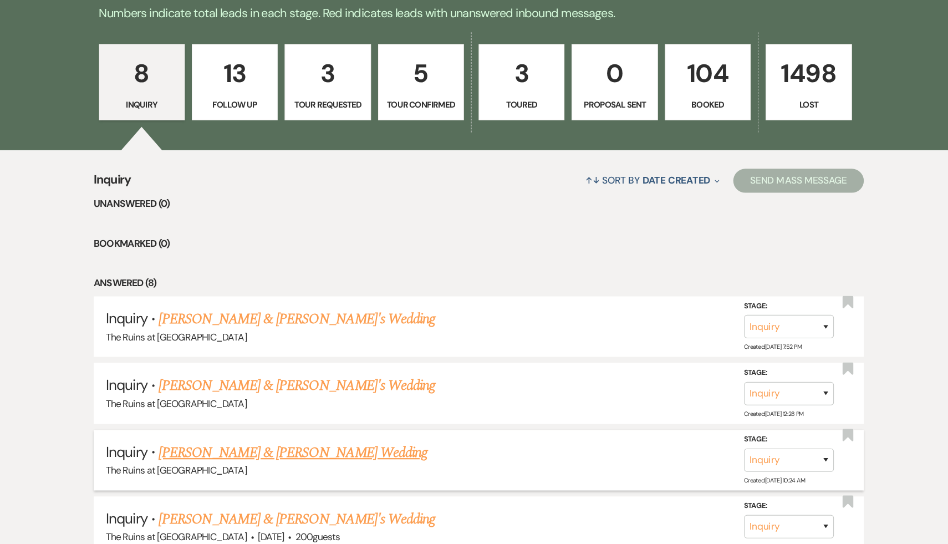
click at [229, 458] on link "Michael & Taylor's Wedding" at bounding box center [302, 459] width 248 height 20
select select "17"
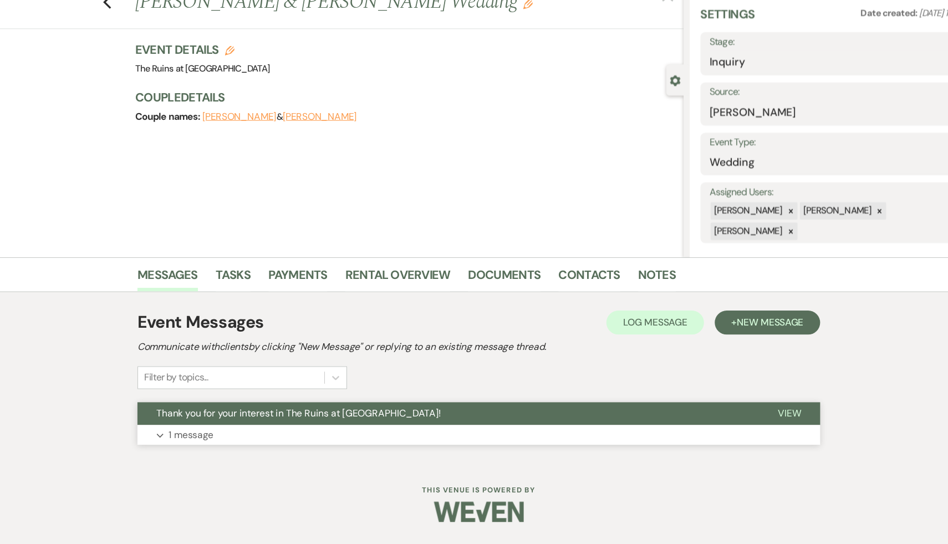
click at [291, 426] on span "Thank you for your interest in The Ruins at Sassafras!" at bounding box center [307, 423] width 263 height 12
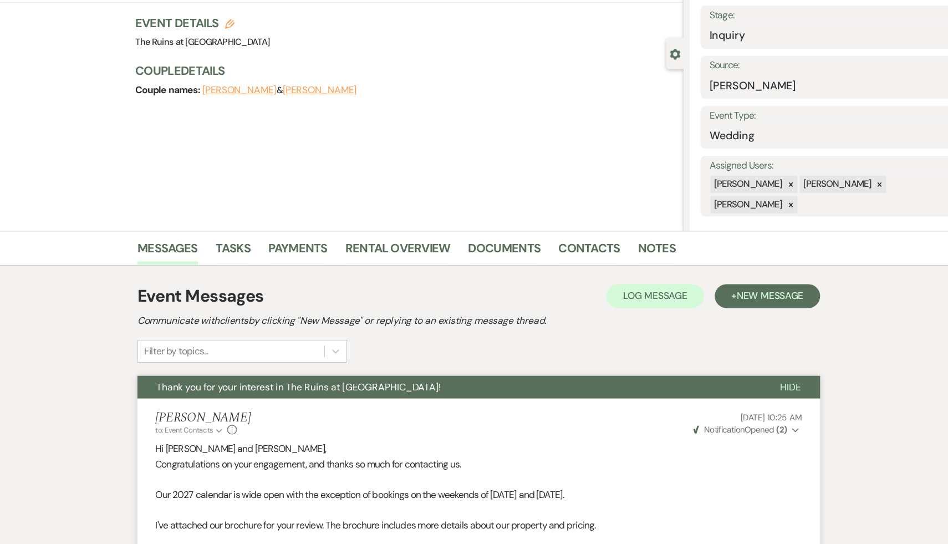
scroll to position [27, 0]
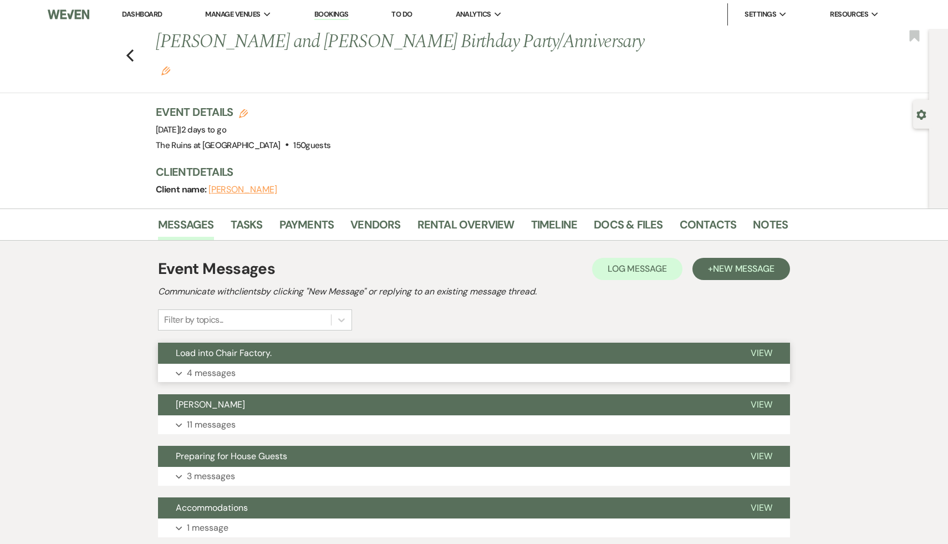
click at [259, 347] on span "Load into Chair Factory." at bounding box center [224, 353] width 96 height 12
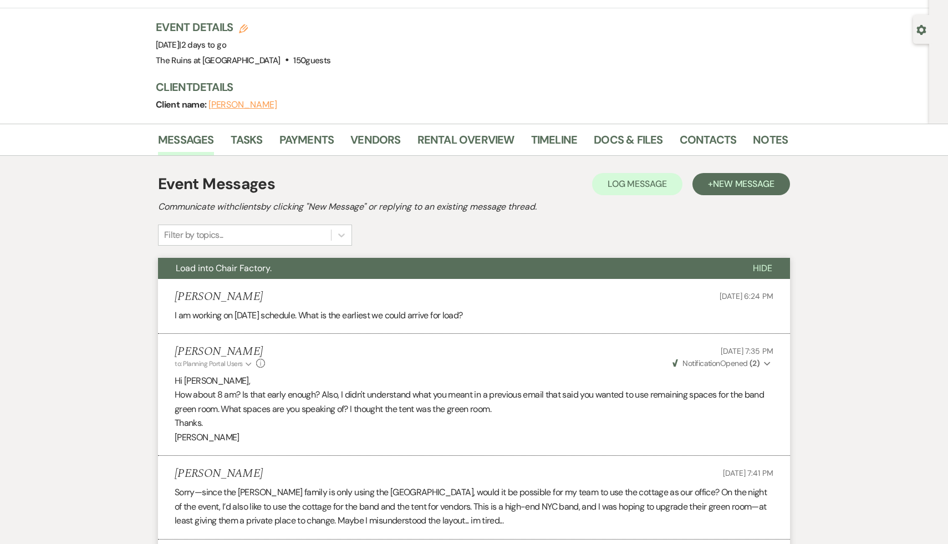
scroll to position [86, 0]
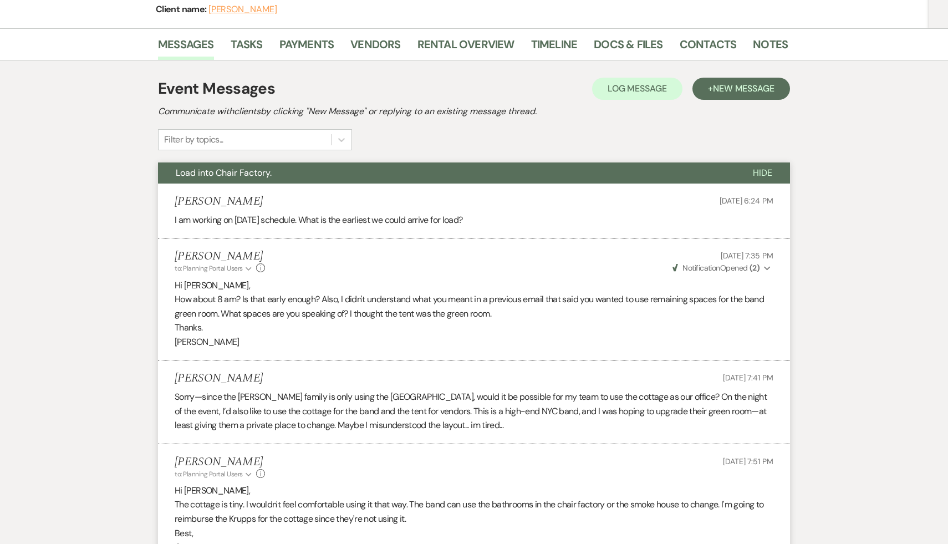
scroll to position [186, 0]
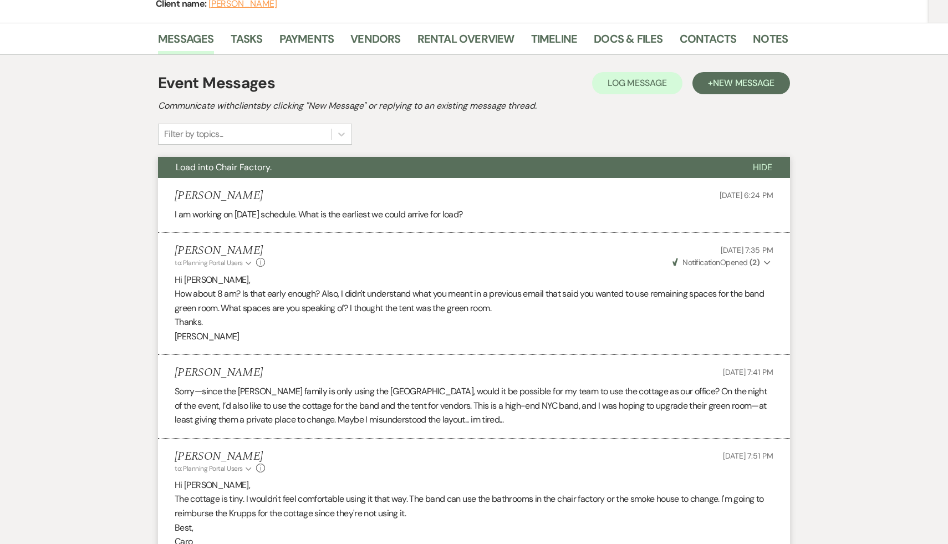
click at [467, 520] on p "Best," at bounding box center [474, 527] width 598 height 14
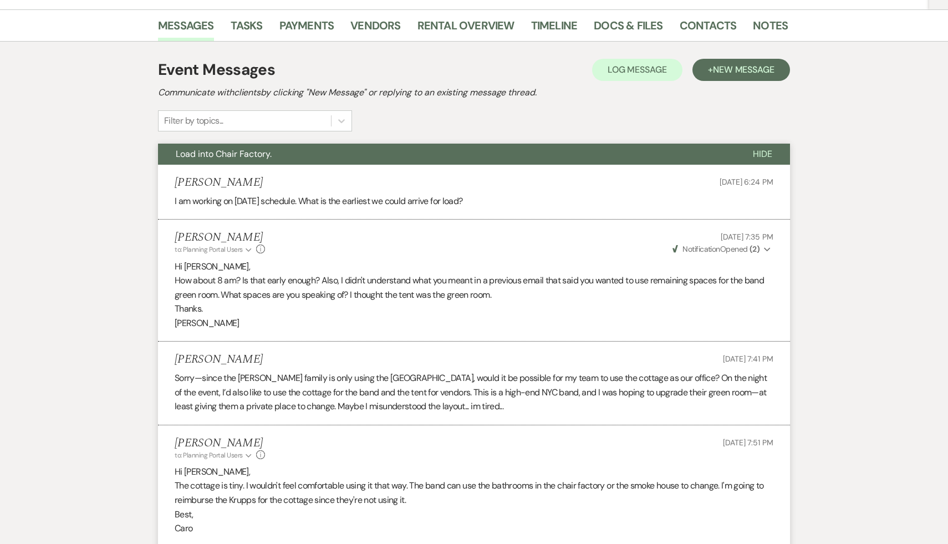
scroll to position [201, 0]
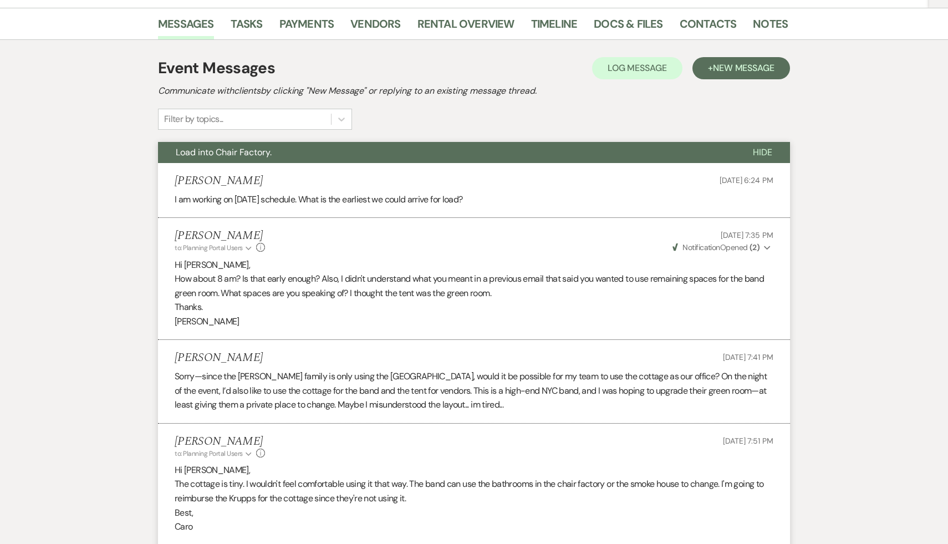
click at [508, 505] on p "Best," at bounding box center [474, 512] width 598 height 14
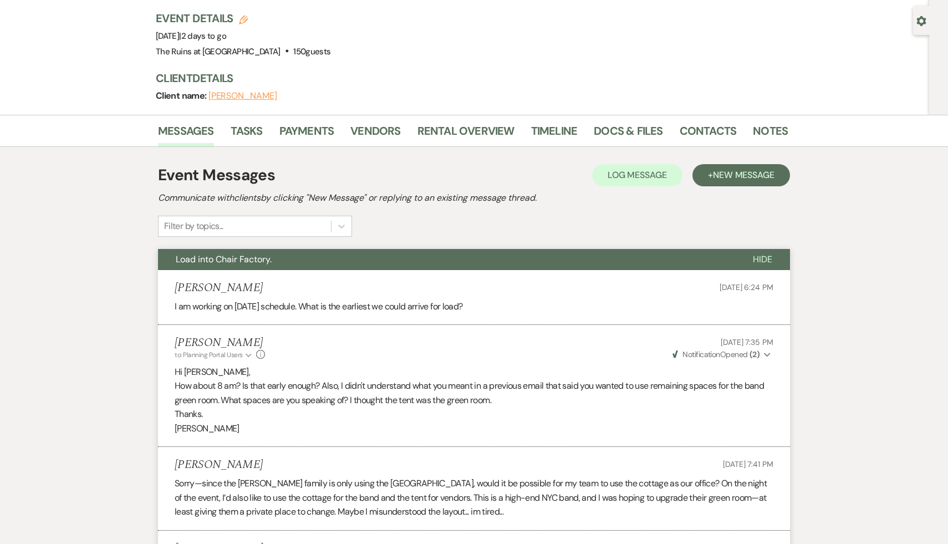
scroll to position [0, 0]
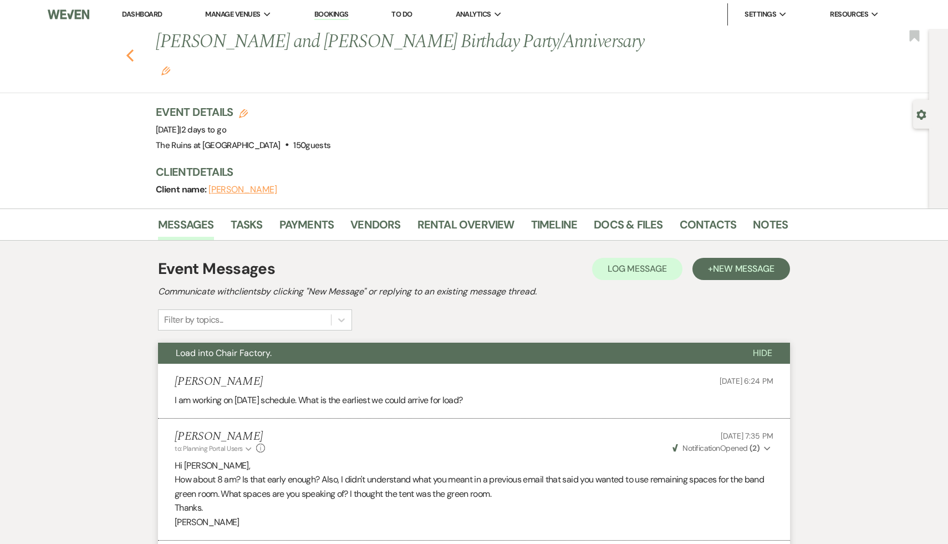
click at [128, 49] on icon "Previous" at bounding box center [130, 55] width 8 height 13
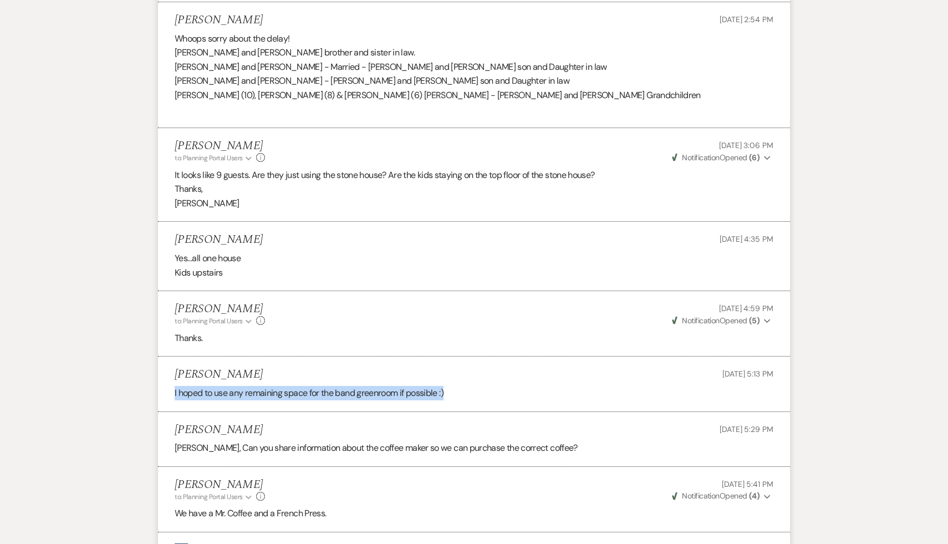
scroll to position [1473, 0]
click at [367, 321] on li "[PERSON_NAME] to: Planning Portal Users Expand Info [DATE] 4:59 PM Weven Check …" at bounding box center [474, 323] width 632 height 65
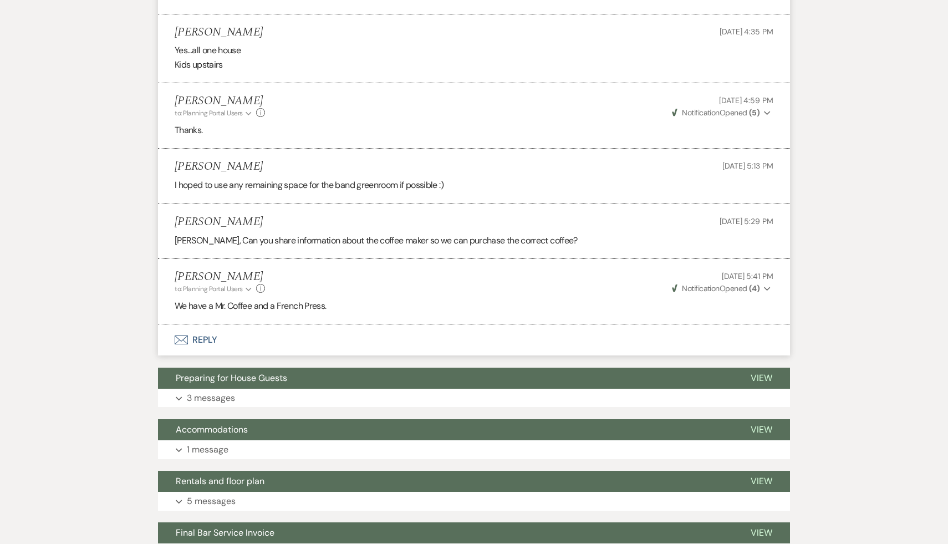
scroll to position [1706, 0]
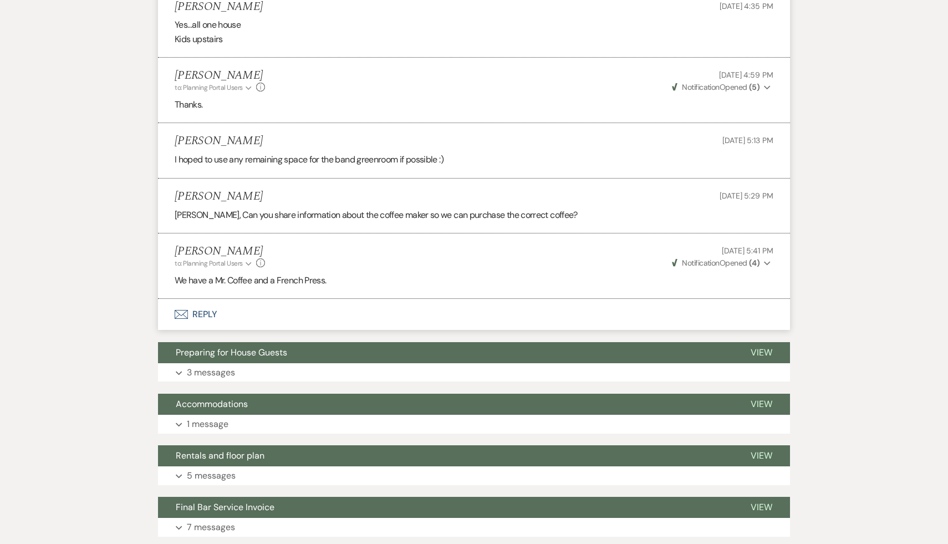
click at [461, 264] on li "Carol Reichert to: Planning Portal Users Expand Info Aug 13, 2025, 5:41 PM Weve…" at bounding box center [474, 265] width 632 height 65
click at [485, 244] on div "Carol Reichert to: Planning Portal Users Expand Info Aug 13, 2025, 5:41 PM Weve…" at bounding box center [474, 256] width 598 height 24
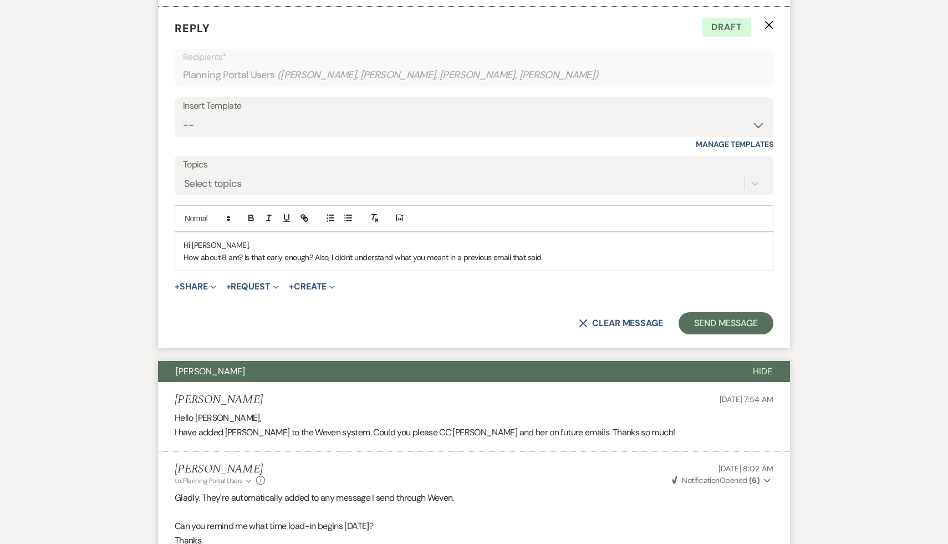
scroll to position [549, 0]
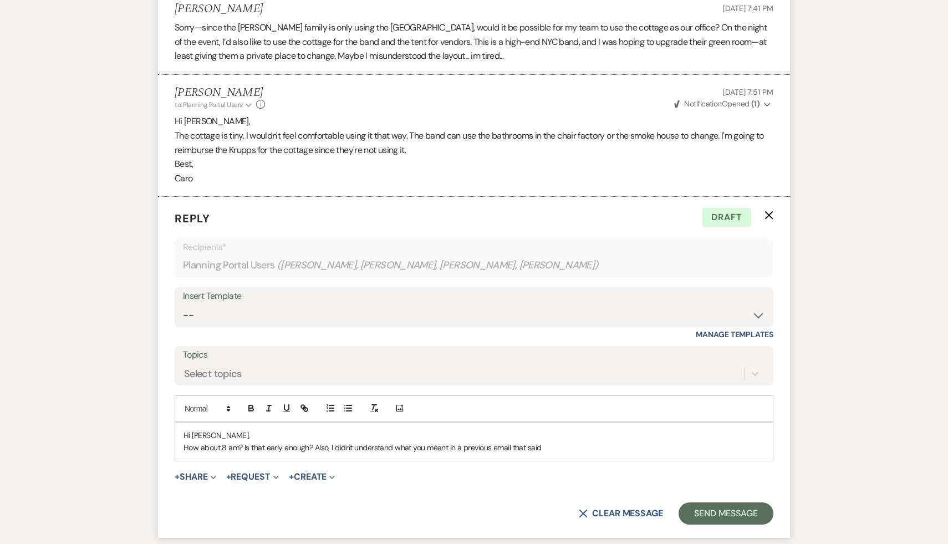
click at [433, 470] on div "+ Share Expand Doc Upload Documents Add Photo Images Pref Vendors Preferred ven…" at bounding box center [474, 476] width 598 height 13
click at [556, 441] on p "How about 8 am? Is that early enough? Also, I didn't understand what you meant …" at bounding box center [473, 447] width 581 height 12
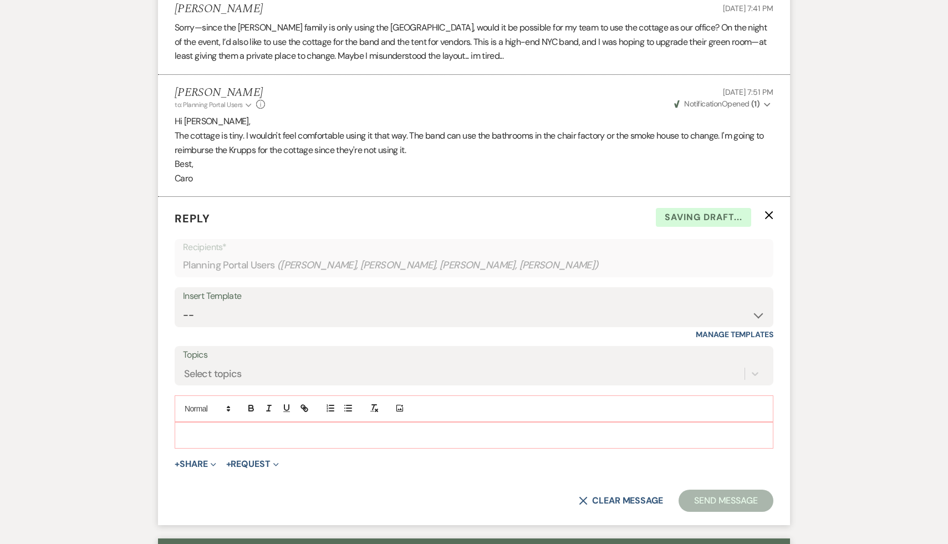
click at [498, 459] on form "Reply X Saving draft... Recipients* Planning Portal Users ( Daniel Matthieu, Ho…" at bounding box center [474, 361] width 632 height 328
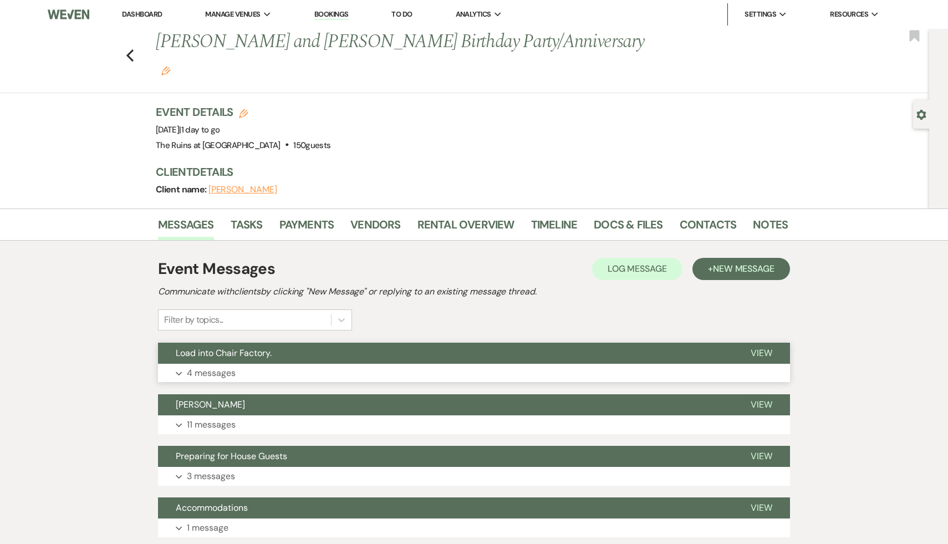
click at [232, 347] on span "Load into Chair Factory." at bounding box center [224, 353] width 96 height 12
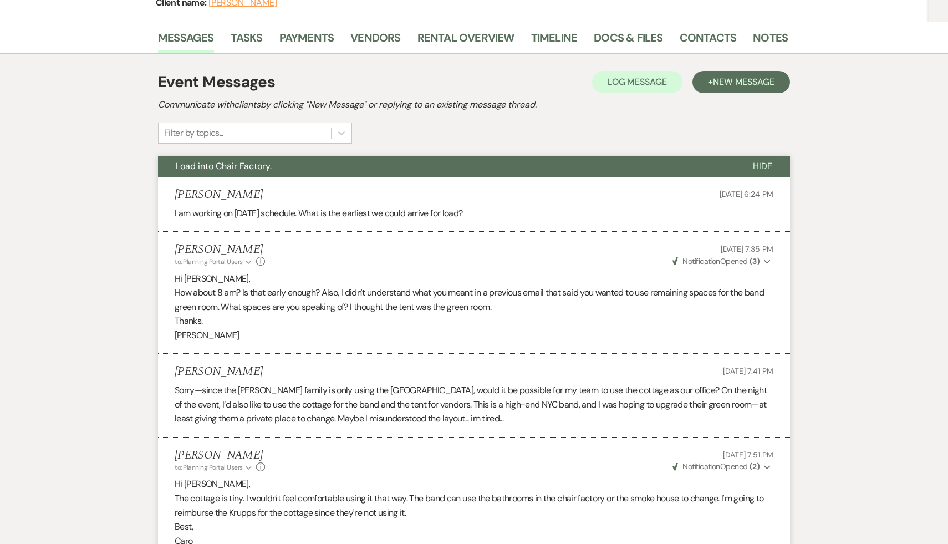
scroll to position [189, 0]
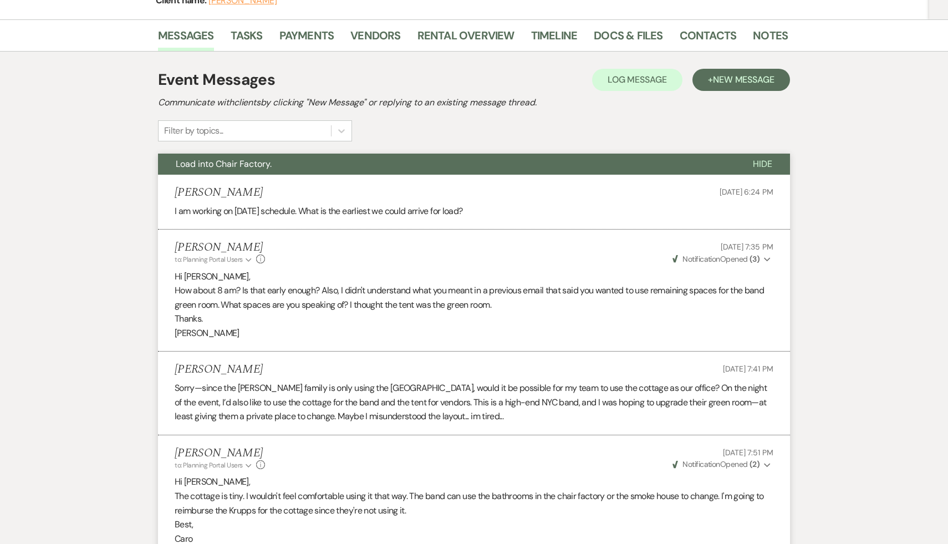
click at [354, 531] on p "Caro" at bounding box center [474, 538] width 598 height 14
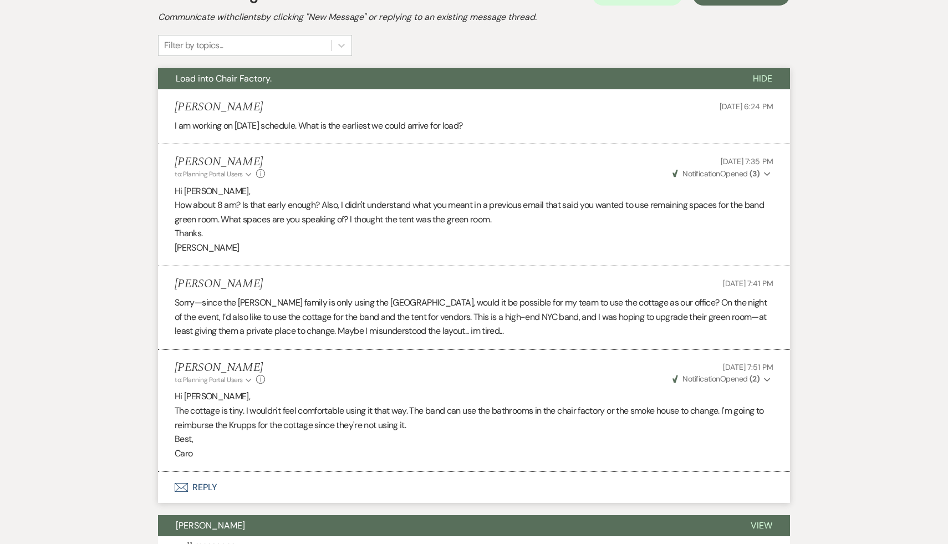
scroll to position [294, 0]
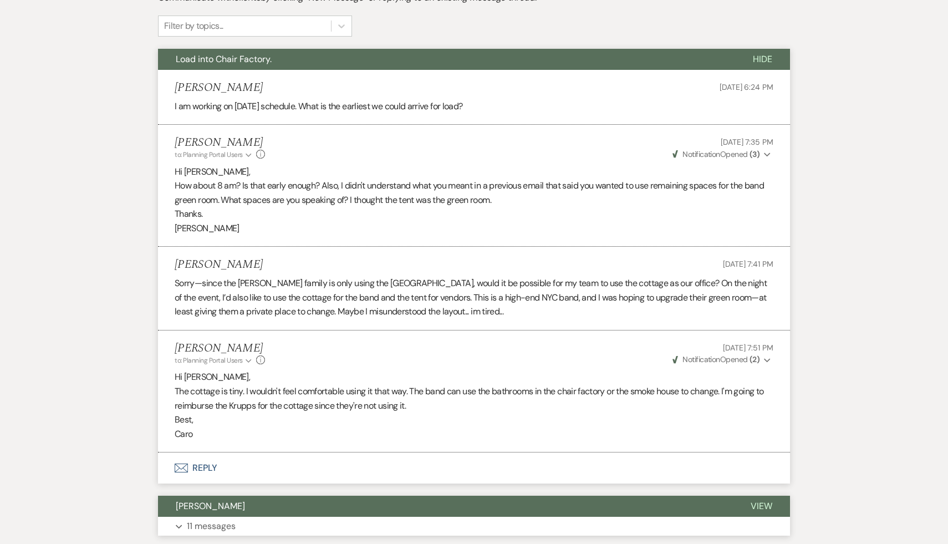
click at [197, 500] on span "[PERSON_NAME]" at bounding box center [210, 506] width 69 height 12
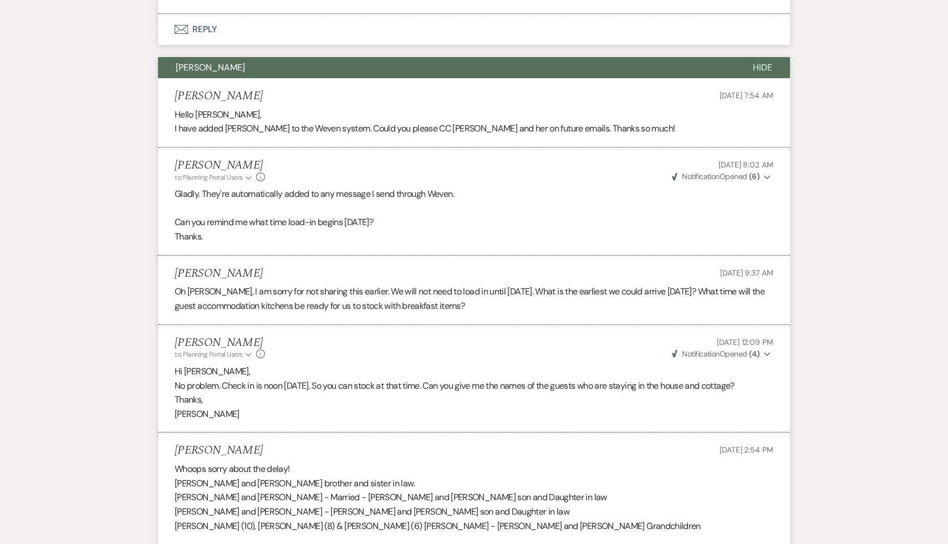
scroll to position [739, 0]
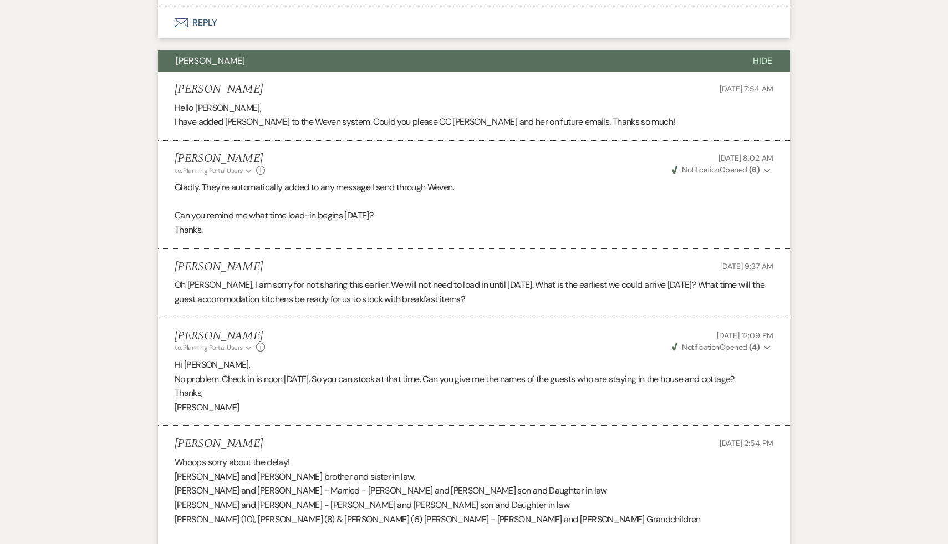
click at [321, 526] on p at bounding box center [474, 533] width 598 height 14
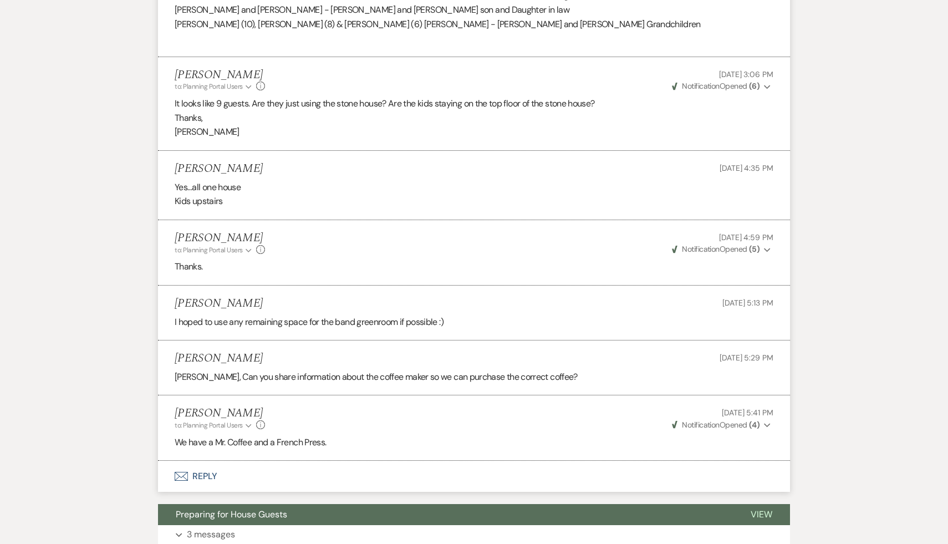
scroll to position [1237, 0]
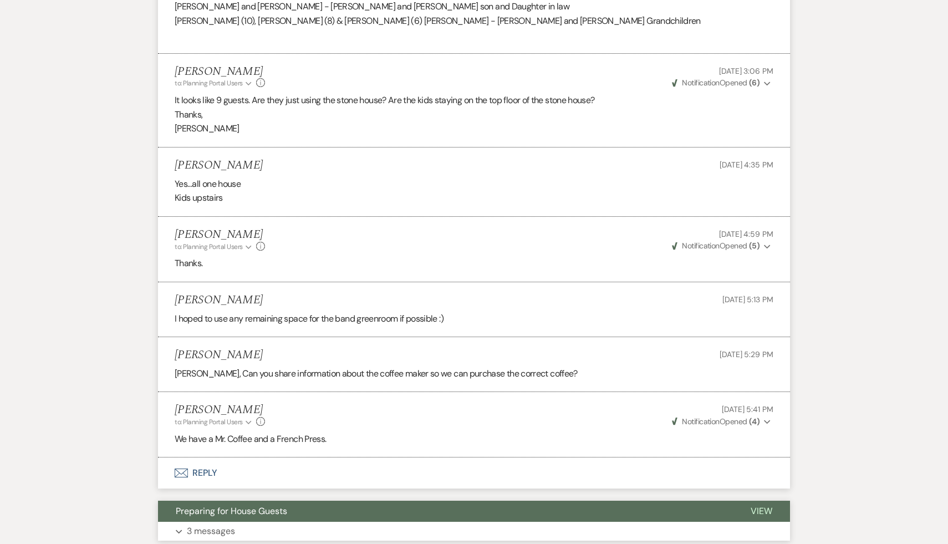
click at [270, 505] on span "Preparing for House Guests" at bounding box center [231, 511] width 111 height 12
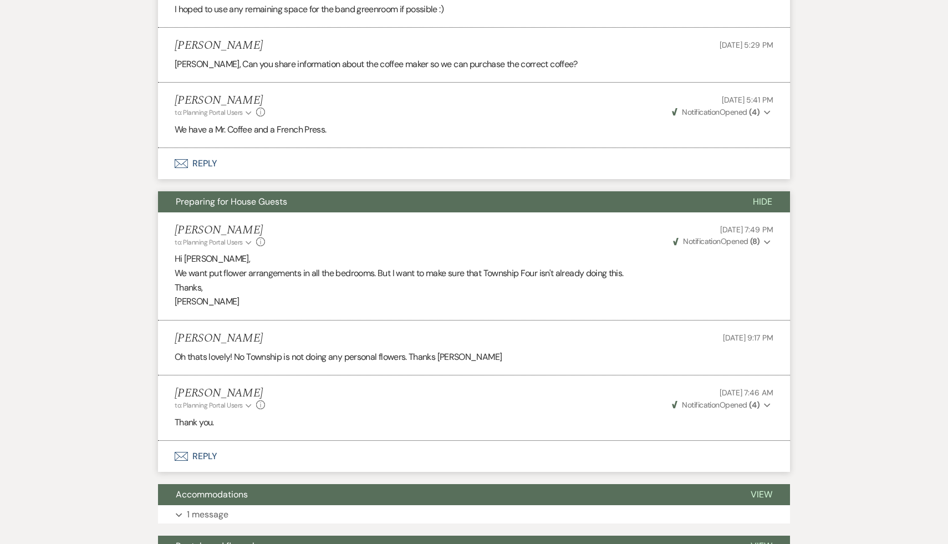
scroll to position [1575, 0]
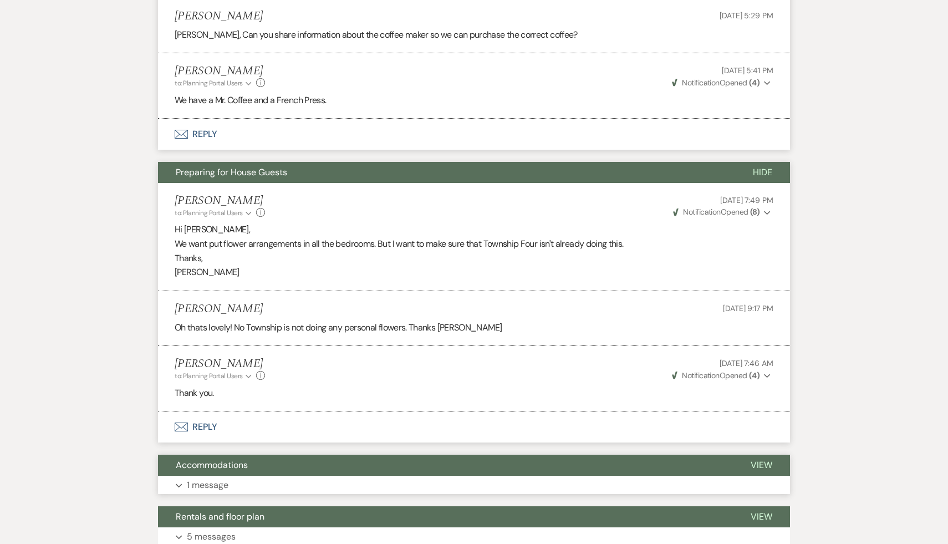
click at [241, 459] on span "Accommodations" at bounding box center [212, 465] width 72 height 12
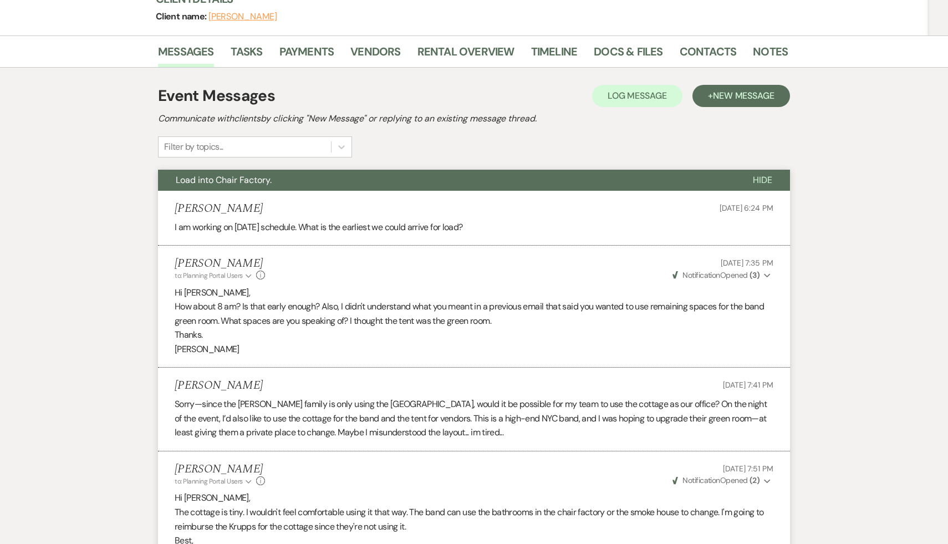
scroll to position [106, 0]
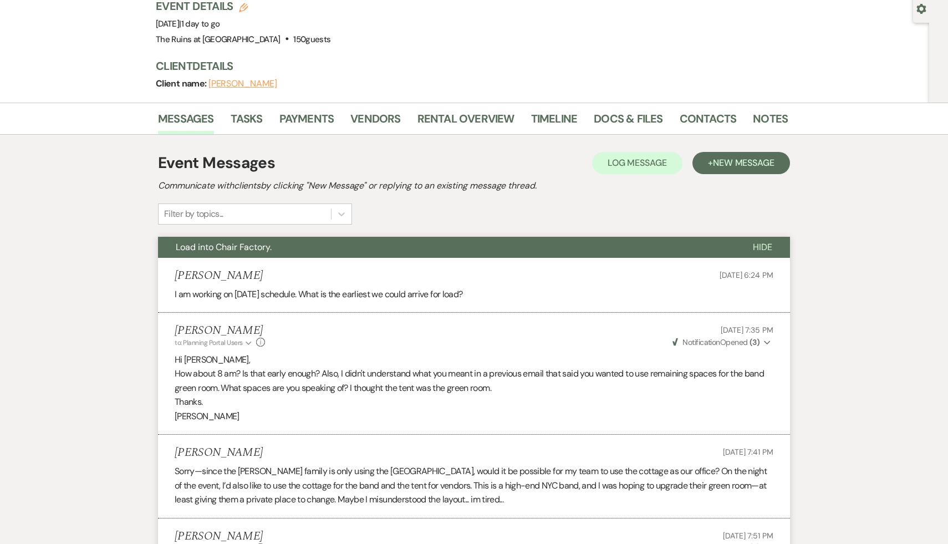
click at [336, 529] on div "Carol Reichert to: Planning Portal Users Expand Info Aug 13, 2025, 7:51 PM Weve…" at bounding box center [474, 541] width 598 height 24
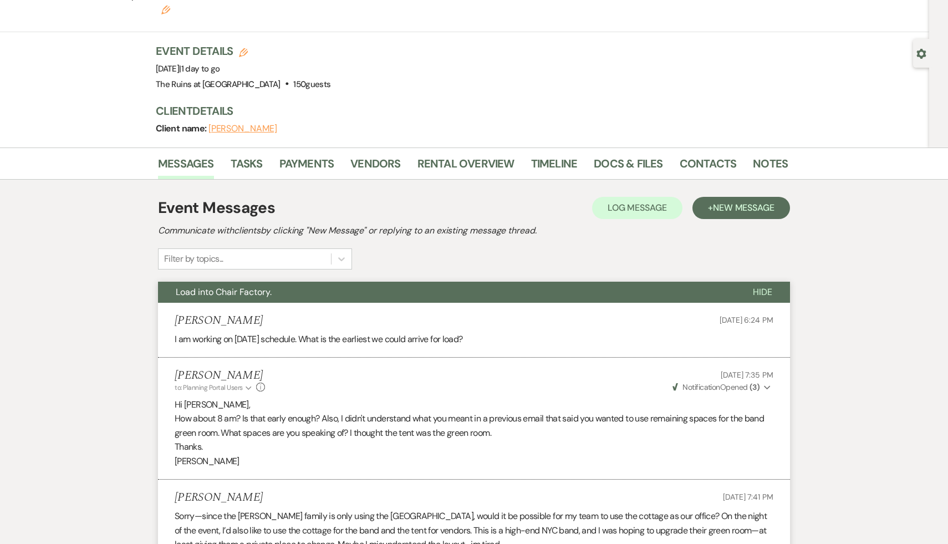
scroll to position [0, 0]
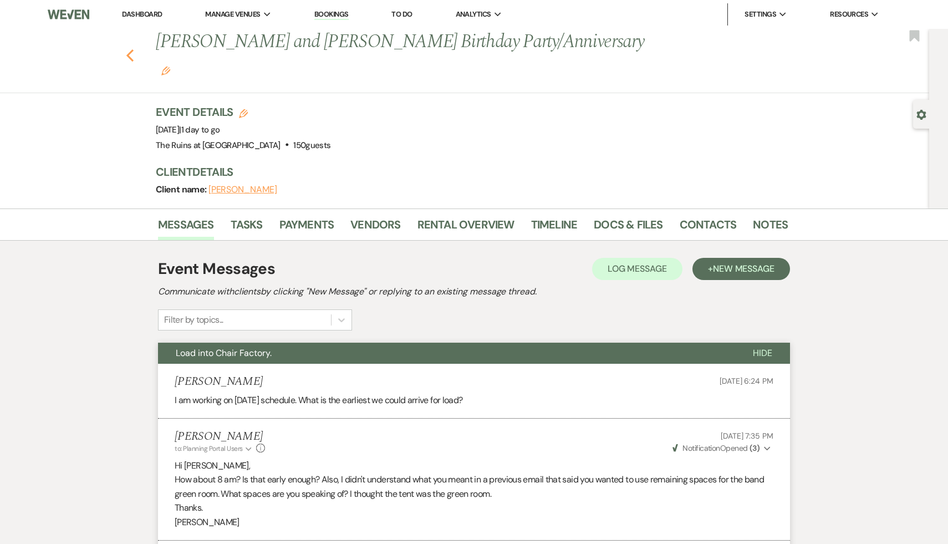
click at [127, 49] on icon "Previous" at bounding box center [130, 55] width 8 height 13
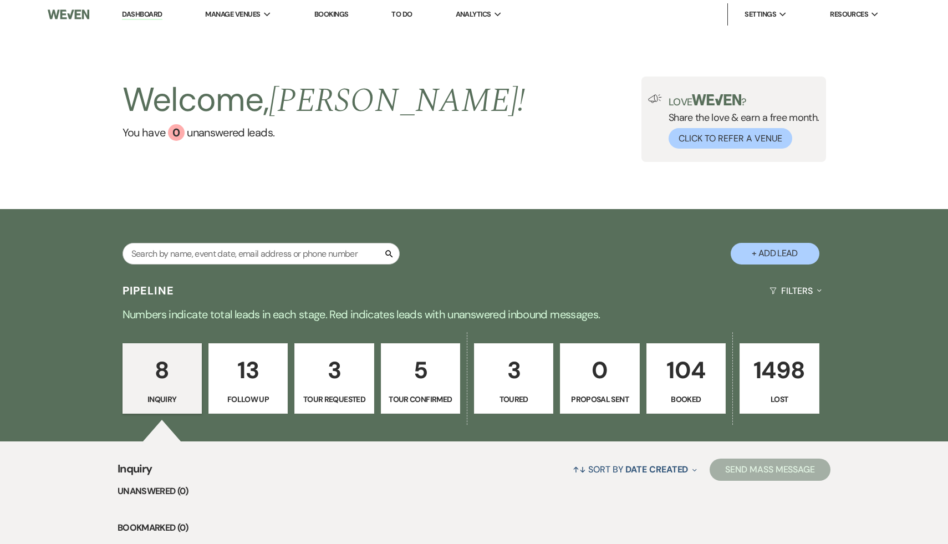
click at [690, 378] on p "104" at bounding box center [685, 369] width 65 height 37
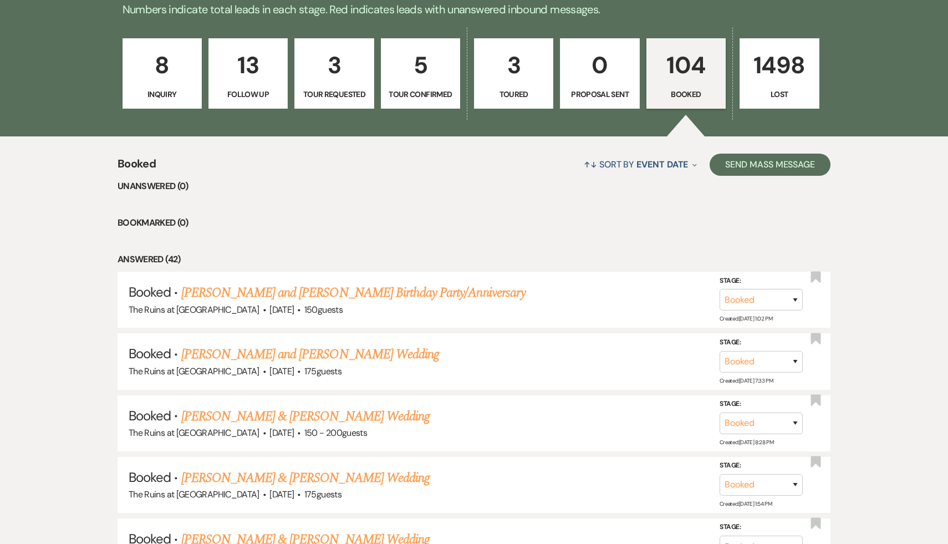
scroll to position [321, 0]
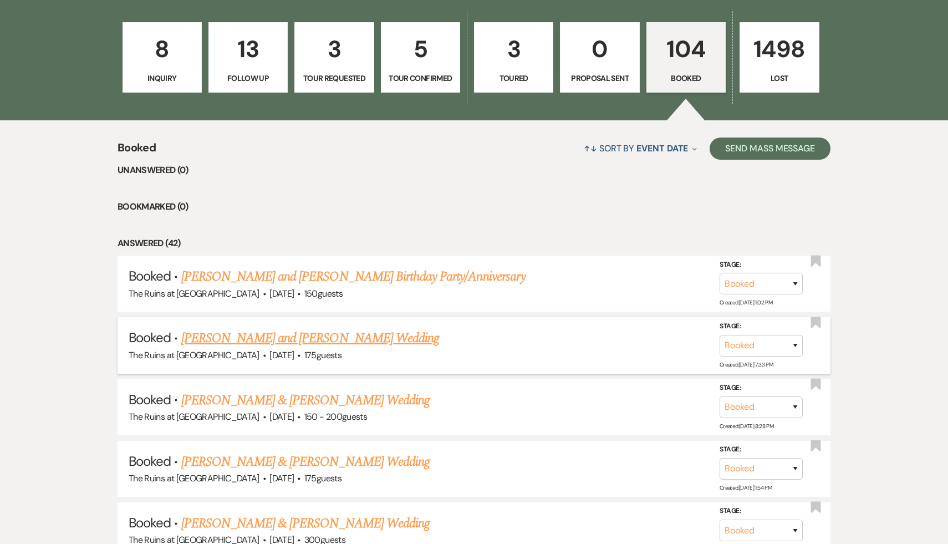
click at [353, 337] on link "Emily Youmans and Will Churchill's Wedding" at bounding box center [310, 338] width 258 height 20
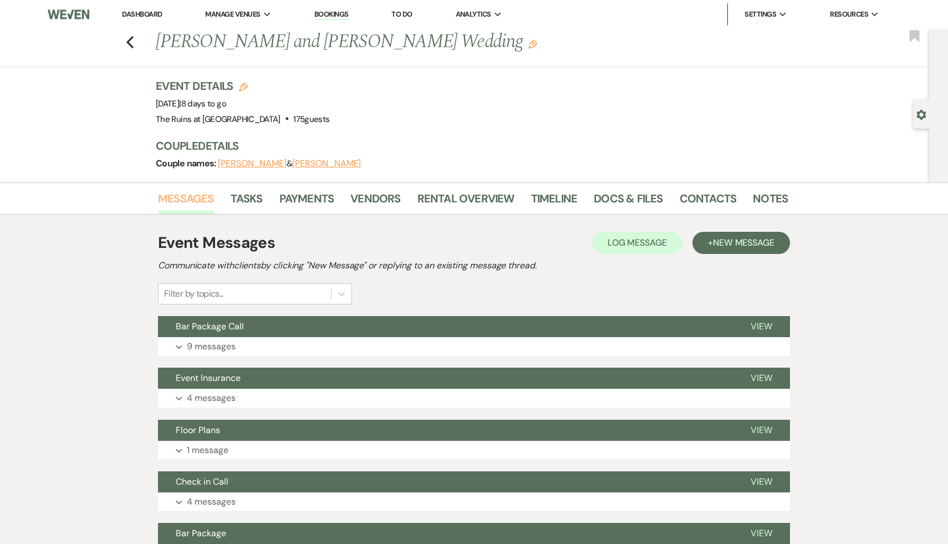
click at [191, 196] on link "Messages" at bounding box center [186, 202] width 56 height 24
click at [131, 45] on use "button" at bounding box center [129, 42] width 7 height 12
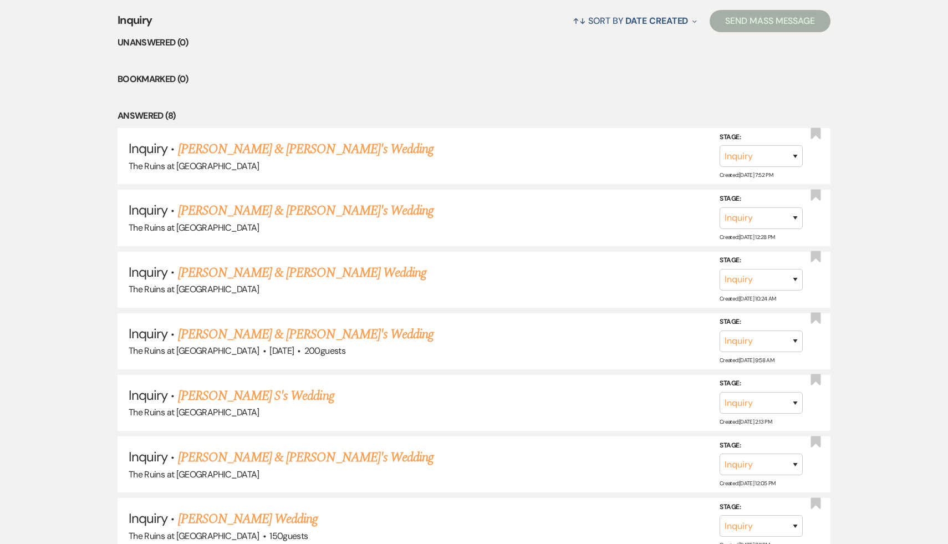
scroll to position [456, 0]
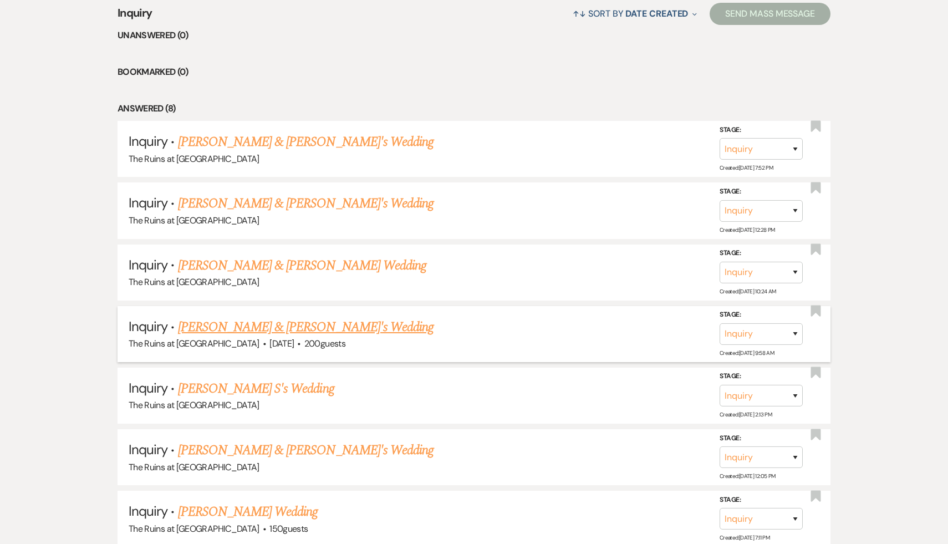
click at [321, 329] on link "[PERSON_NAME] & [PERSON_NAME]'s Wedding" at bounding box center [306, 327] width 256 height 20
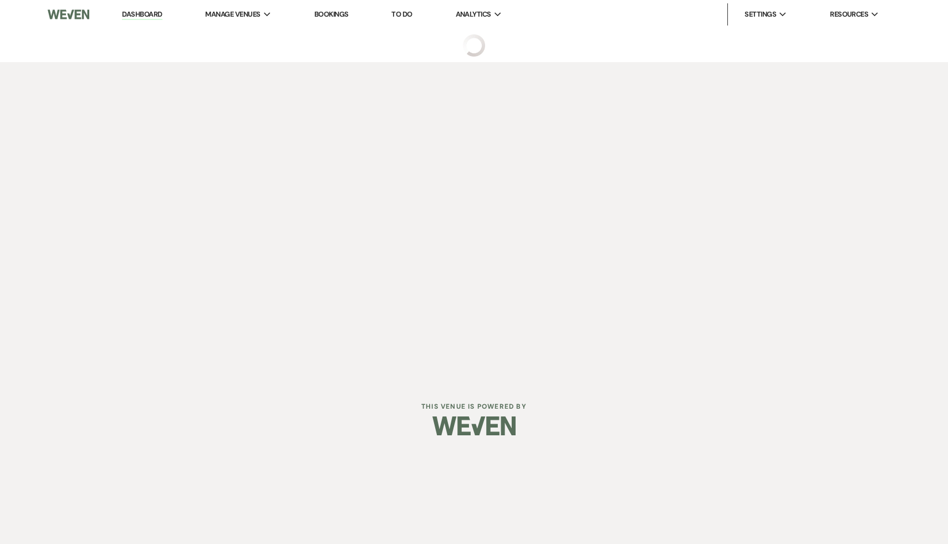
select select "4"
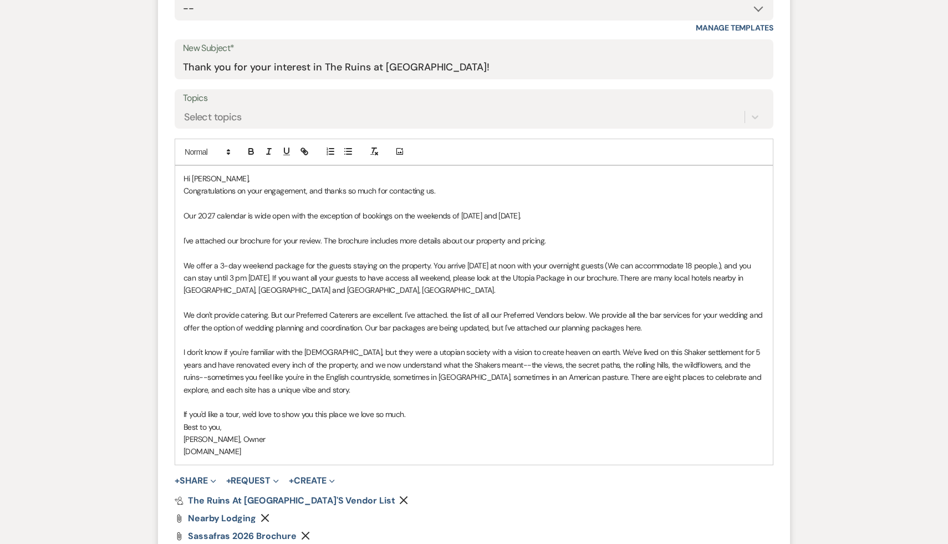
scroll to position [642, 0]
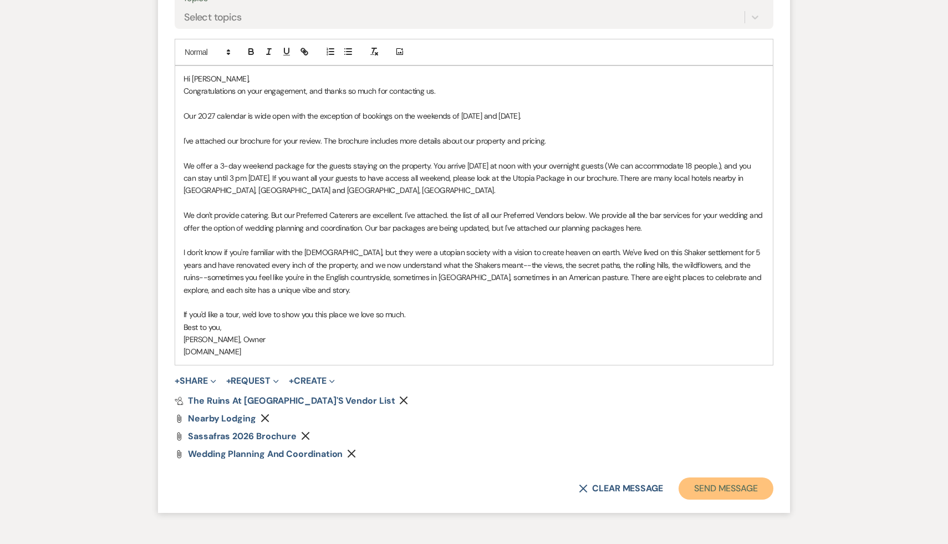
click at [727, 493] on button "Send Message" at bounding box center [725, 488] width 95 height 22
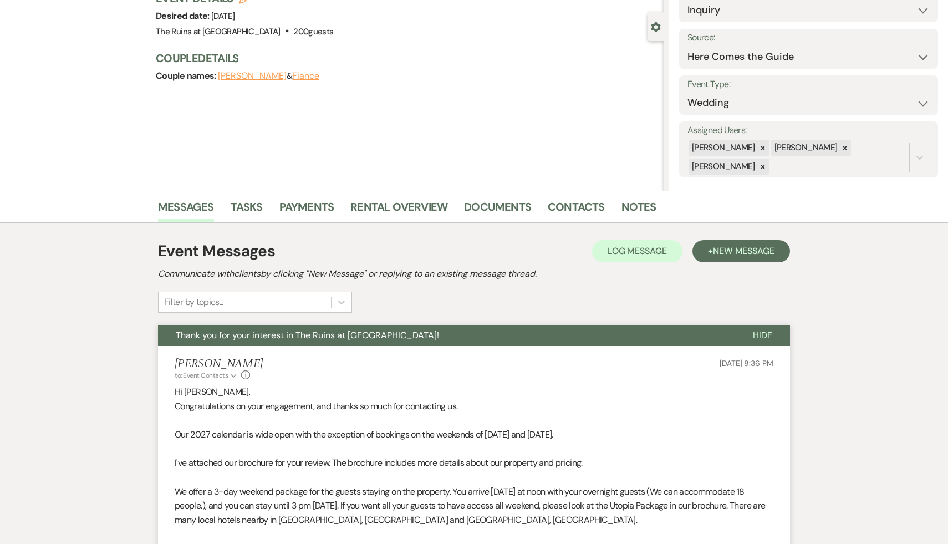
scroll to position [0, 0]
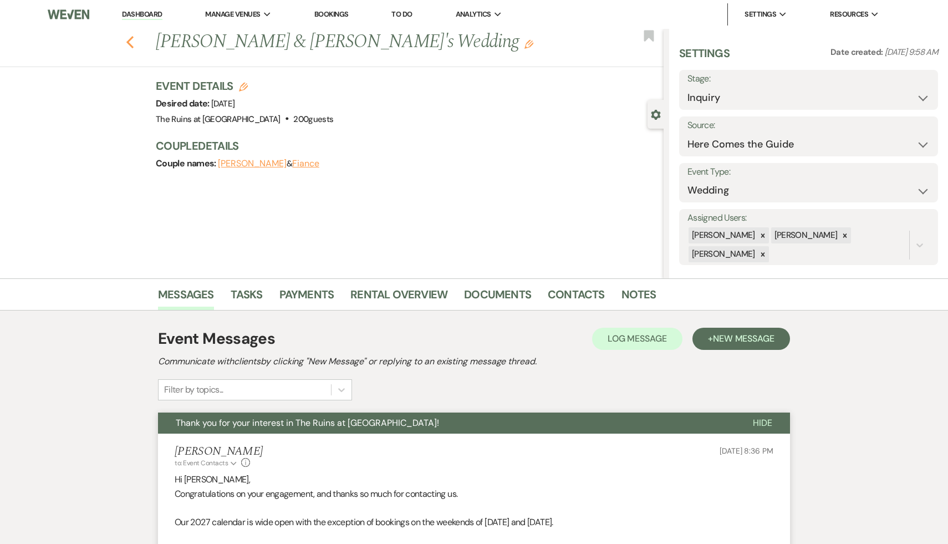
click at [129, 38] on icon "Previous" at bounding box center [130, 41] width 8 height 13
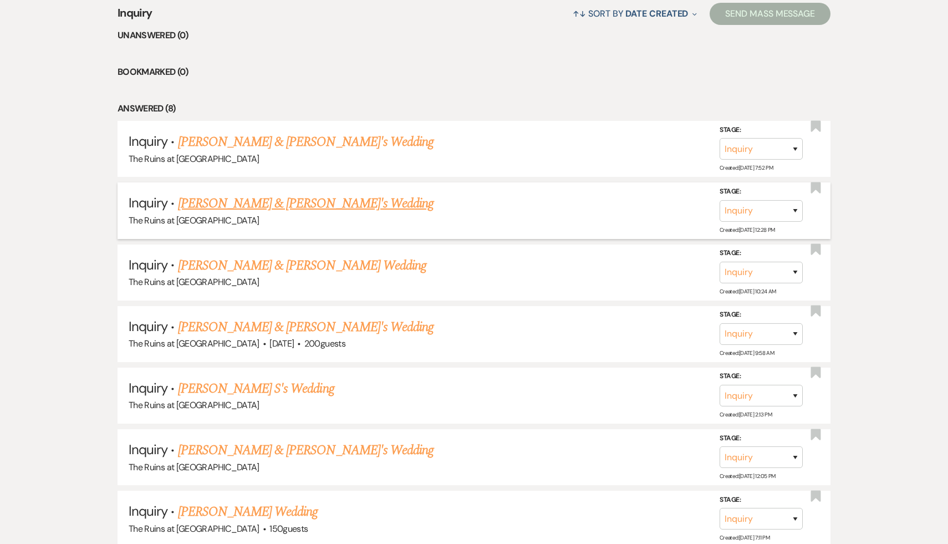
click at [241, 203] on link "[PERSON_NAME] & [PERSON_NAME]'s Wedding" at bounding box center [306, 203] width 256 height 20
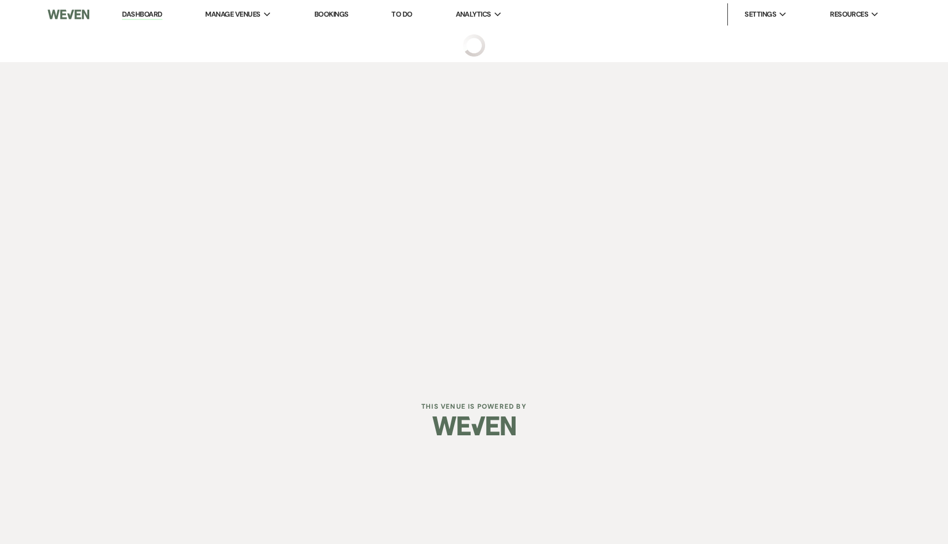
select select "20"
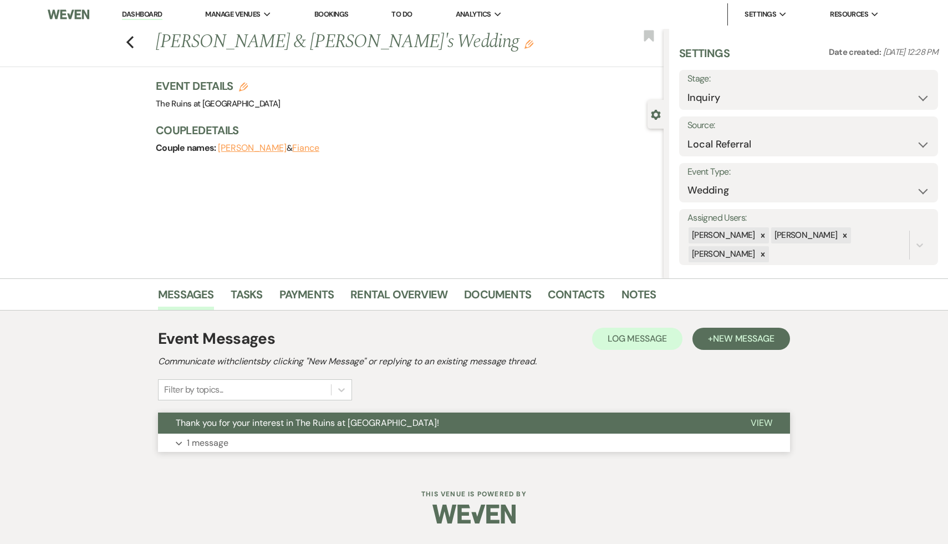
click at [245, 422] on span "Thank you for your interest in The Ruins at [GEOGRAPHIC_DATA]!" at bounding box center [307, 423] width 263 height 12
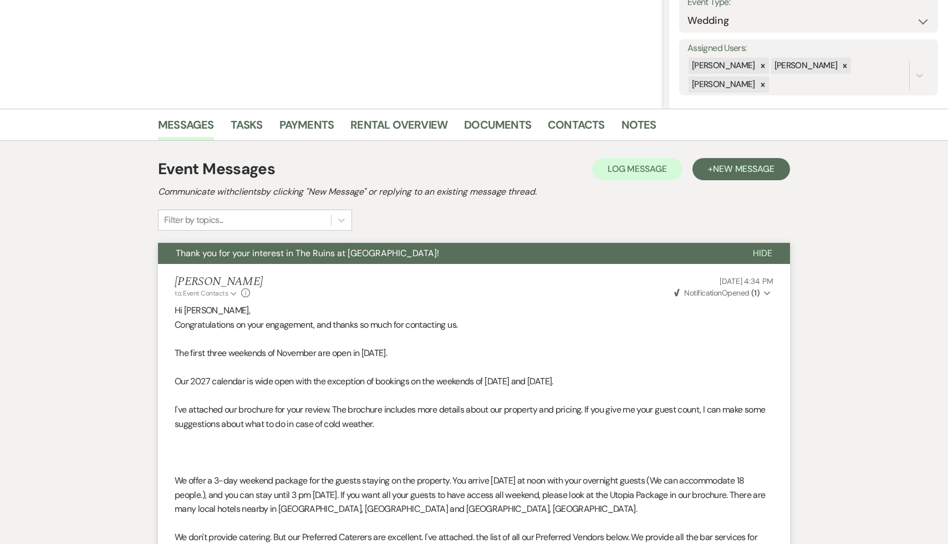
scroll to position [172, 0]
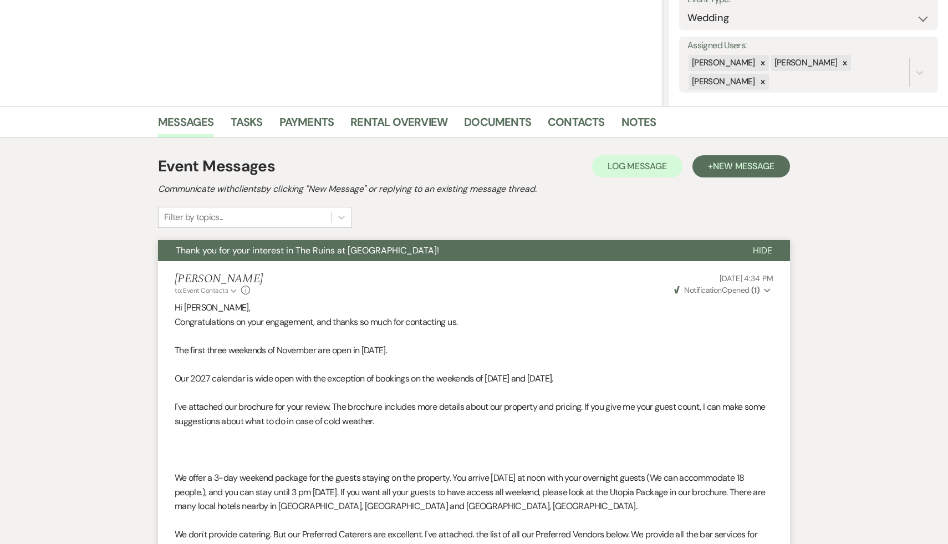
click at [258, 465] on p at bounding box center [474, 464] width 598 height 14
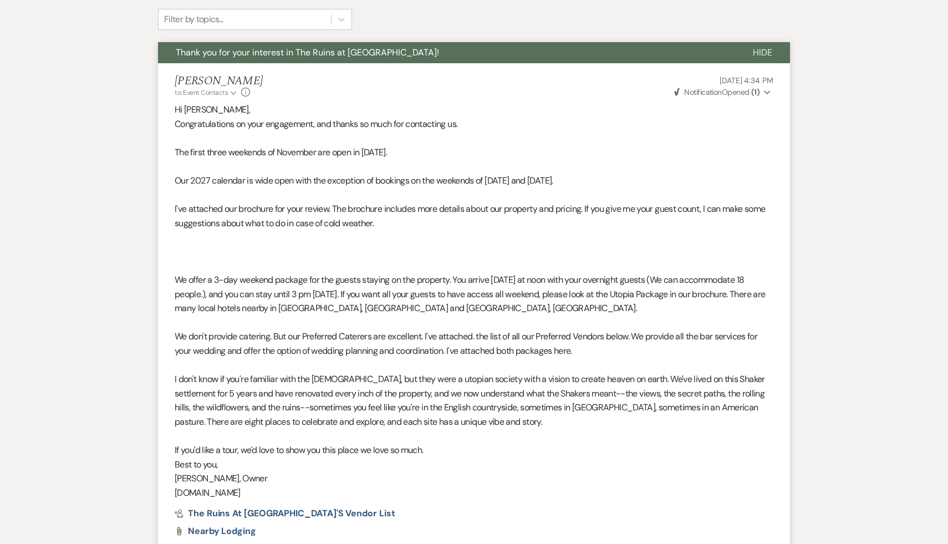
scroll to position [0, 0]
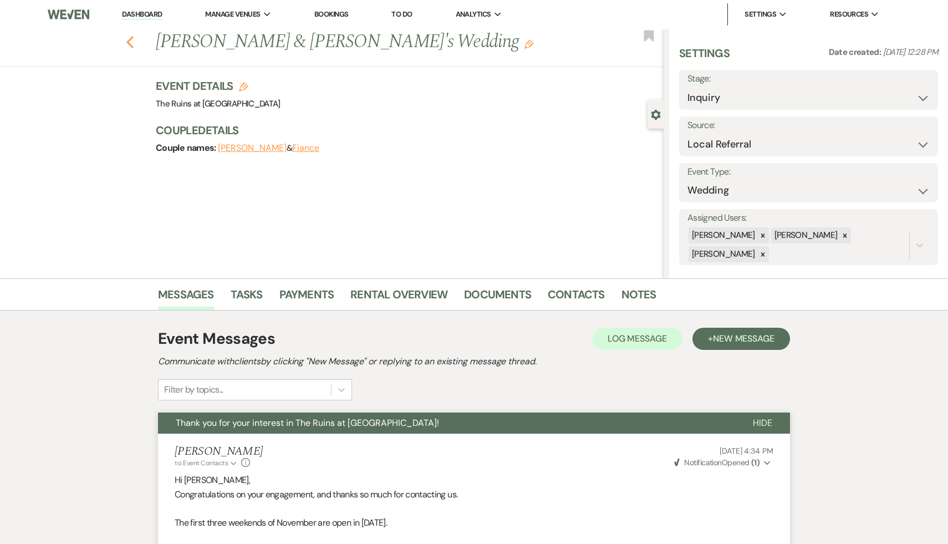
click at [131, 41] on icon "Previous" at bounding box center [130, 41] width 8 height 13
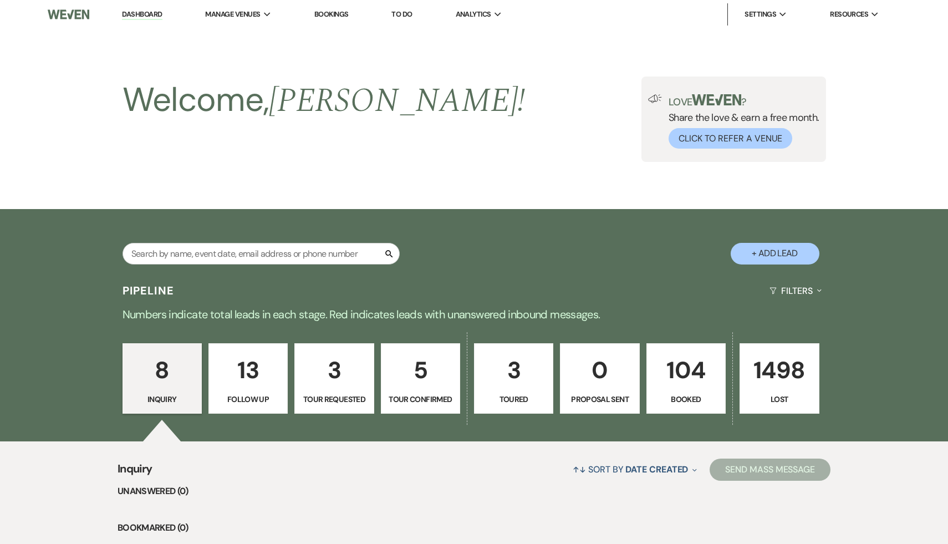
scroll to position [456, 0]
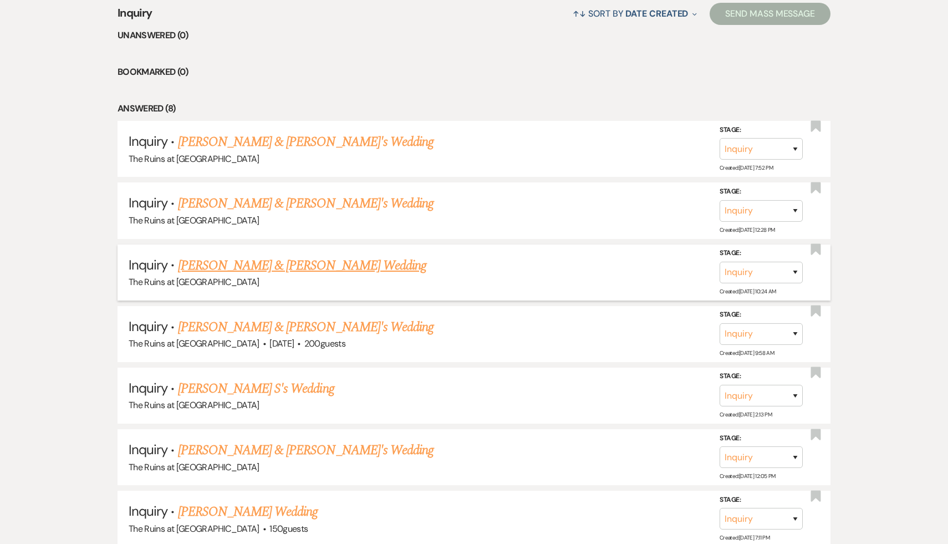
click at [275, 266] on link "[PERSON_NAME] & [PERSON_NAME] Wedding" at bounding box center [302, 265] width 248 height 20
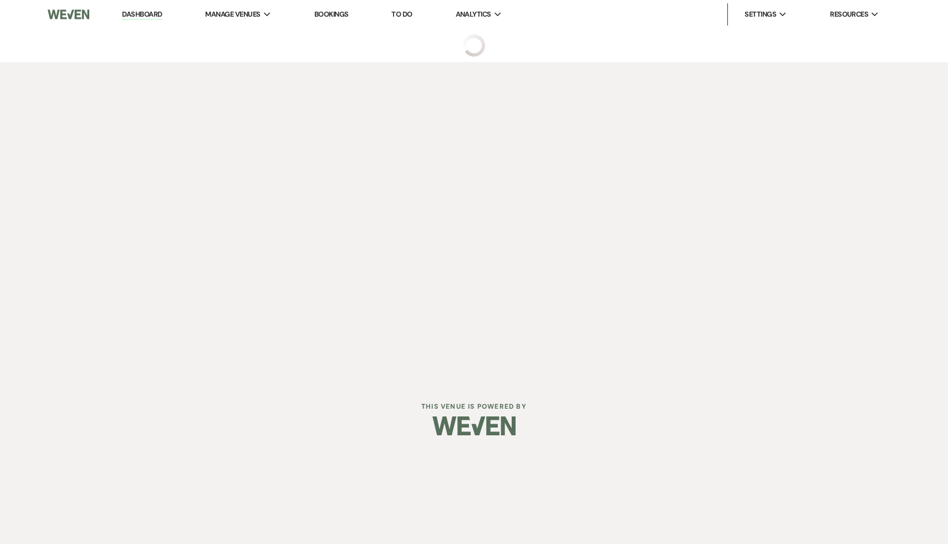
select select "17"
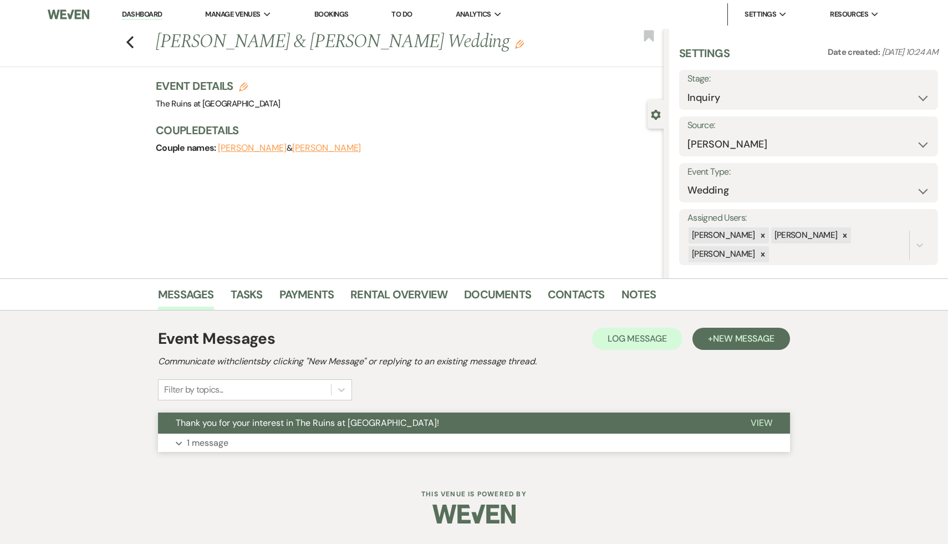
click at [272, 423] on span "Thank you for your interest in The Ruins at [GEOGRAPHIC_DATA]!" at bounding box center [307, 423] width 263 height 12
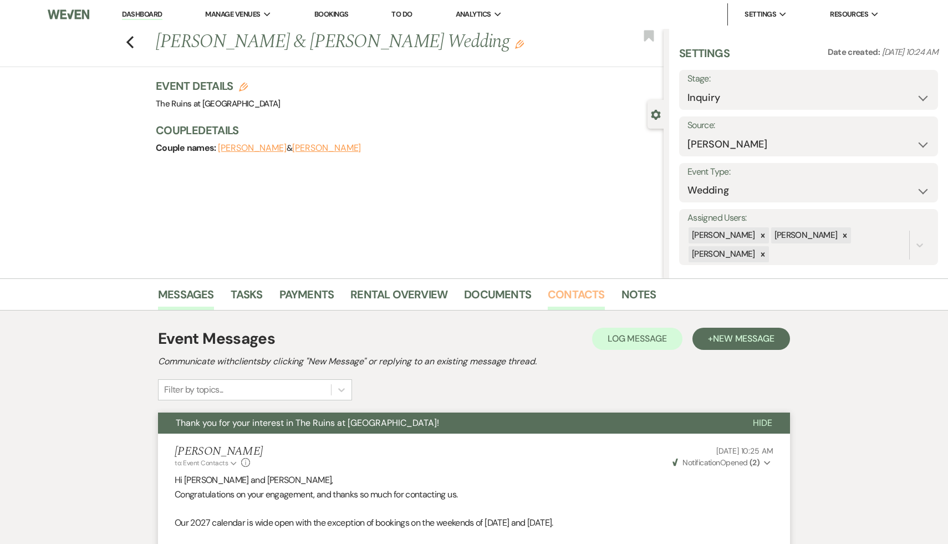
click at [575, 294] on link "Contacts" at bounding box center [576, 297] width 57 height 24
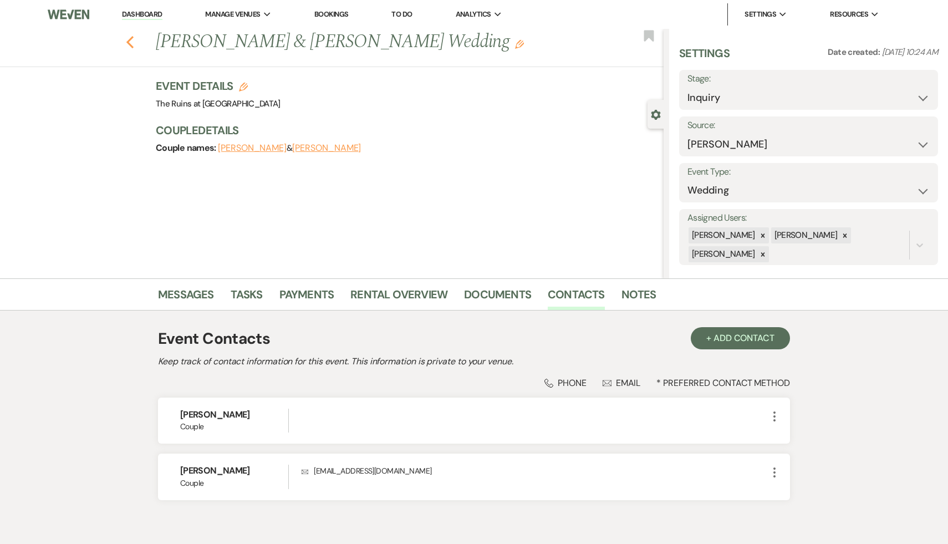
click at [130, 38] on icon "Previous" at bounding box center [130, 41] width 8 height 13
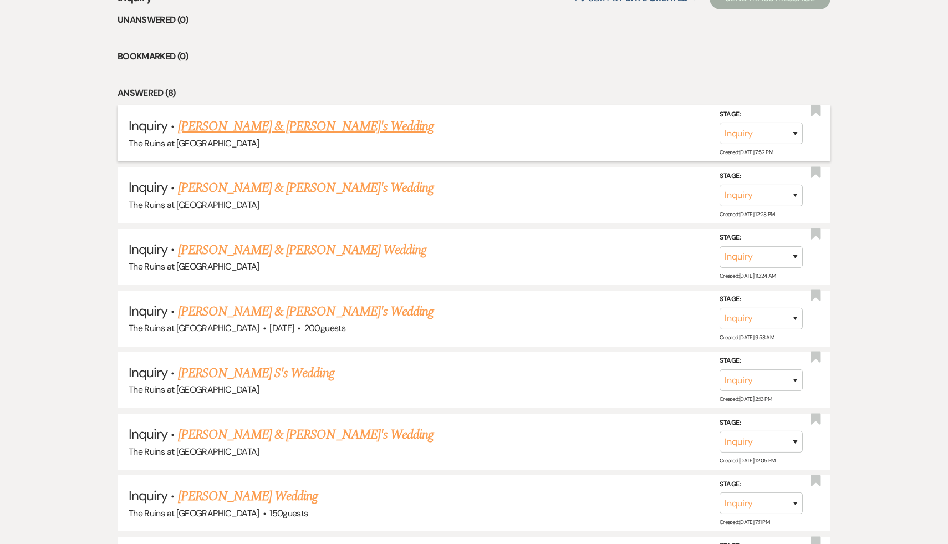
scroll to position [480, 0]
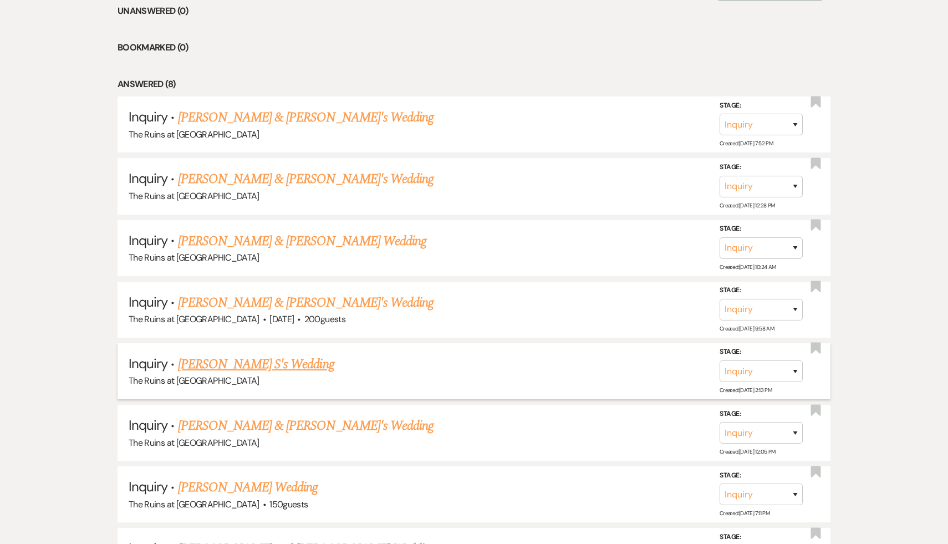
click at [232, 361] on link "[PERSON_NAME] S's Wedding" at bounding box center [256, 364] width 156 height 20
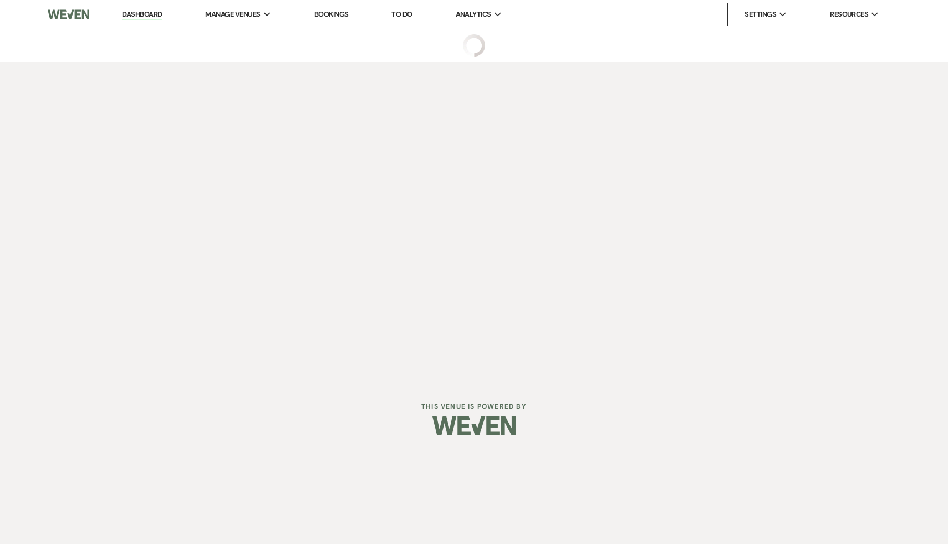
select select "5"
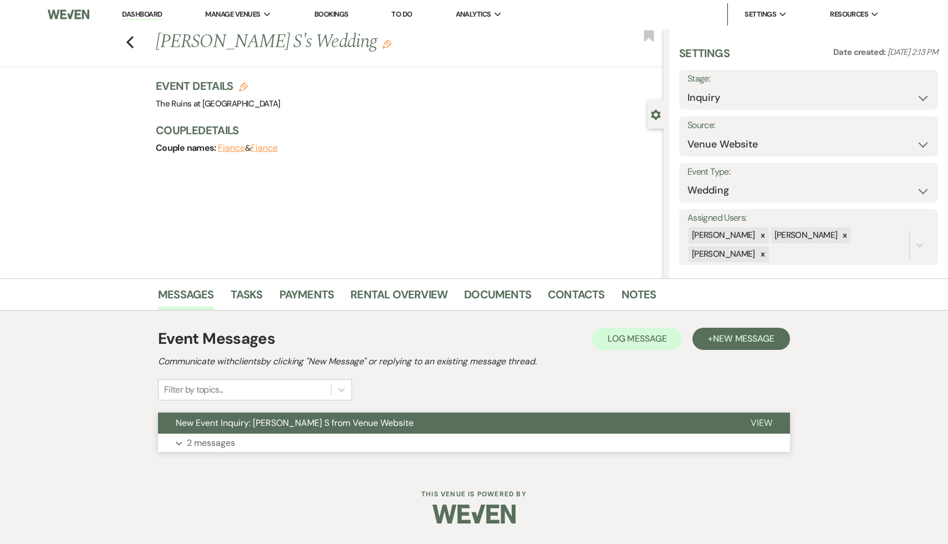
click at [239, 426] on span "New Event Inquiry: Grace S from Venue Website" at bounding box center [295, 423] width 238 height 12
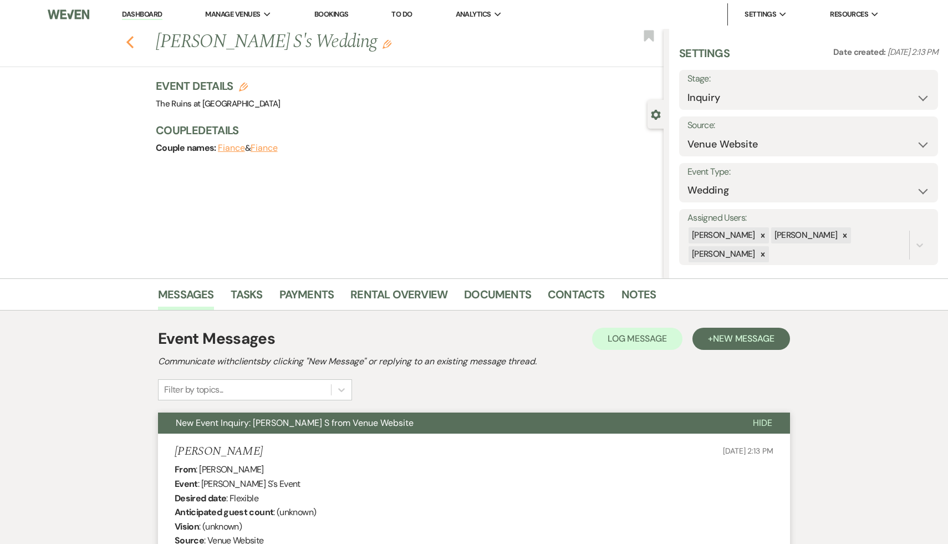
click at [128, 38] on icon "Previous" at bounding box center [130, 41] width 8 height 13
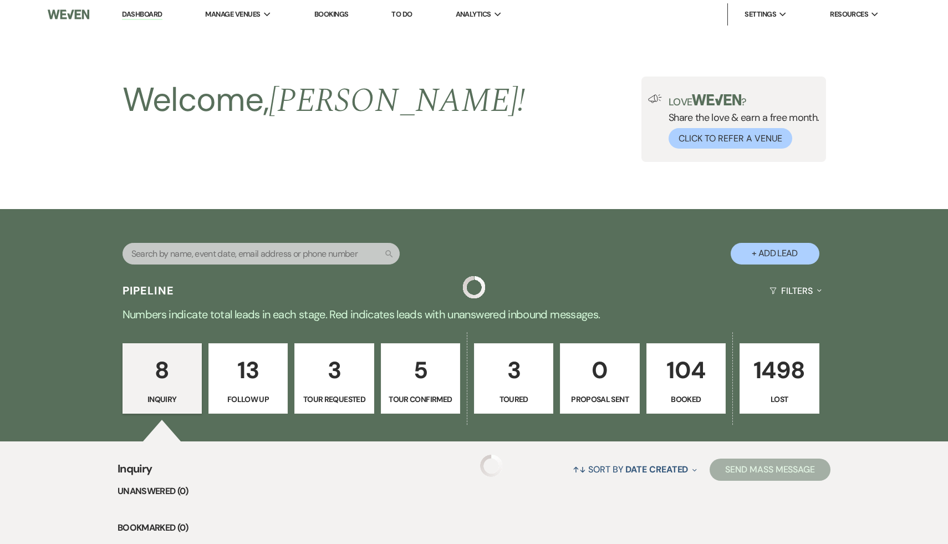
scroll to position [480, 0]
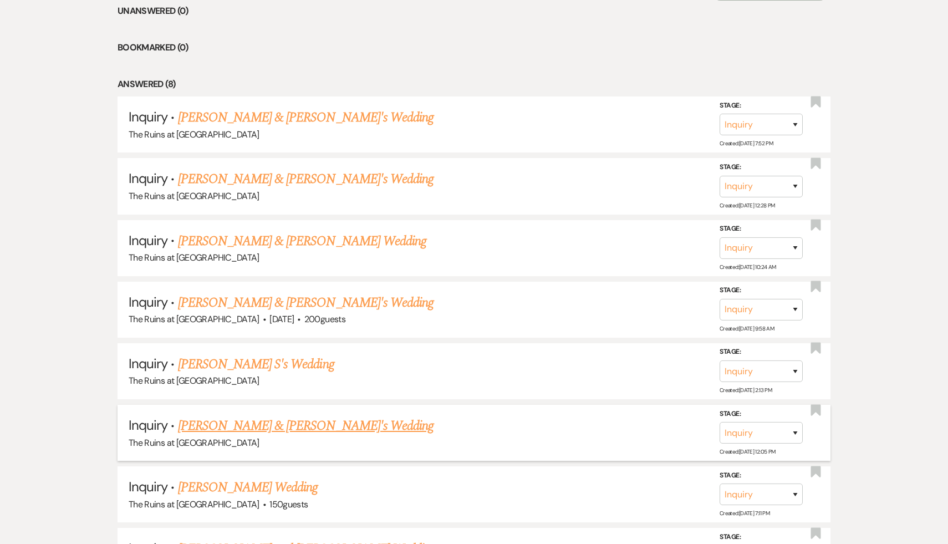
click at [248, 422] on link "[PERSON_NAME] & [PERSON_NAME]'s Wedding" at bounding box center [306, 426] width 256 height 20
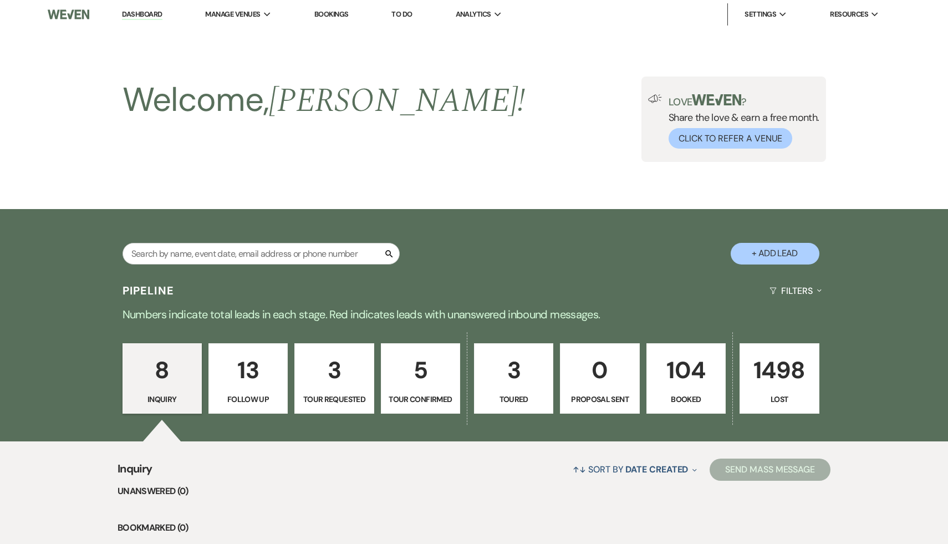
select select "6"
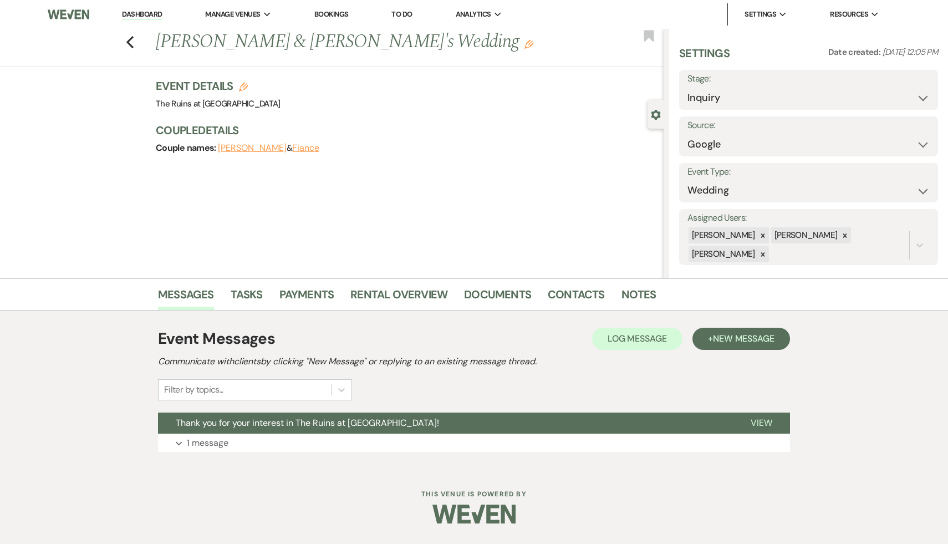
click at [248, 422] on span "Thank you for your interest in The Ruins at Sassafras!" at bounding box center [307, 423] width 263 height 12
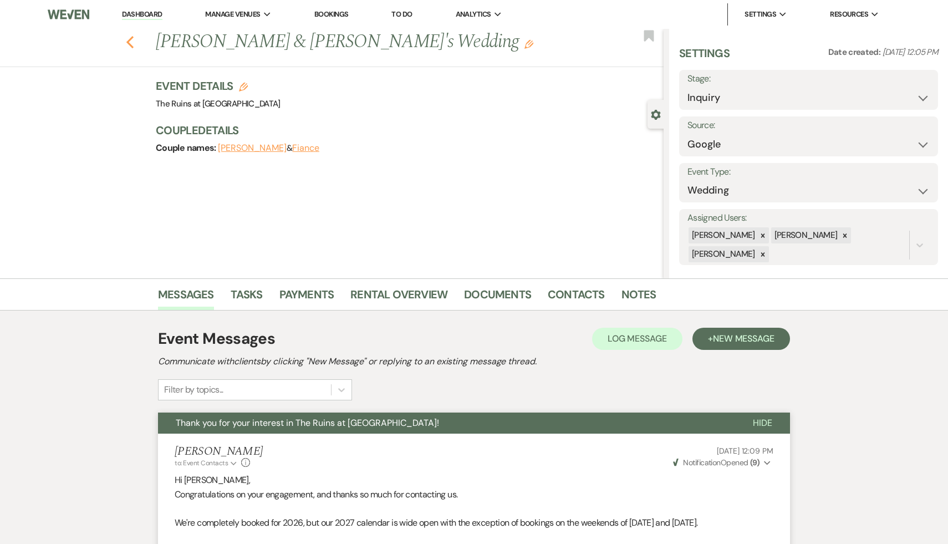
click at [127, 35] on icon "Previous" at bounding box center [130, 41] width 8 height 13
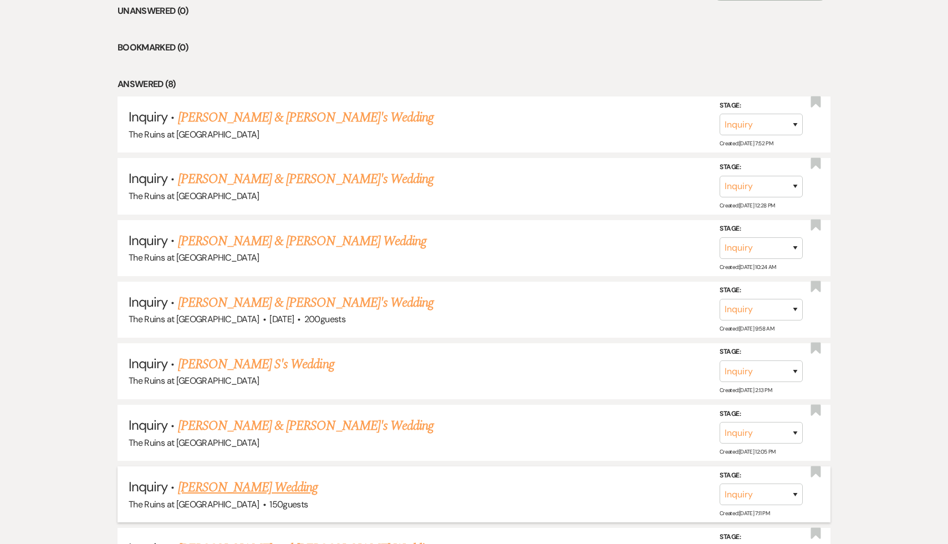
click at [228, 485] on link "Ryan Gao's Wedding" at bounding box center [248, 487] width 140 height 20
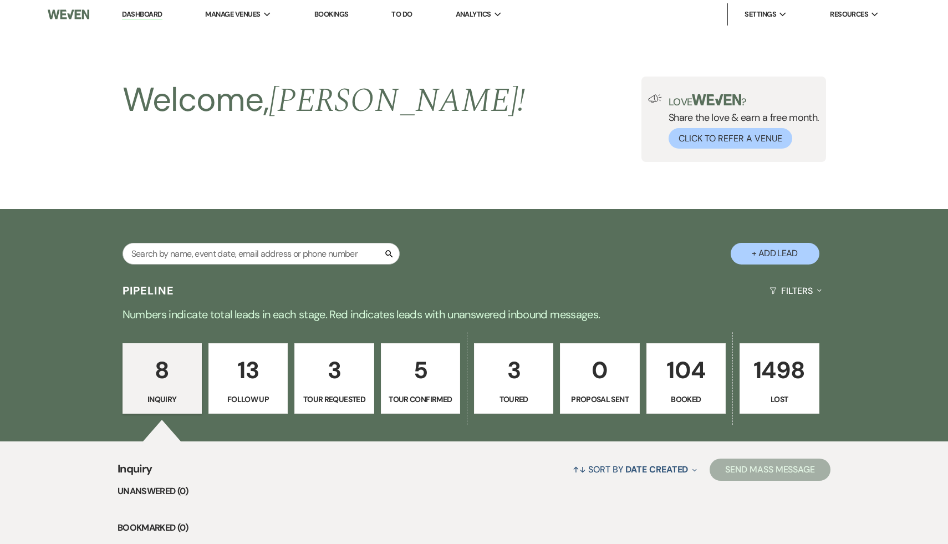
select select "20"
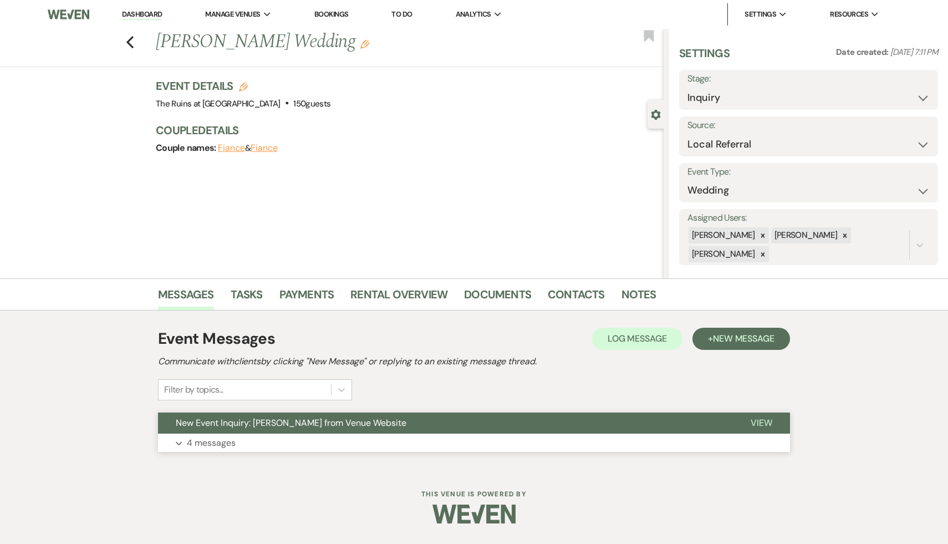
click at [273, 431] on button "New Event Inquiry: Ryan Gao from Venue Website" at bounding box center [445, 422] width 575 height 21
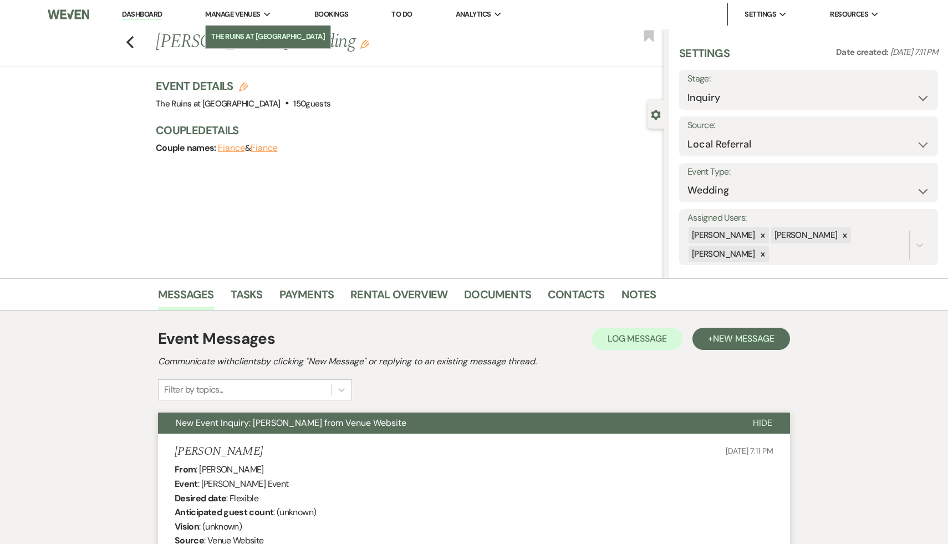
click at [273, 39] on li "The Ruins at [GEOGRAPHIC_DATA]" at bounding box center [268, 36] width 114 height 11
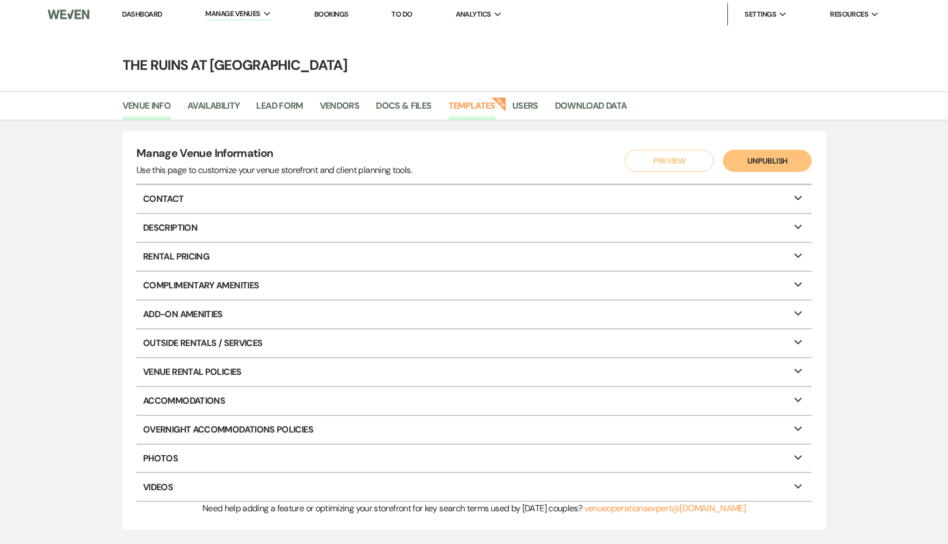
click at [489, 106] on link "Templates" at bounding box center [471, 109] width 47 height 21
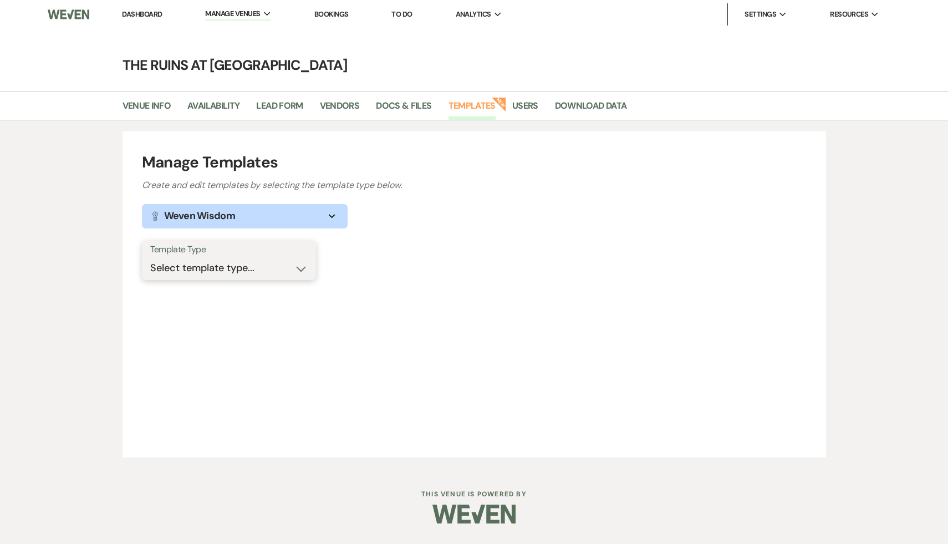
click at [231, 268] on select "Select template type... Task List Message Templates Payment Plan Inventory Item…" at bounding box center [228, 268] width 157 height 22
select select "Message Templates"
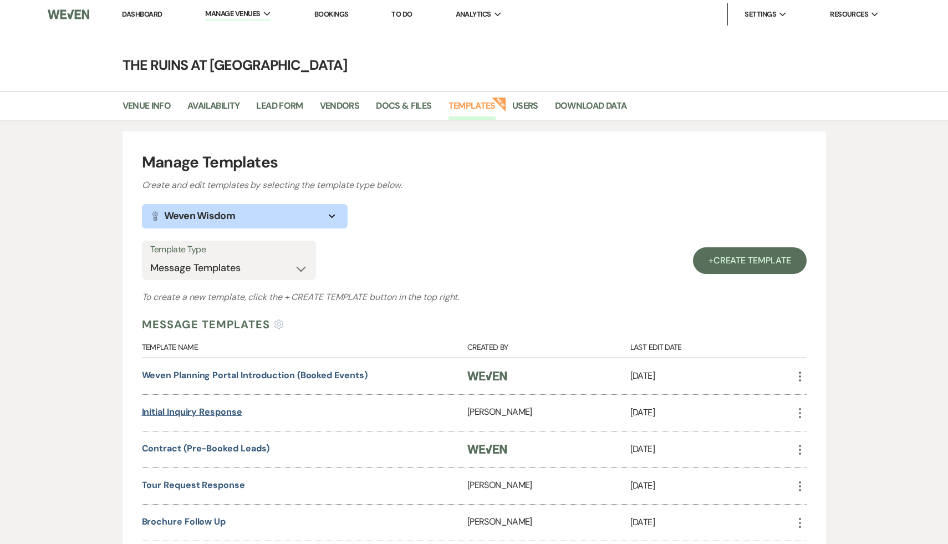
click at [223, 411] on link "Initial Inquiry Response" at bounding box center [192, 412] width 100 height 12
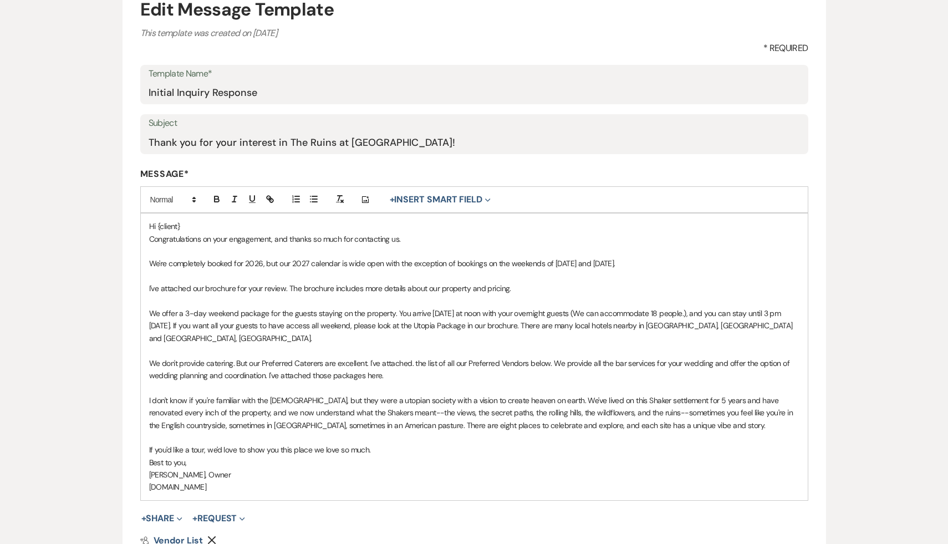
scroll to position [116, 0]
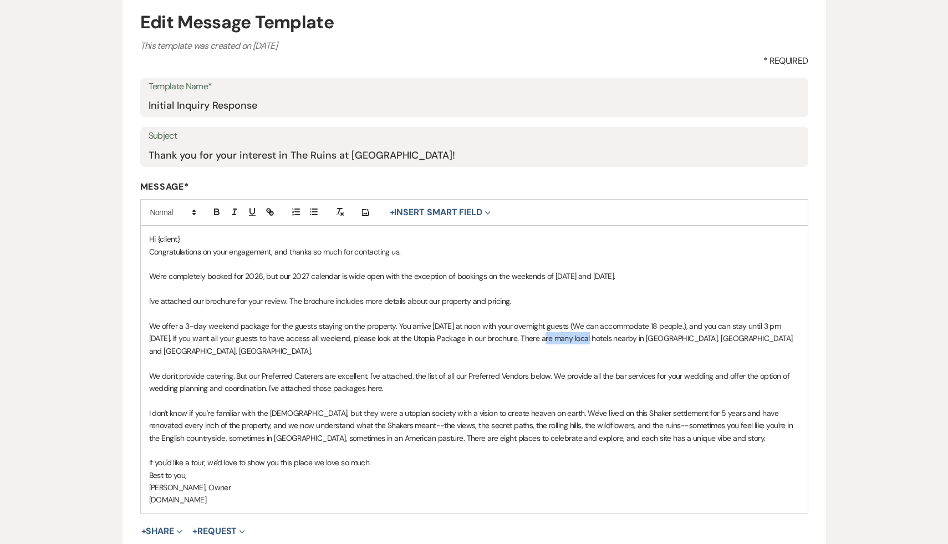
drag, startPoint x: 571, startPoint y: 337, endPoint x: 523, endPoint y: 336, distance: 47.7
click at [523, 336] on span "We offer a 3-day weekend package for the guests staying on the property. You ar…" at bounding box center [472, 338] width 646 height 35
click at [428, 456] on p "If you'd like a tour, we'd love to show you this place we love so much." at bounding box center [474, 462] width 650 height 12
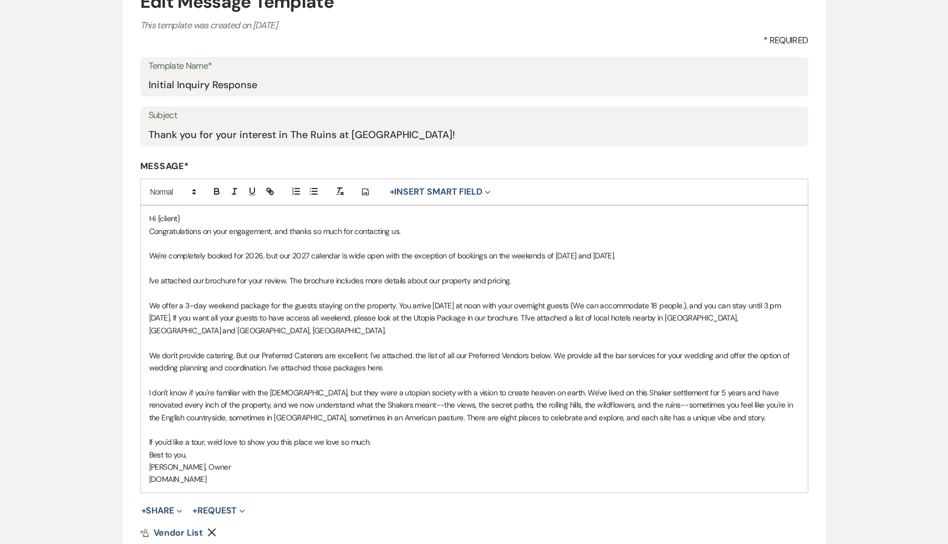
scroll to position [138, 0]
click at [393, 434] on p "If you'd like a tour, we'd love to show you this place we love so much." at bounding box center [474, 440] width 650 height 12
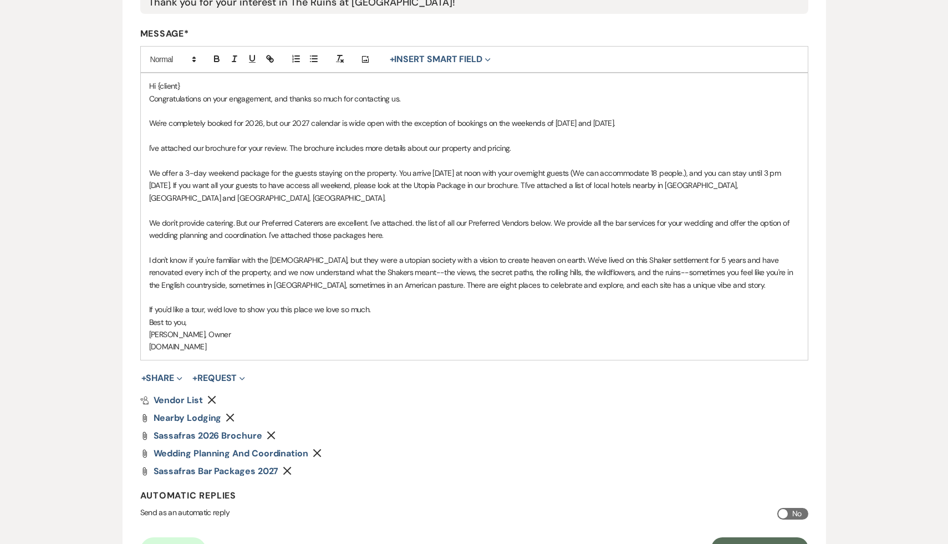
scroll to position [272, 0]
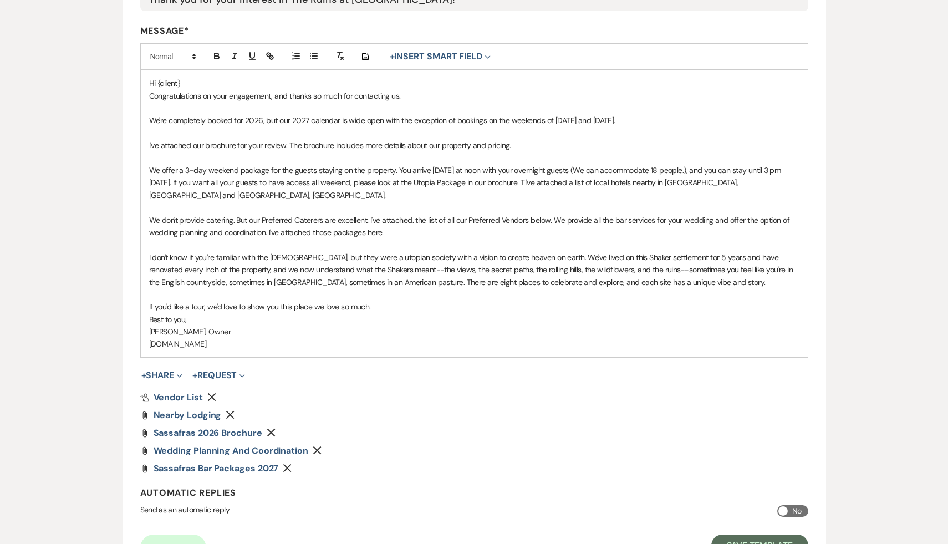
click at [191, 391] on span "Vendor List" at bounding box center [178, 397] width 49 height 12
click at [364, 377] on form "Edit Message Template This template was created on [DATE] * Required Template N…" at bounding box center [473, 206] width 703 height 743
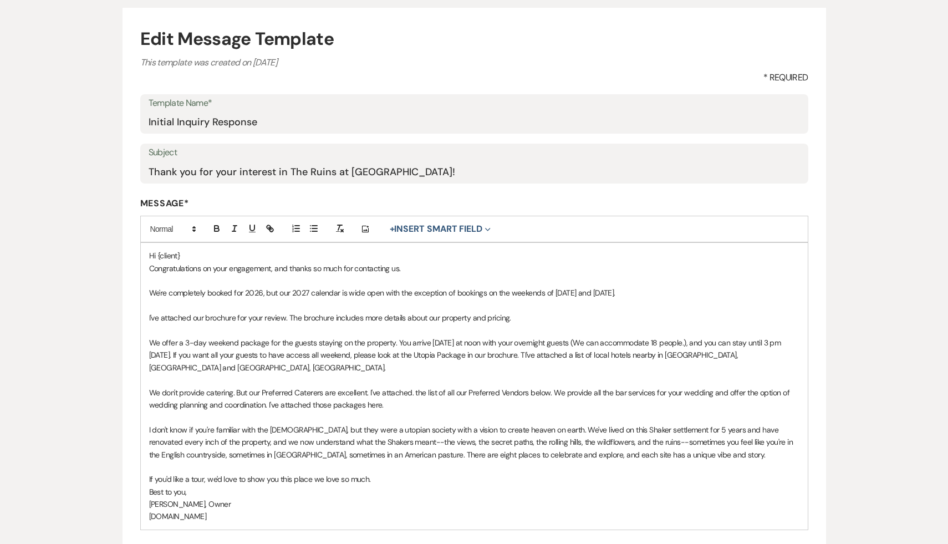
scroll to position [0, 0]
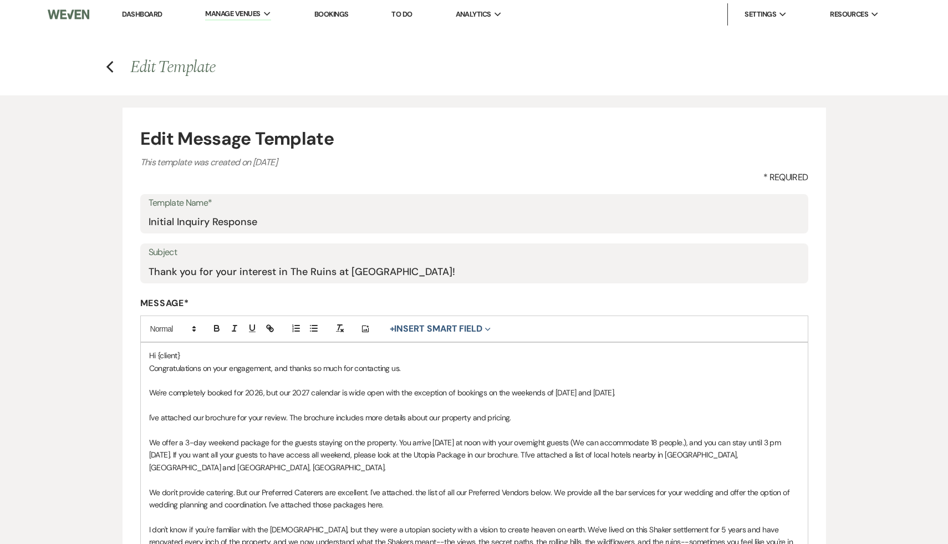
click at [149, 16] on link "Dashboard" at bounding box center [142, 13] width 40 height 9
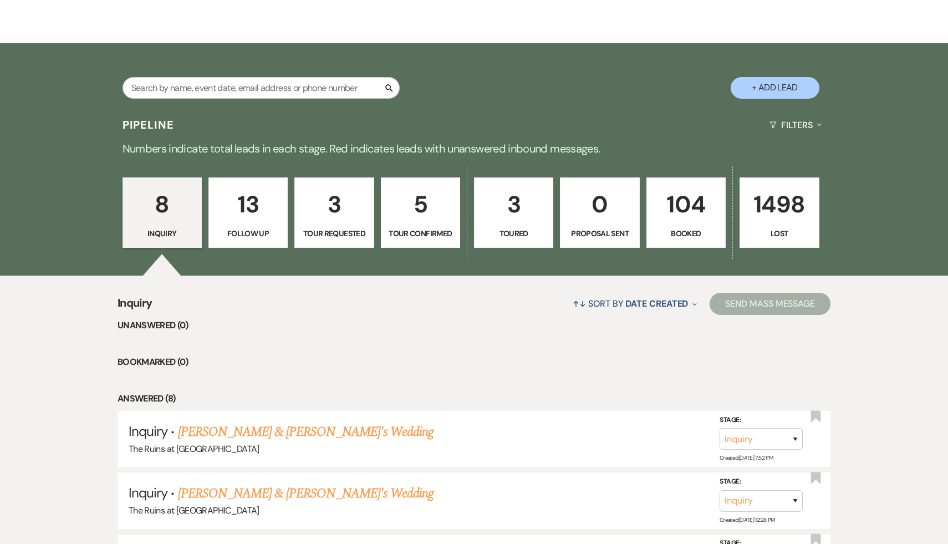
scroll to position [79, 0]
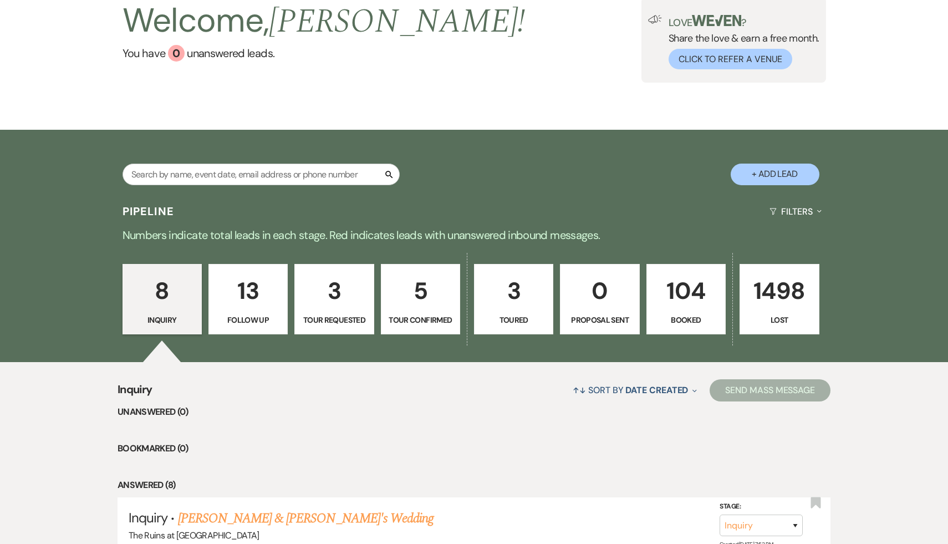
click at [335, 290] on p "3" at bounding box center [333, 290] width 65 height 37
select select "2"
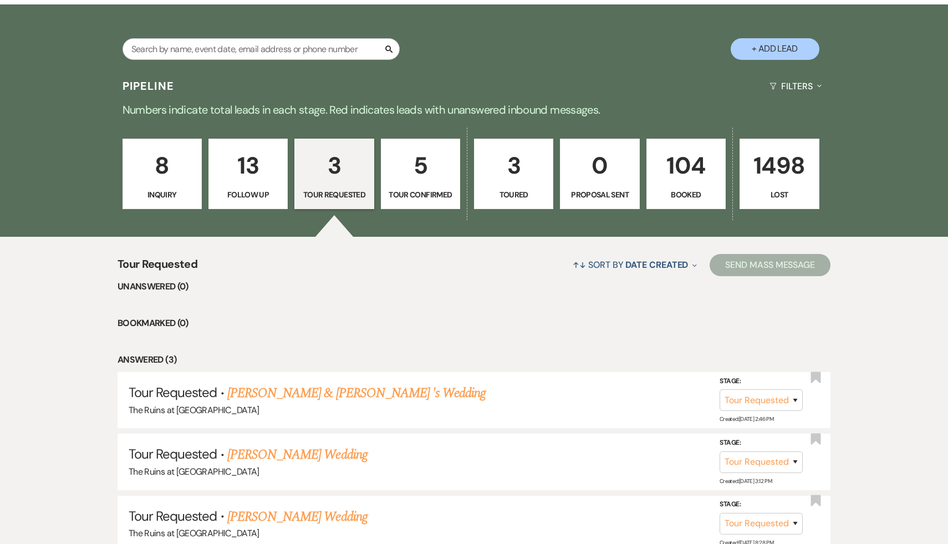
scroll to position [285, 0]
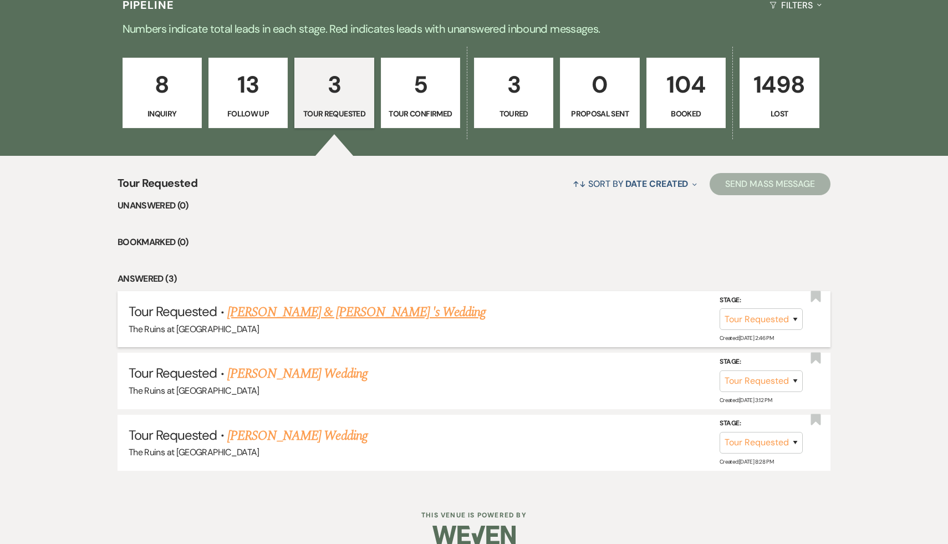
click at [381, 310] on link "[PERSON_NAME] & [PERSON_NAME] 's Wedding" at bounding box center [356, 312] width 259 height 20
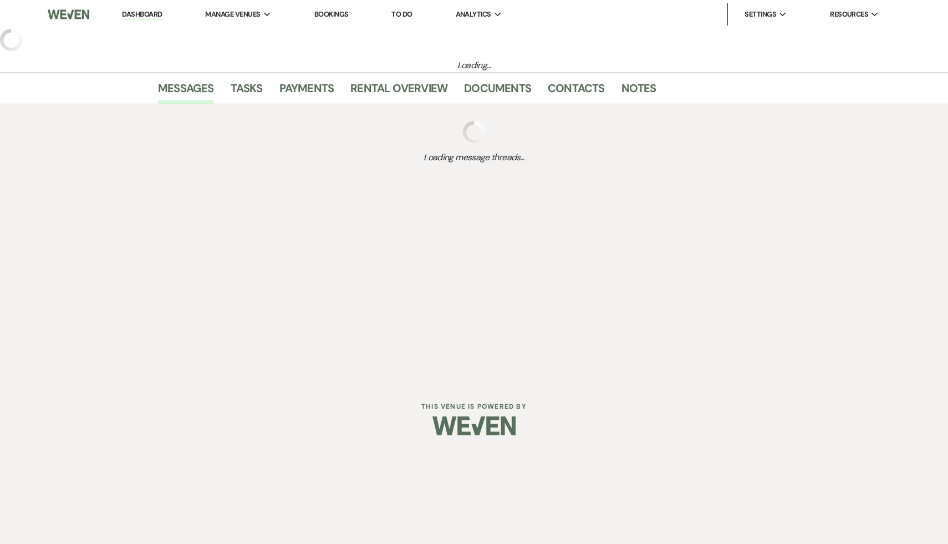
select select "2"
select select "20"
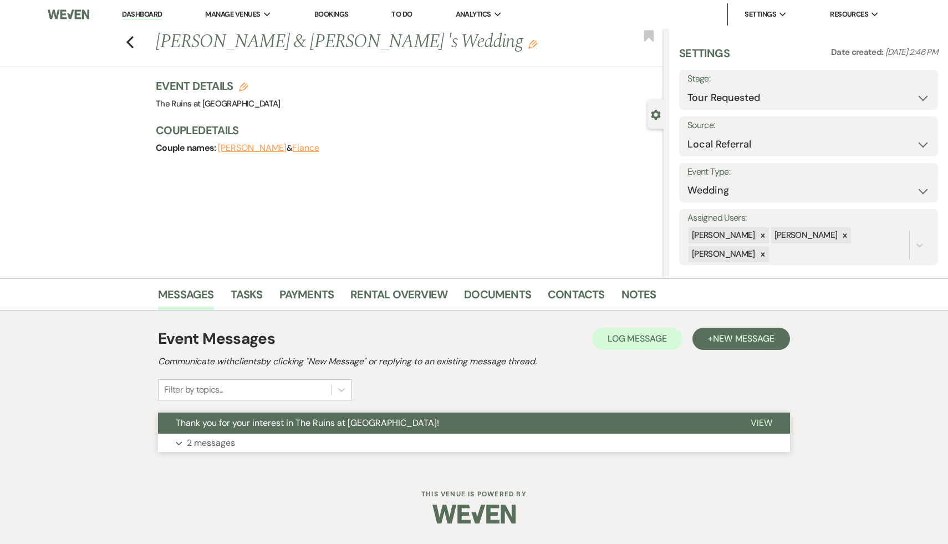
click at [313, 427] on span "Thank you for your interest in The Ruins at [GEOGRAPHIC_DATA]!" at bounding box center [307, 423] width 263 height 12
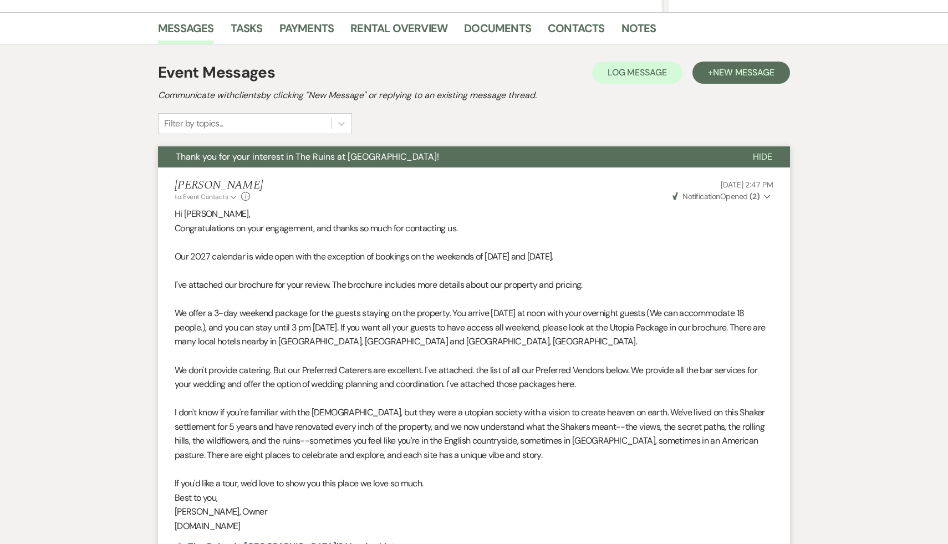
scroll to position [272, 0]
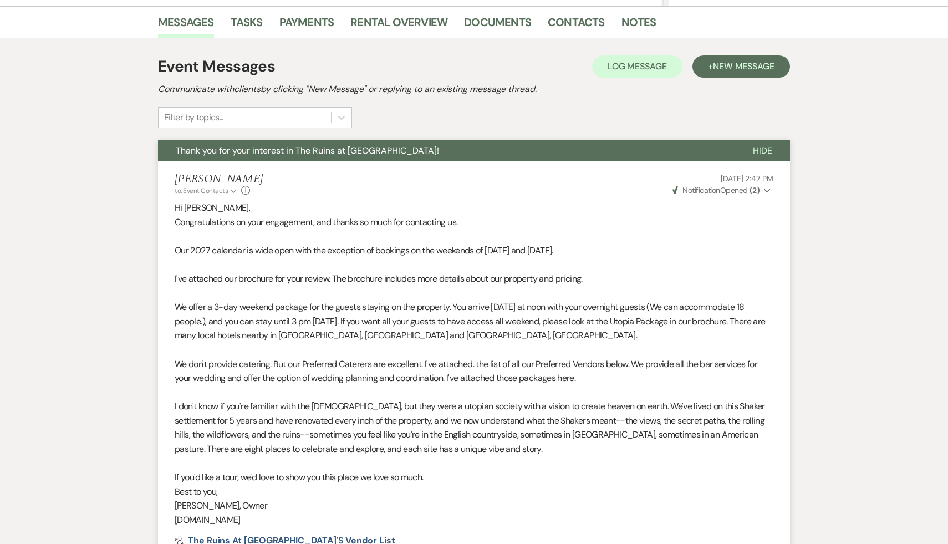
click at [352, 524] on p "[DOMAIN_NAME]" at bounding box center [474, 520] width 598 height 14
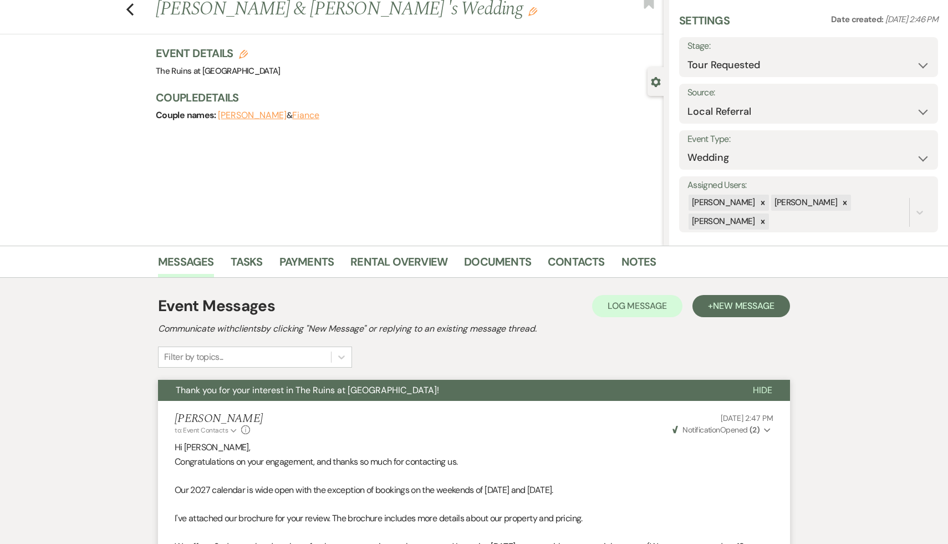
scroll to position [0, 0]
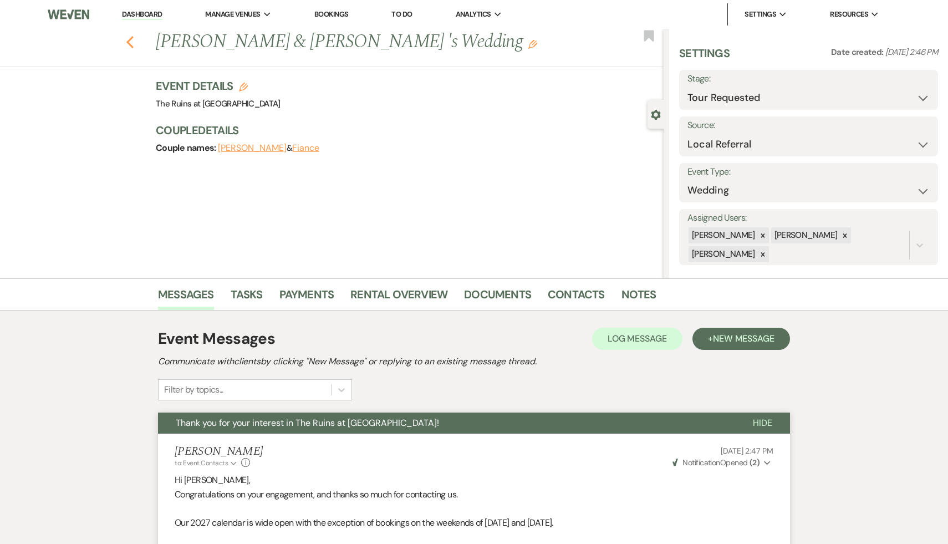
click at [131, 37] on icon "Previous" at bounding box center [130, 41] width 8 height 13
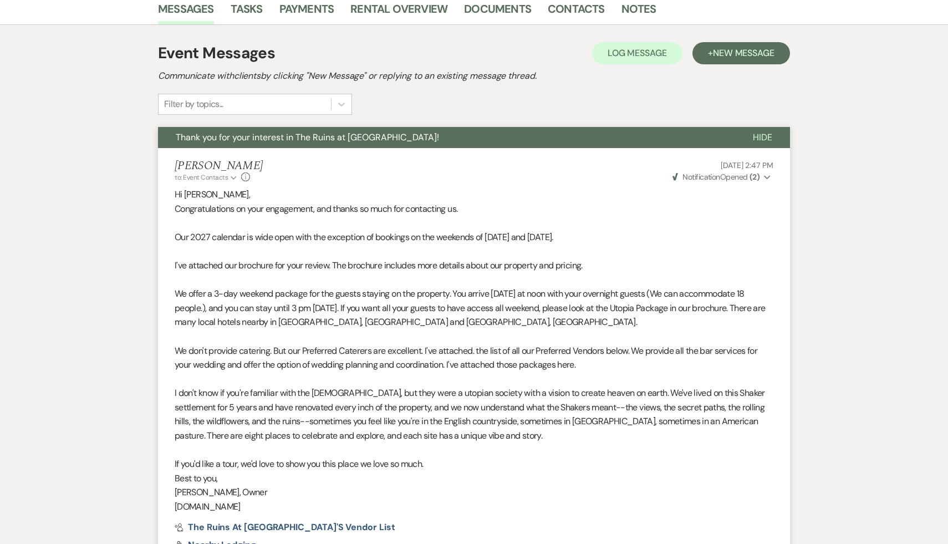
select select "2"
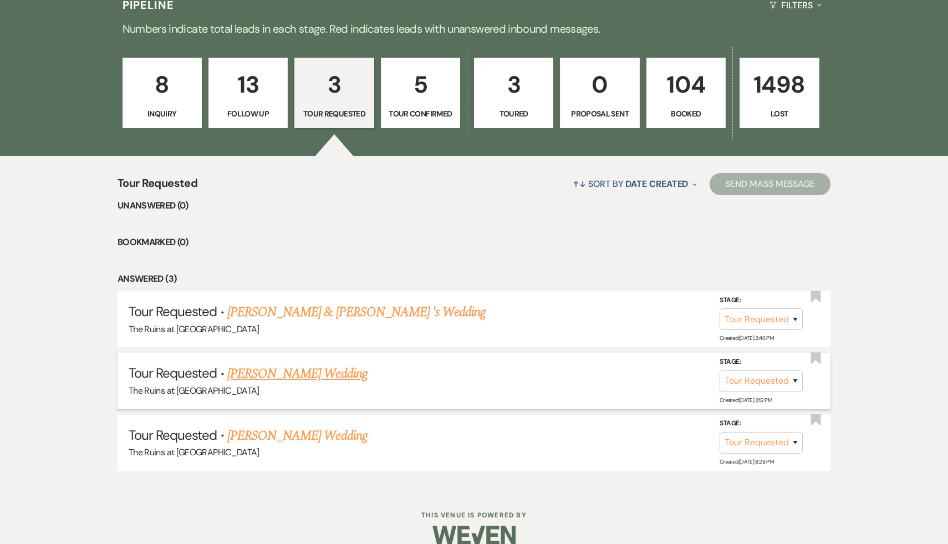
click at [275, 378] on link "[PERSON_NAME] Wedding" at bounding box center [297, 374] width 140 height 20
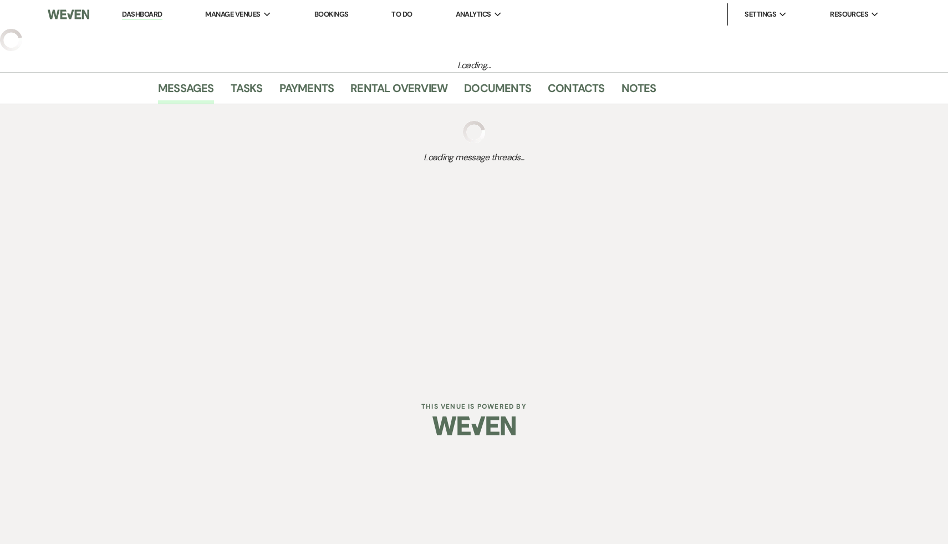
select select "2"
select select "6"
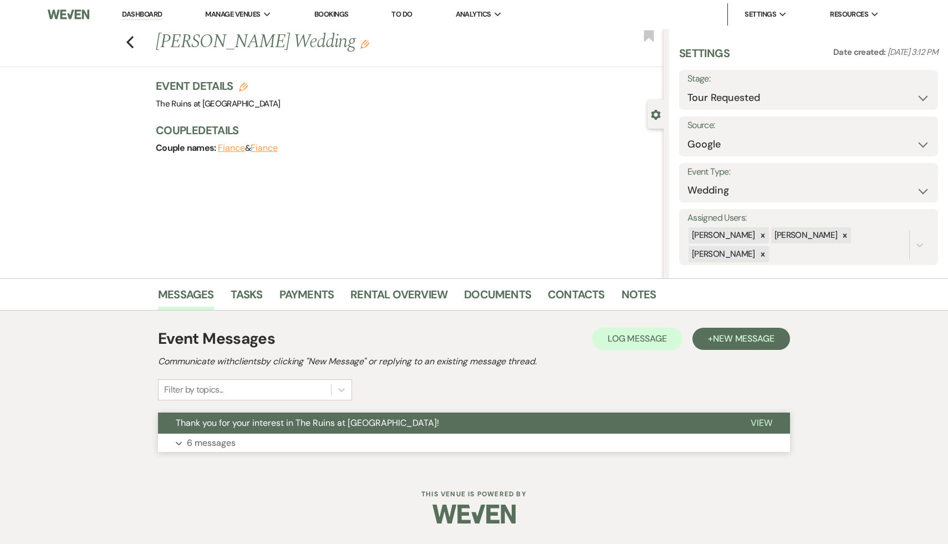
click at [265, 426] on span "Thank you for your interest in The Ruins at [GEOGRAPHIC_DATA]!" at bounding box center [307, 423] width 263 height 12
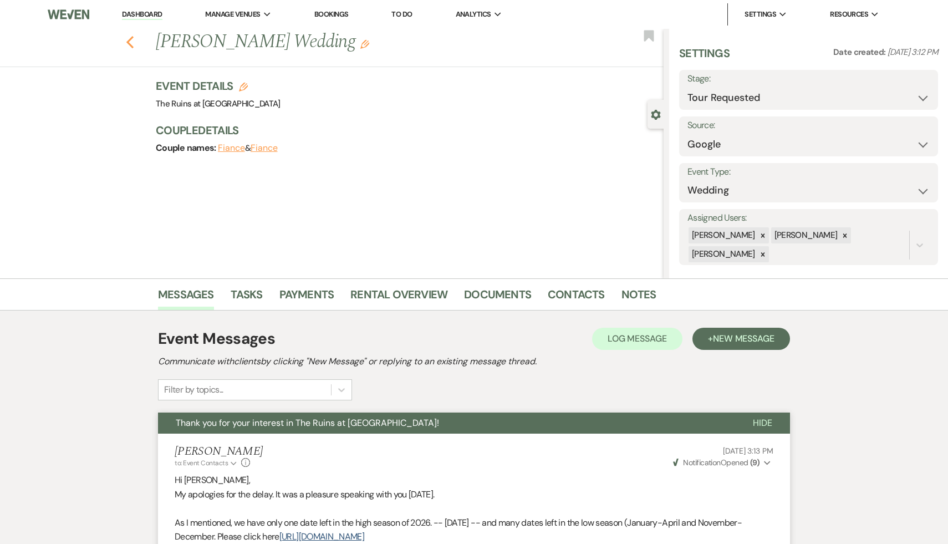
click at [130, 37] on icon "Previous" at bounding box center [130, 41] width 8 height 13
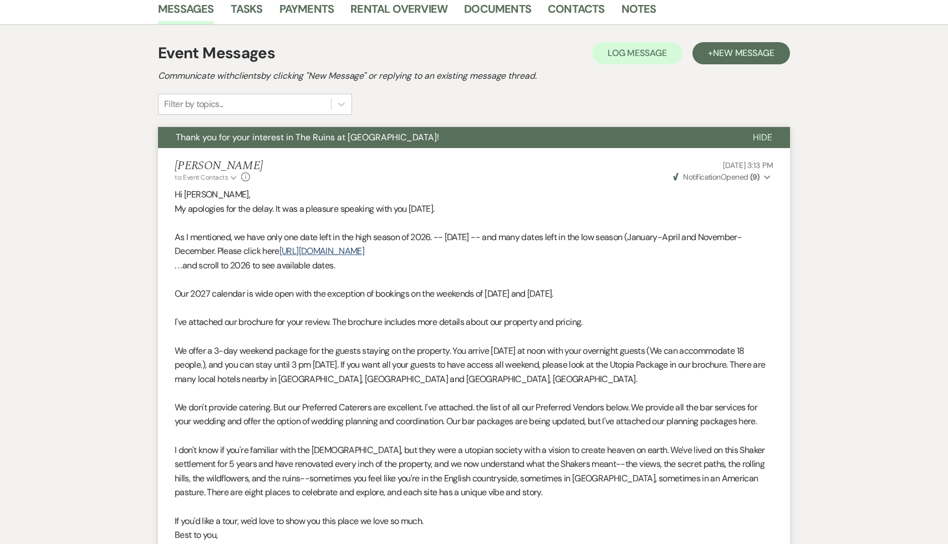
select select "2"
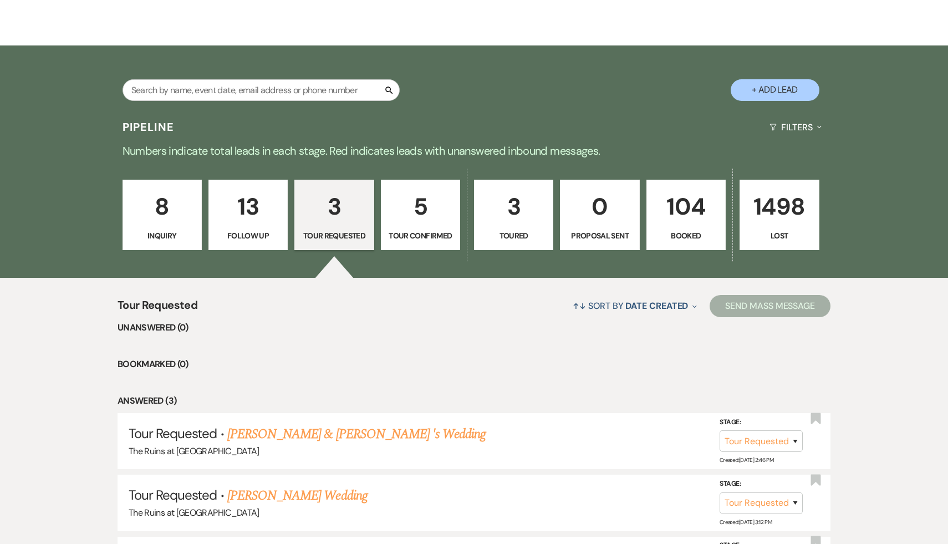
scroll to position [0, 0]
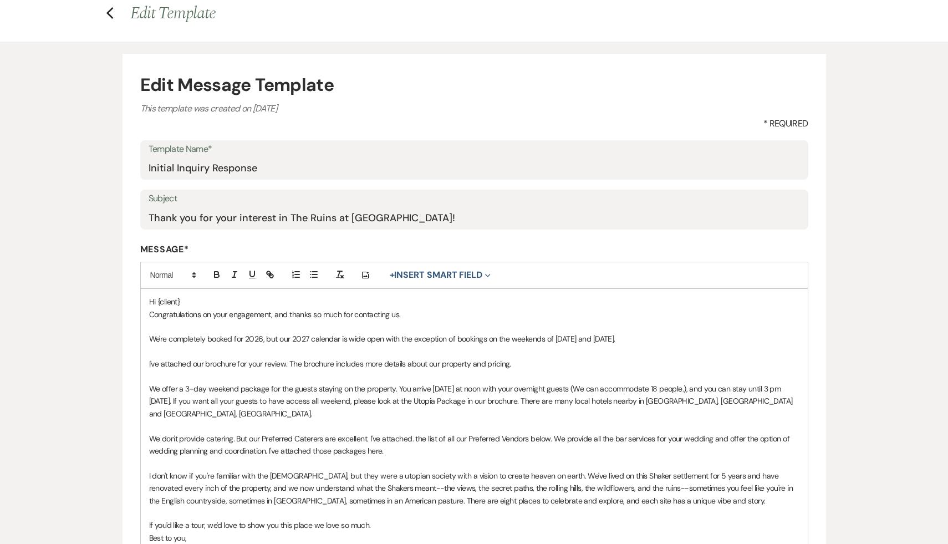
scroll to position [57, 0]
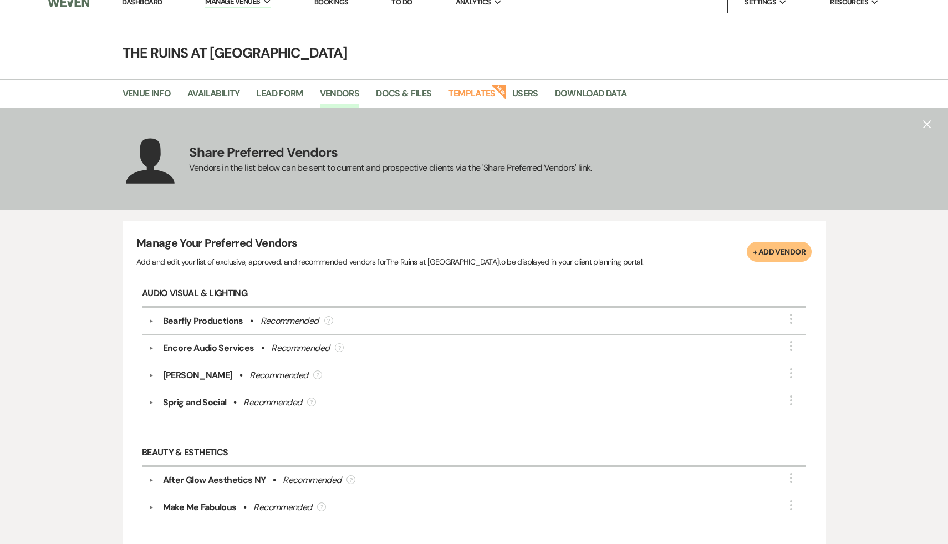
scroll to position [16, 0]
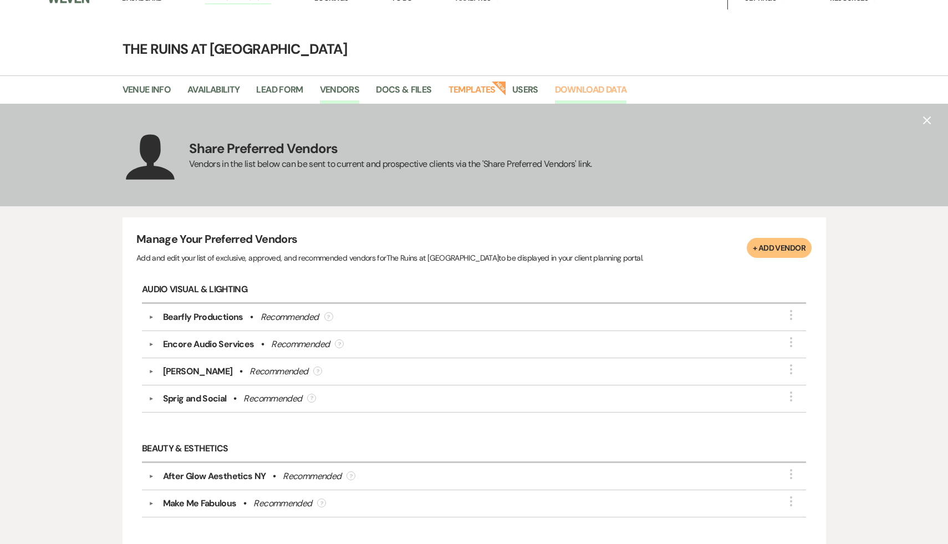
click at [602, 90] on link "Download Data" at bounding box center [591, 93] width 72 height 21
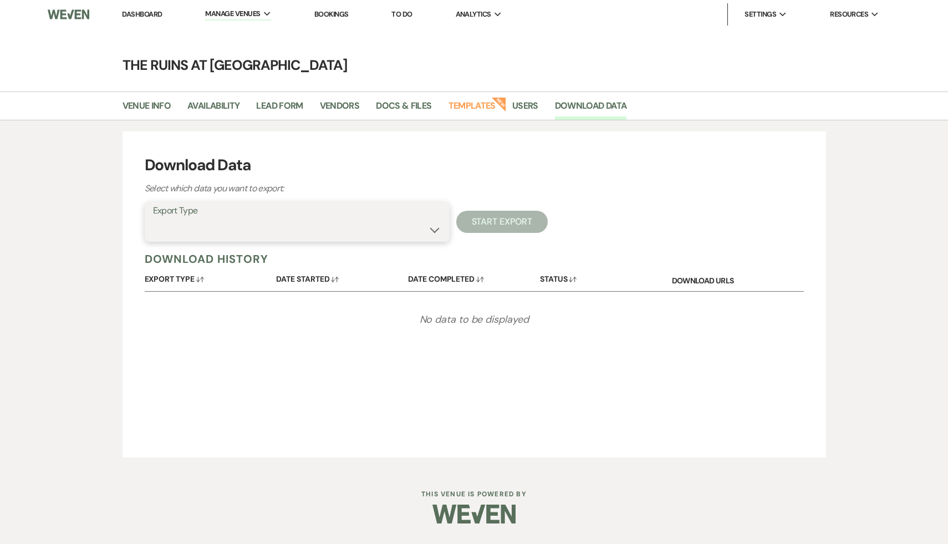
click at [432, 233] on select "Lead Information Rental Overview Lead Documents and Files Metadata Messages Inf…" at bounding box center [297, 230] width 288 height 22
select select "eventVendors"
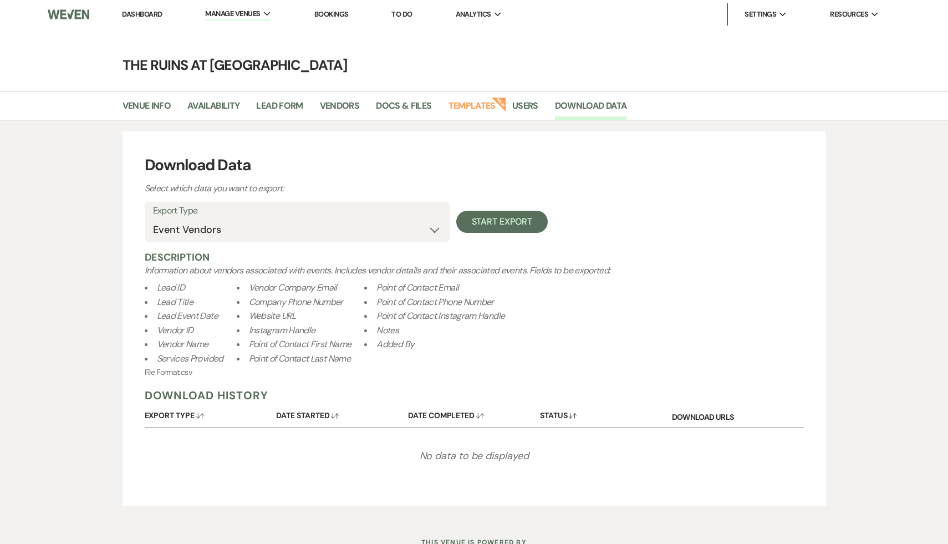
click at [121, 16] on li "Dashboard" at bounding box center [141, 14] width 51 height 22
